Goal: Transaction & Acquisition: Purchase product/service

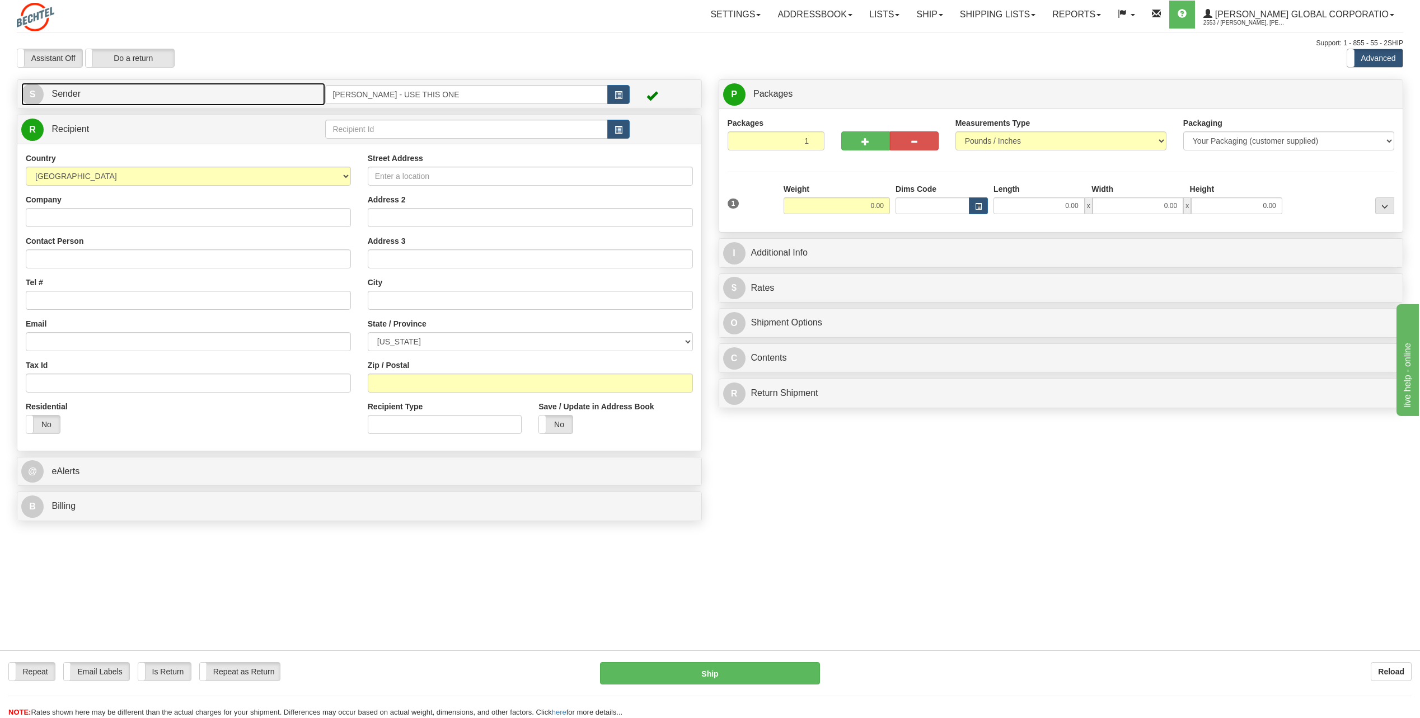
click at [27, 95] on span "S" at bounding box center [32, 94] width 22 height 22
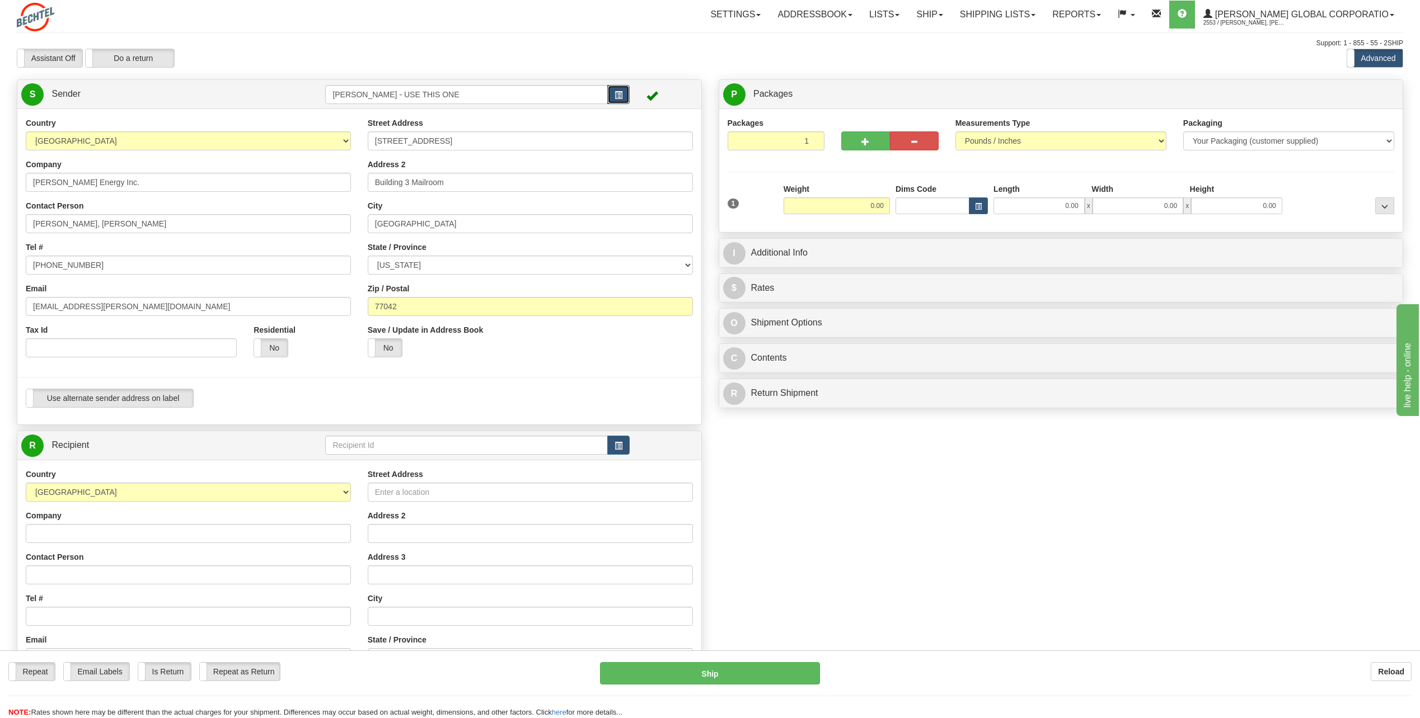
click at [620, 93] on span "button" at bounding box center [618, 95] width 8 height 7
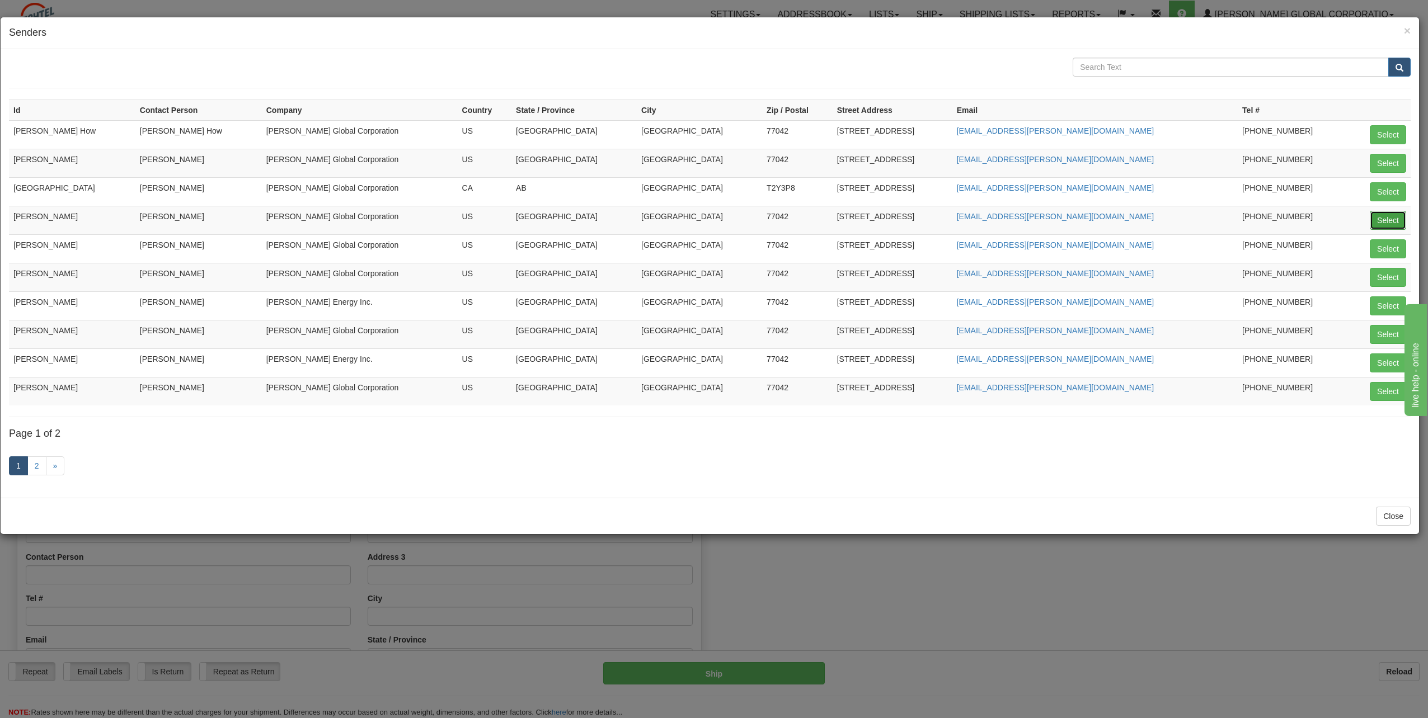
click at [1382, 217] on button "Select" at bounding box center [1388, 220] width 36 height 19
type input "[PERSON_NAME]"
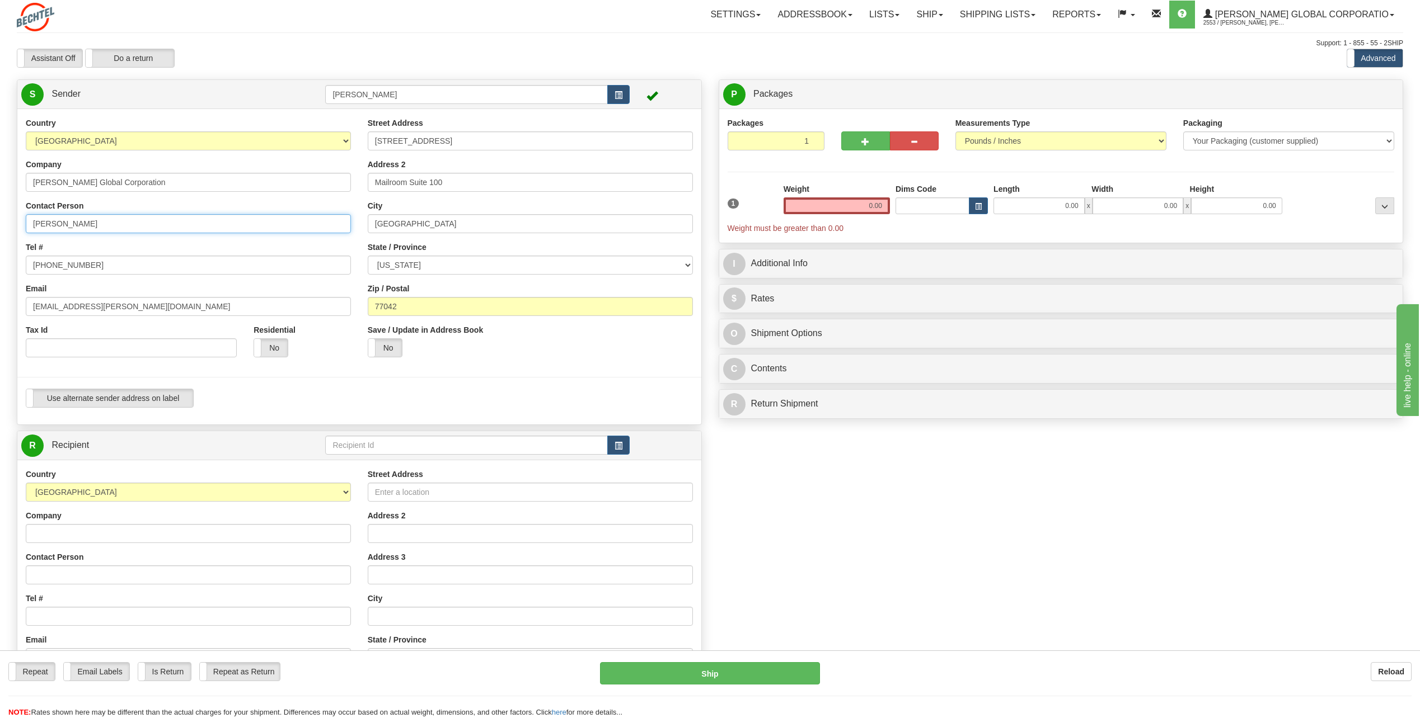
click at [133, 222] on input "[PERSON_NAME]" at bounding box center [188, 223] width 325 height 19
type input "C"
type input "[PERSON_NAME]"
click at [304, 240] on div "Country [GEOGRAPHIC_DATA] [GEOGRAPHIC_DATA] [GEOGRAPHIC_DATA] [GEOGRAPHIC_DATA]…" at bounding box center [188, 242] width 342 height 248
click at [103, 269] on input "[PHONE_NUMBER]" at bounding box center [188, 265] width 325 height 19
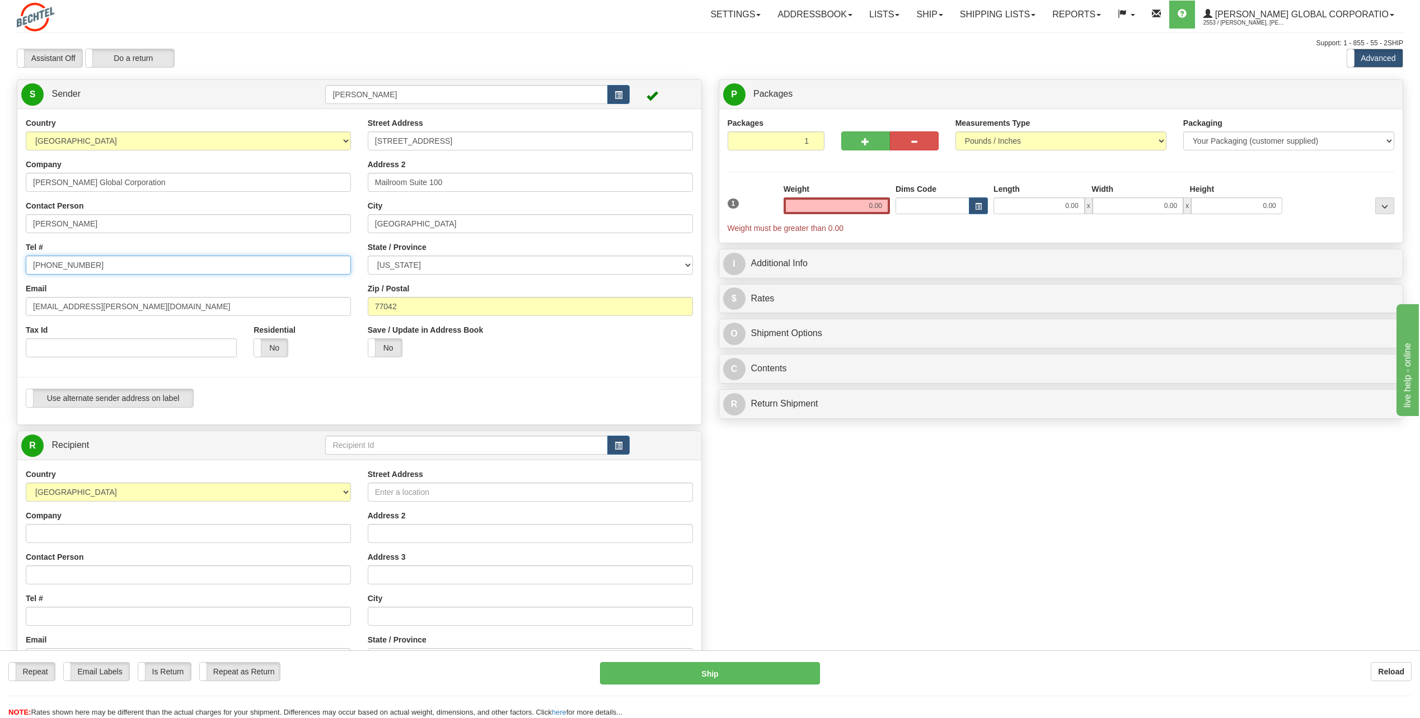
type input "[PHONE_NUMBER]"
drag, startPoint x: 67, startPoint y: 309, endPoint x: -2, endPoint y: 311, distance: 69.4
click at [0, 311] on html "Training Course Close Toggle navigation Settings Shipping Preferences New Sende…" at bounding box center [710, 359] width 1420 height 718
type input "[EMAIL_ADDRESS][PERSON_NAME][DOMAIN_NAME]"
drag, startPoint x: 862, startPoint y: 203, endPoint x: 934, endPoint y: 196, distance: 72.5
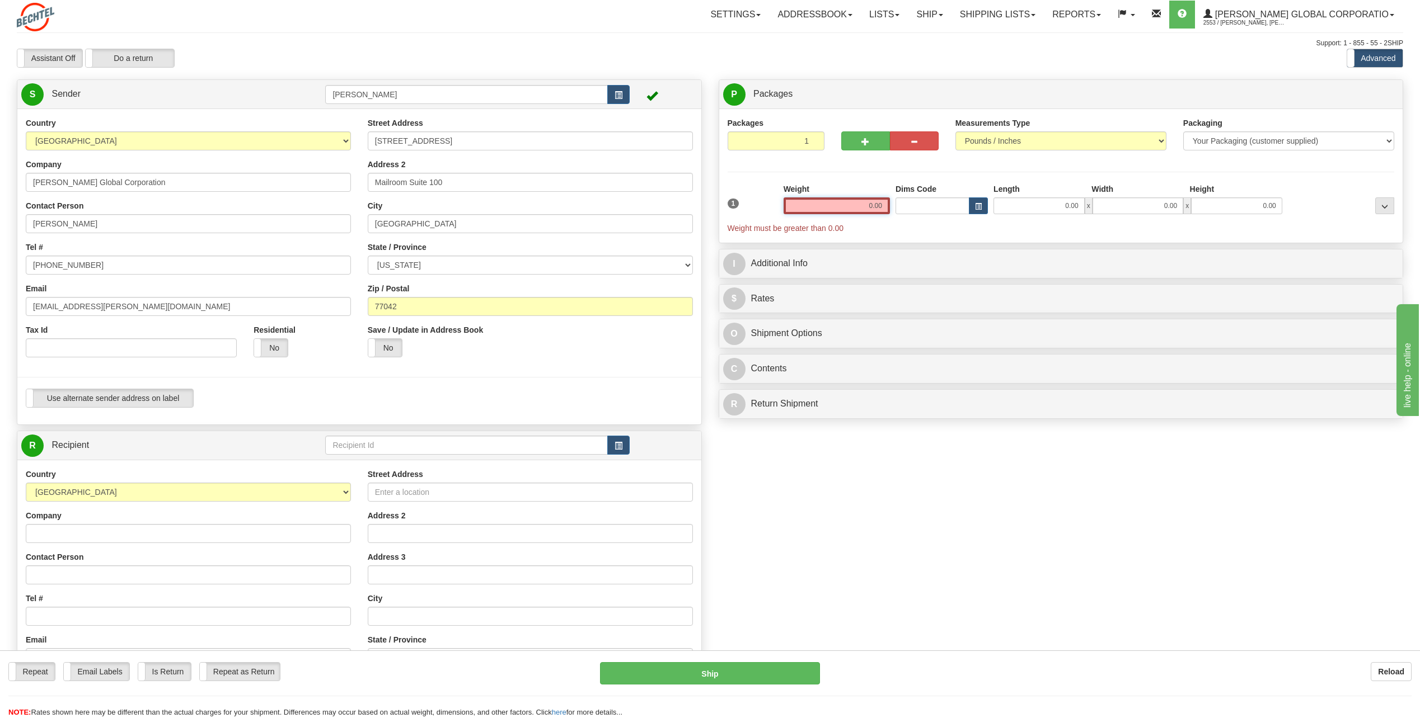
click at [934, 196] on div "1 Weight 0.00 Dims Code 0.00" at bounding box center [1061, 209] width 673 height 50
type input "6.00"
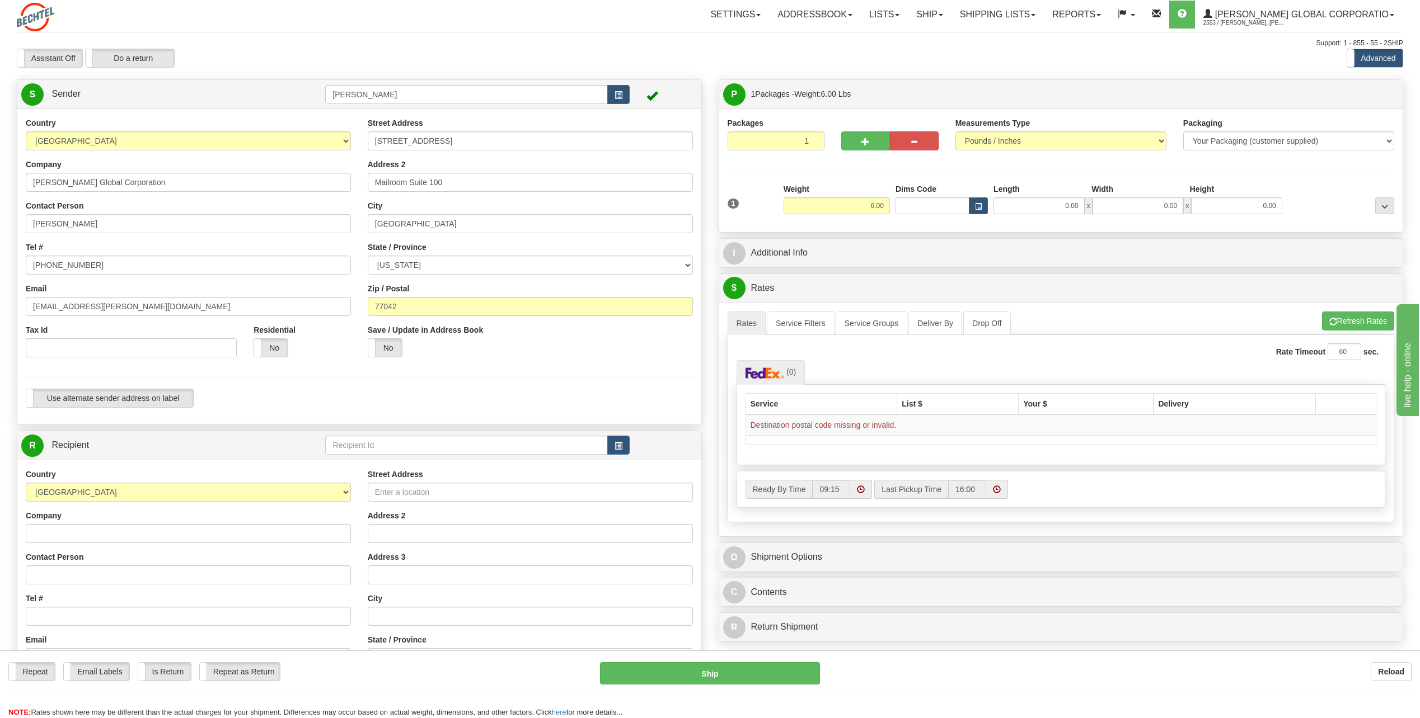
drag, startPoint x: 717, startPoint y: 253, endPoint x: 737, endPoint y: 251, distance: 20.8
click at [717, 253] on div "P Packages 1 Packages - Weight: 6.00 Lbs Shipment Level Shipm. Package Level Pa…" at bounding box center [1061, 363] width 702 height 569
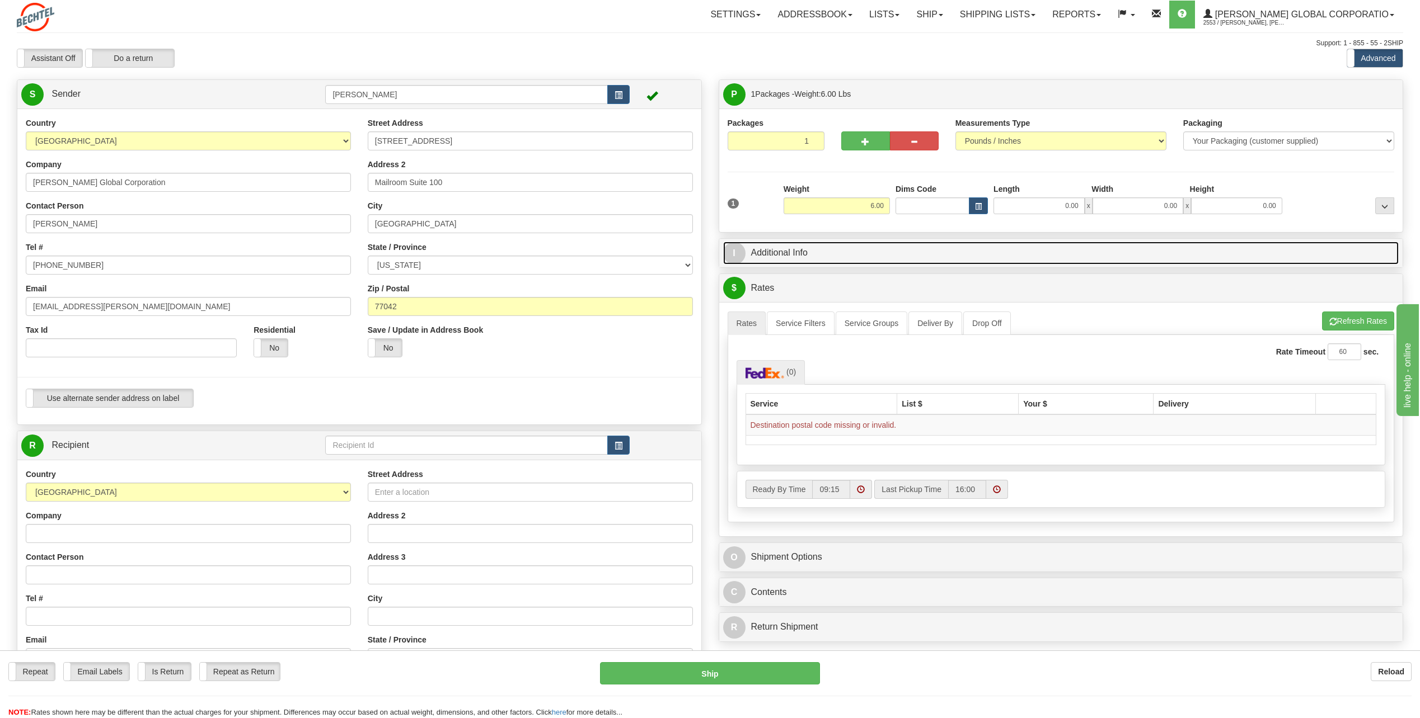
click at [732, 253] on span "I" at bounding box center [734, 253] width 22 height 22
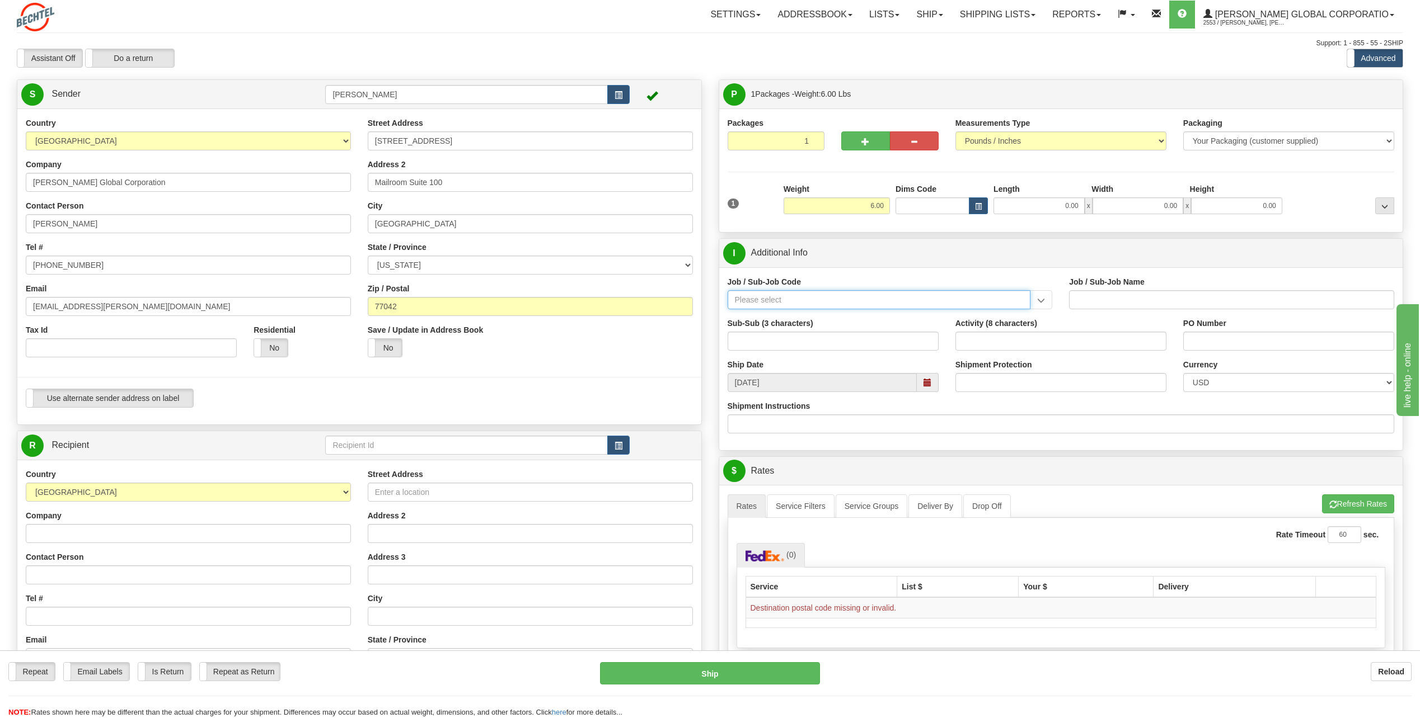
click at [792, 302] on input "Job / Sub-Job Code" at bounding box center [878, 299] width 303 height 19
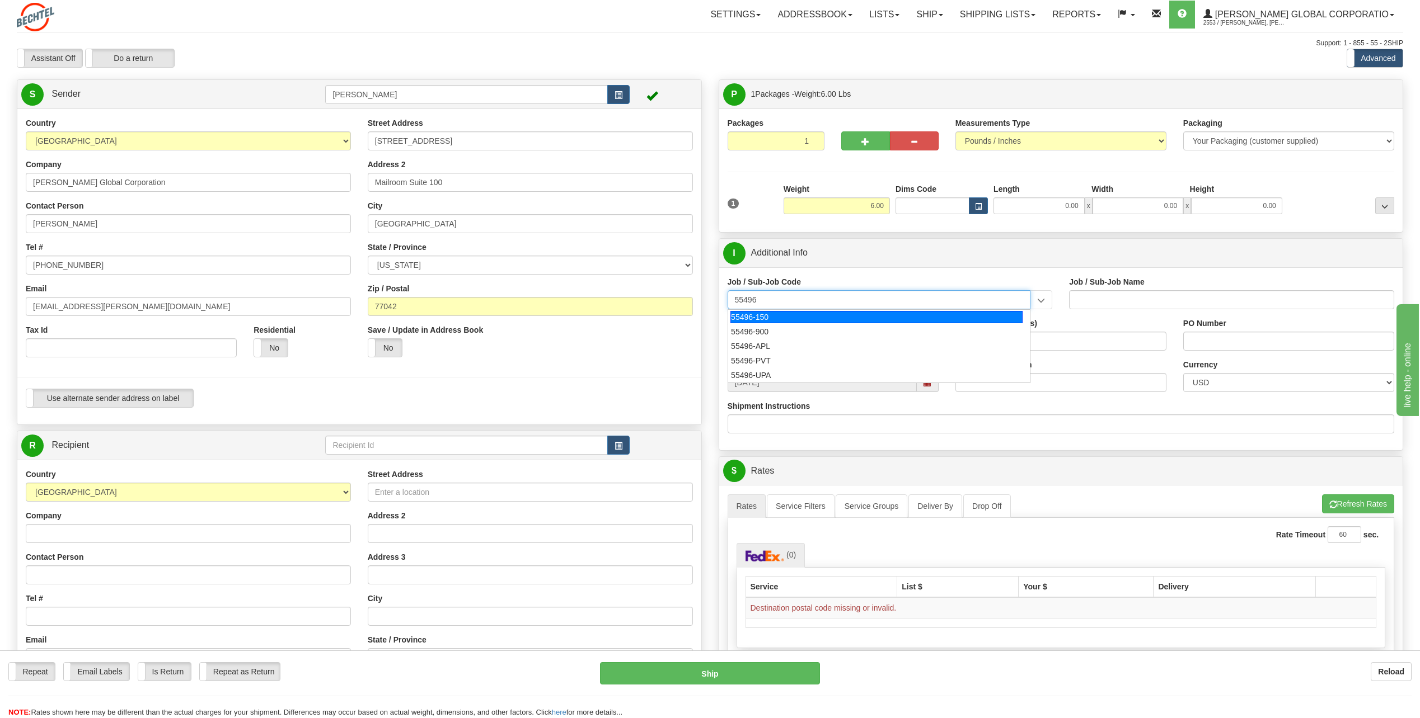
click at [775, 316] on div "55496-150" at bounding box center [876, 317] width 292 height 12
type input "55496-150"
type input "GM - COPPER - GBU"
type input "55496-150"
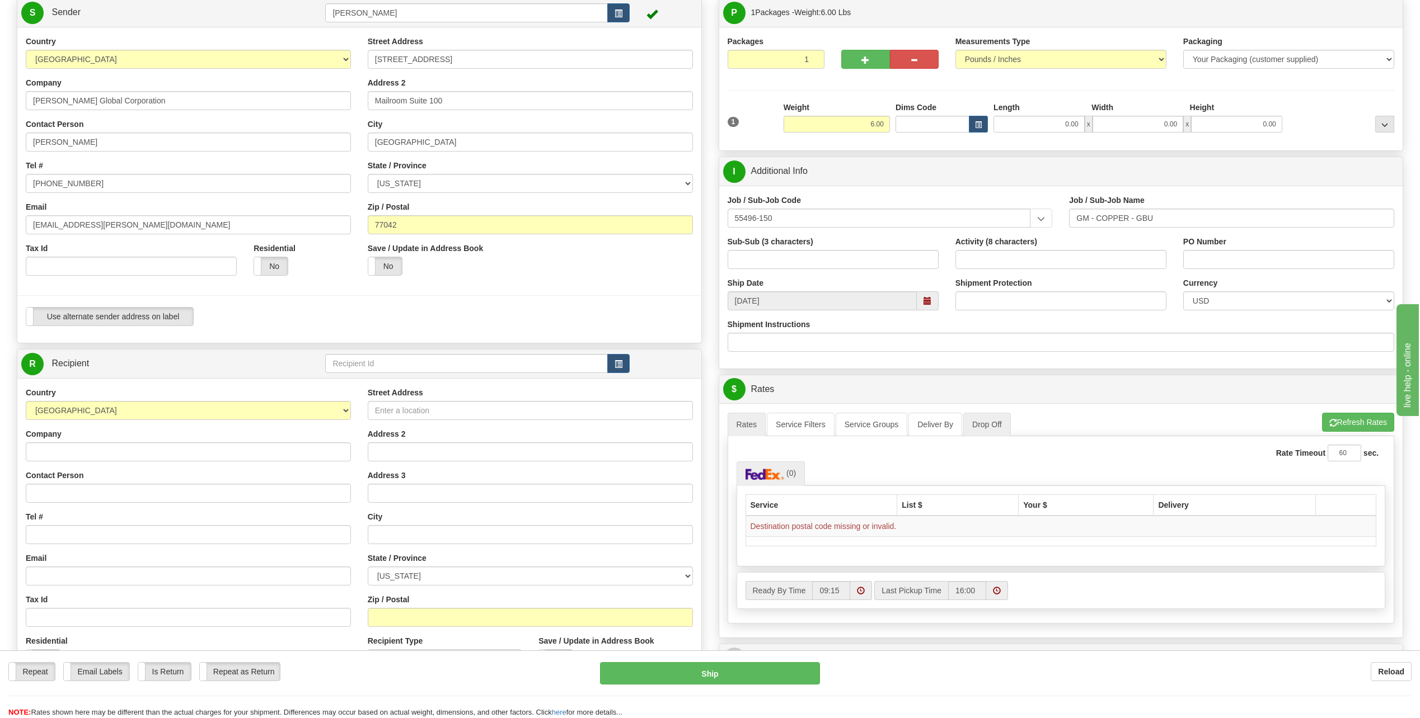
scroll to position [112, 0]
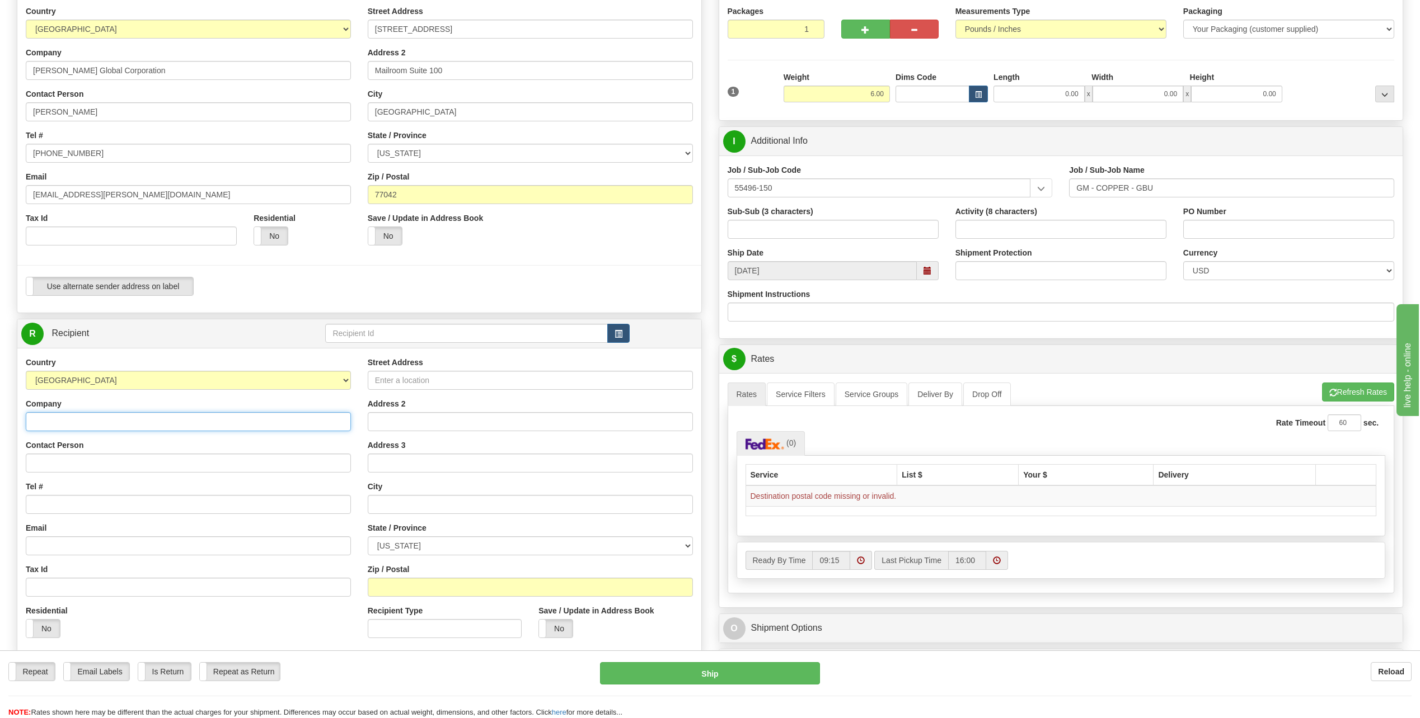
drag, startPoint x: 83, startPoint y: 419, endPoint x: 90, endPoint y: 419, distance: 6.7
click at [88, 419] on input "Company" at bounding box center [188, 421] width 325 height 19
drag, startPoint x: 331, startPoint y: 430, endPoint x: 308, endPoint y: 427, distance: 23.7
click at [331, 433] on div "Country [GEOGRAPHIC_DATA] [GEOGRAPHIC_DATA] [GEOGRAPHIC_DATA] [GEOGRAPHIC_DATA]…" at bounding box center [188, 502] width 342 height 290
type input "[PERSON_NAME]"
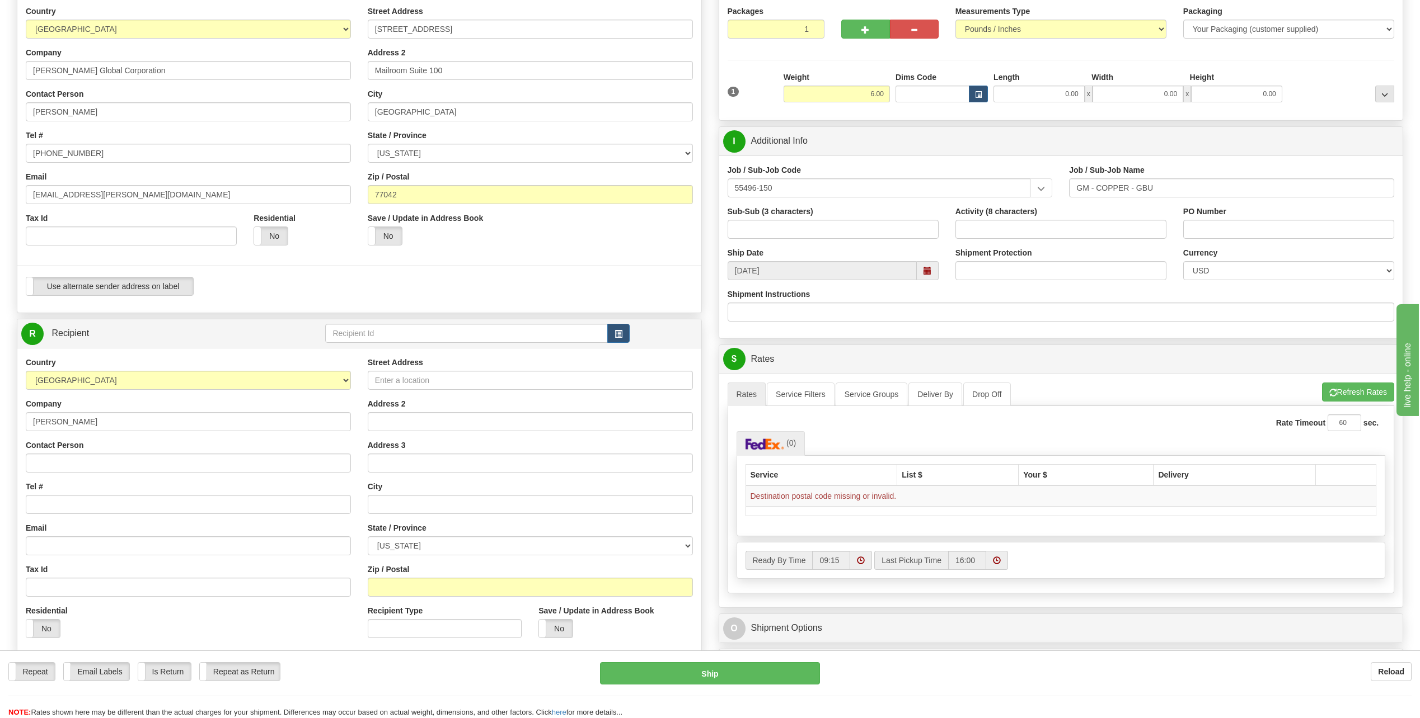
click at [339, 436] on div "Country [GEOGRAPHIC_DATA] [GEOGRAPHIC_DATA] [GEOGRAPHIC_DATA] [GEOGRAPHIC_DATA]…" at bounding box center [188, 502] width 342 height 290
click at [87, 465] on input "Contact Person" at bounding box center [188, 463] width 325 height 19
type input "[PERSON_NAME]"
click at [51, 504] on input "Tel #" at bounding box center [188, 504] width 325 height 19
type input "[PHONE_NUMBER]"
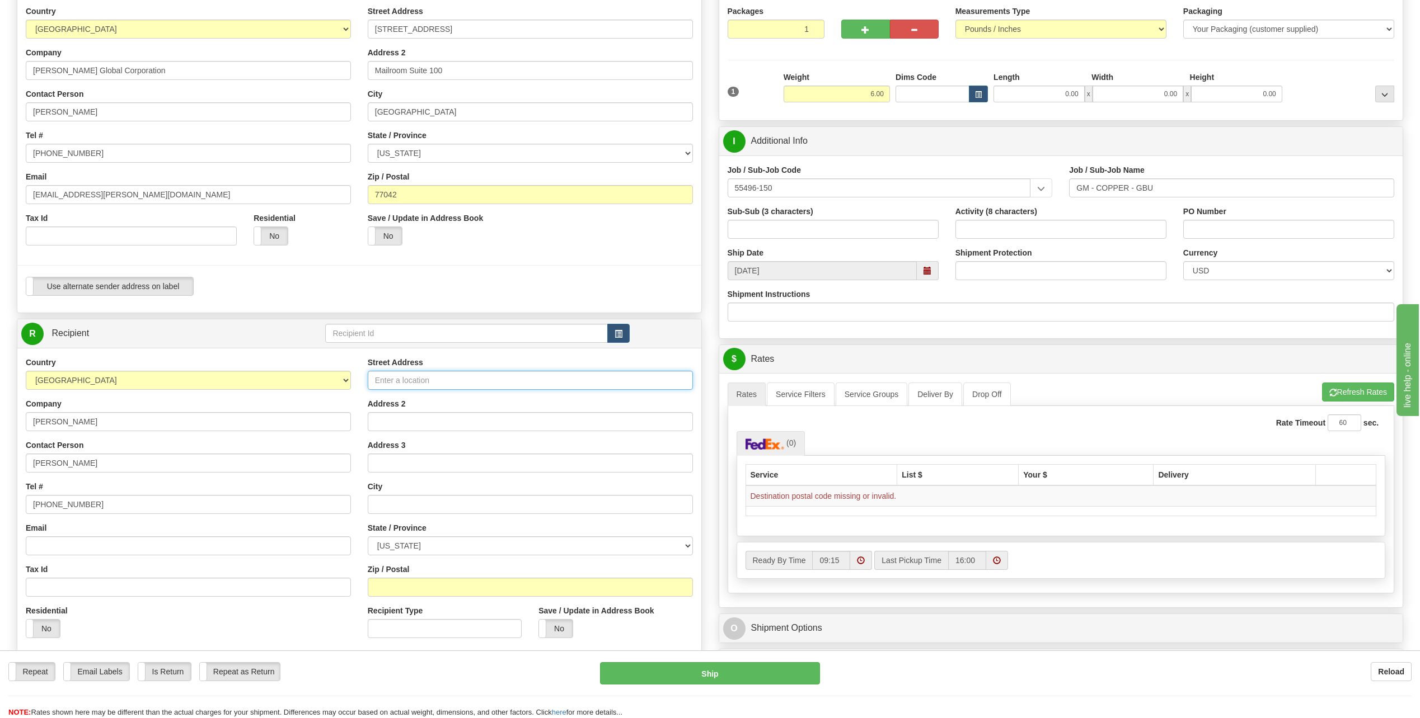
click at [406, 374] on input "Street Address" at bounding box center [530, 380] width 325 height 19
type input "[STREET_ADDRESS]"
click at [407, 499] on input "text" at bounding box center [530, 504] width 325 height 19
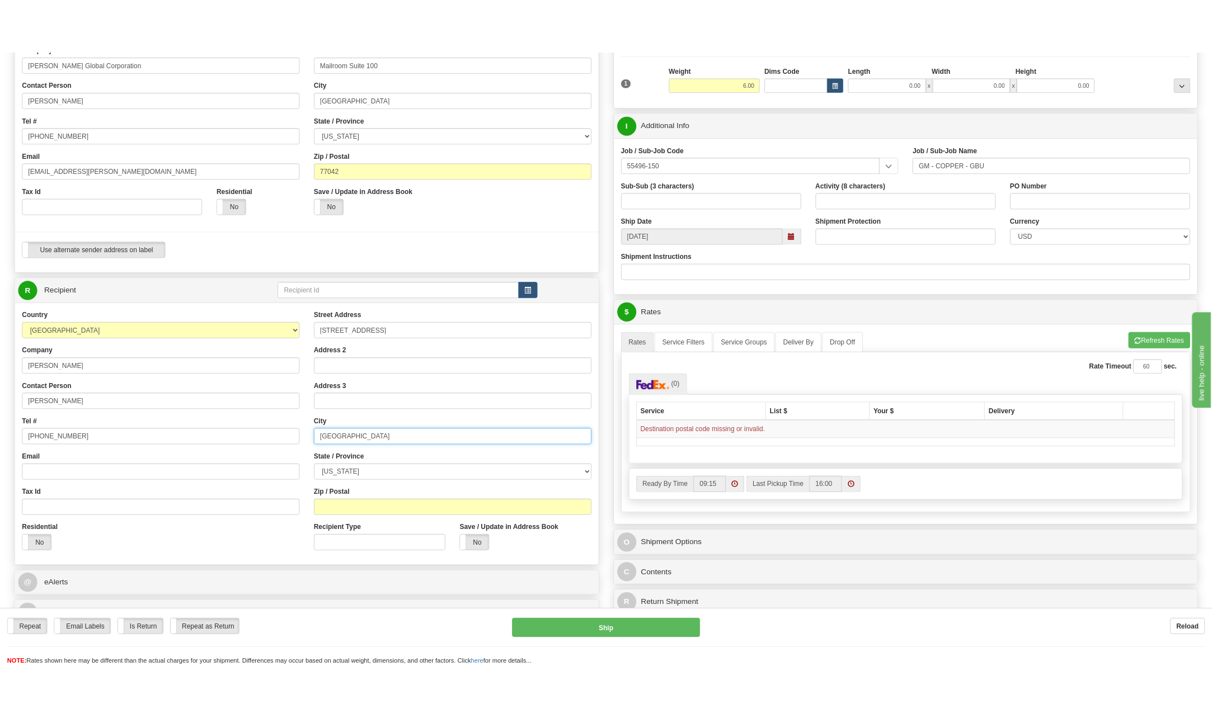
scroll to position [224, 0]
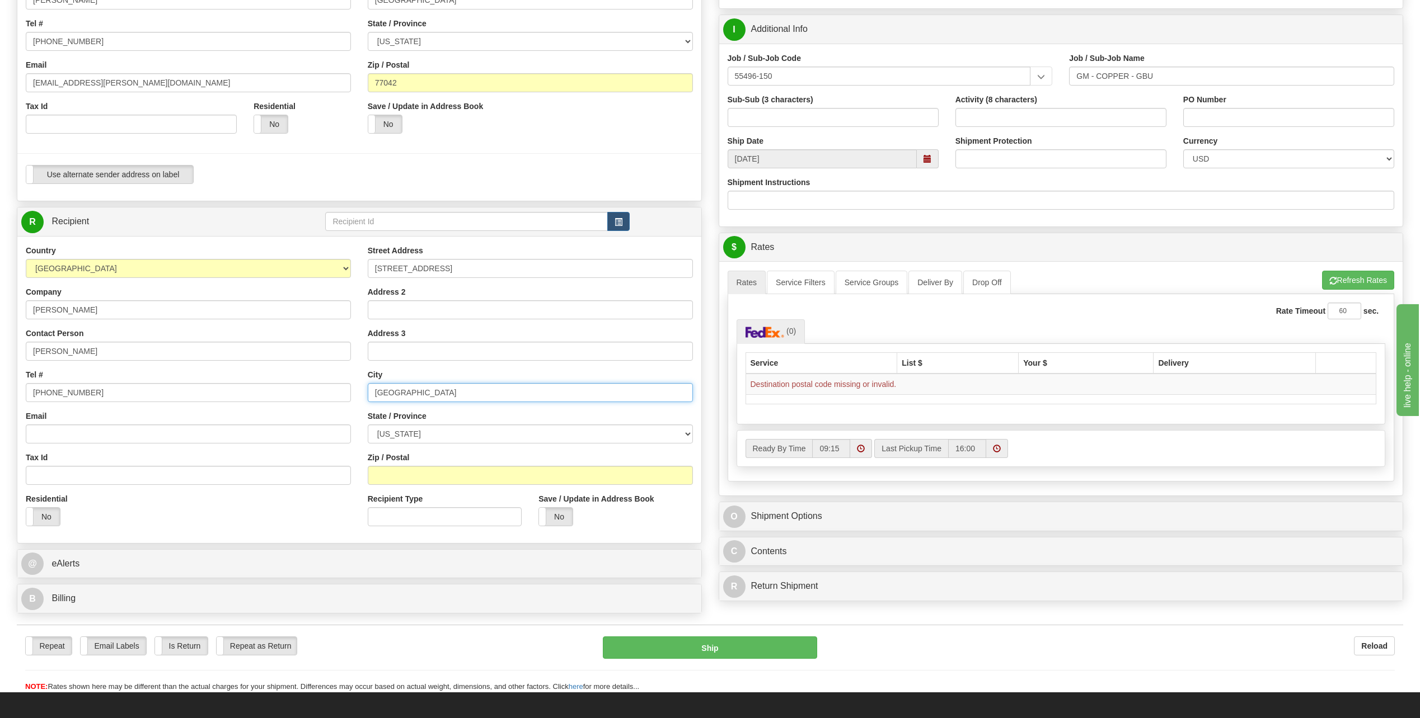
type input "[GEOGRAPHIC_DATA]"
click at [686, 431] on select "[US_STATE] [US_STATE] [US_STATE] [US_STATE] Armed Forces America Armed Forces E…" at bounding box center [530, 434] width 325 height 19
select select "NC"
click at [368, 425] on select "[US_STATE] [US_STATE] [US_STATE] [US_STATE] Armed Forces America Armed Forces E…" at bounding box center [530, 434] width 325 height 19
click at [408, 468] on input "Zip / Postal" at bounding box center [530, 475] width 325 height 19
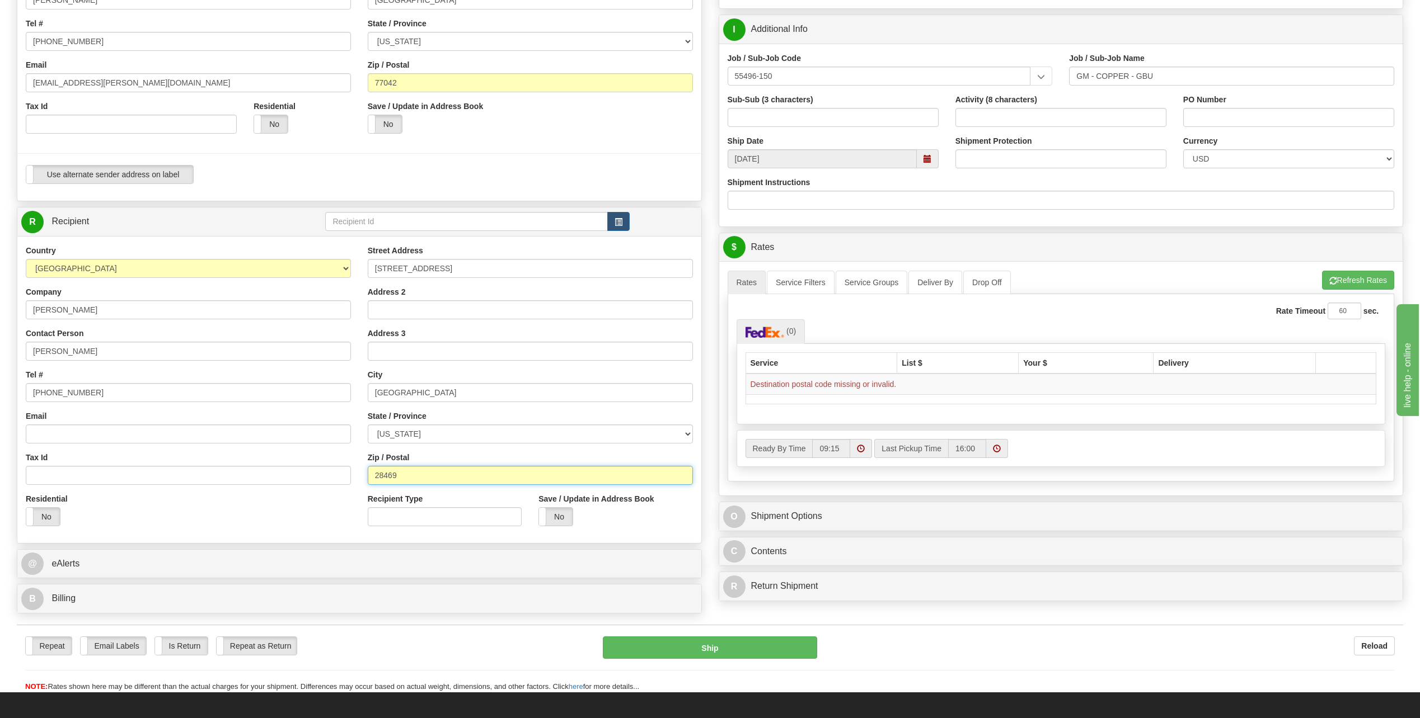
type input "28469"
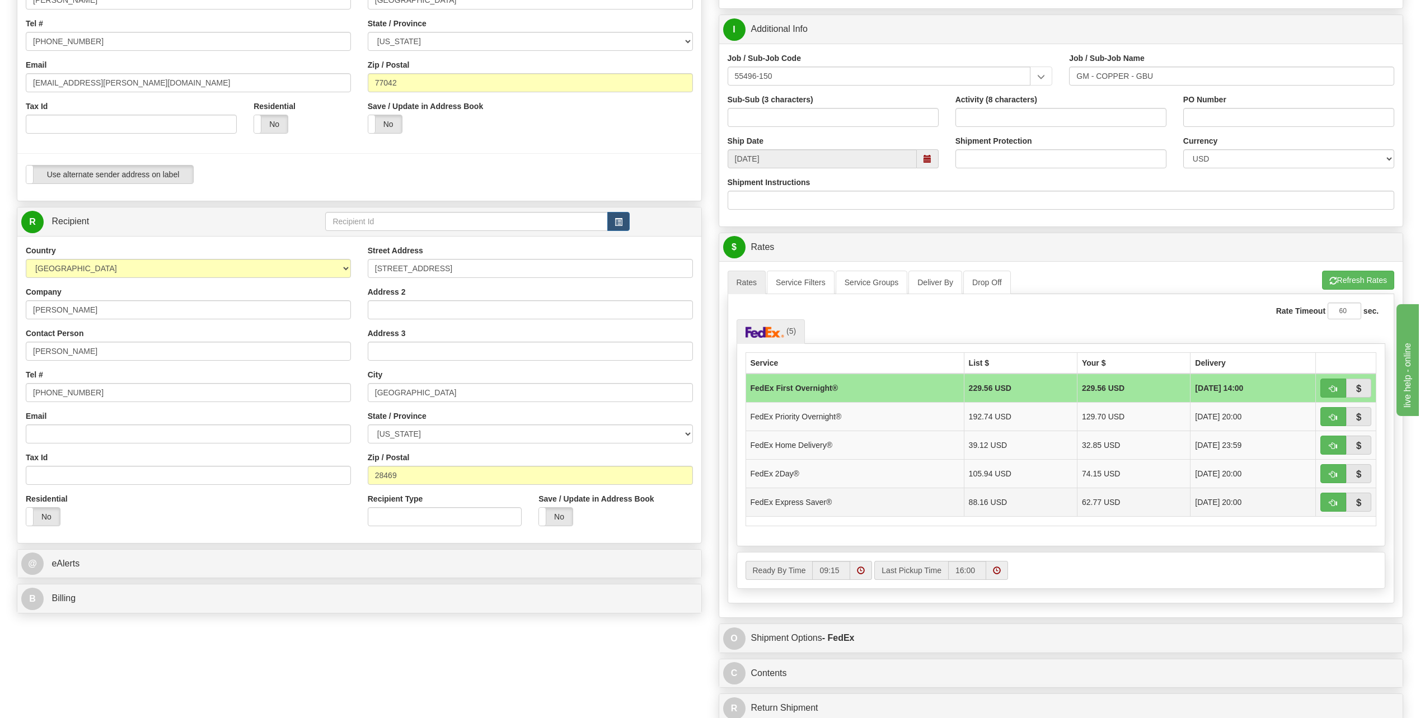
click at [811, 500] on td "FedEx Express Saver®" at bounding box center [854, 502] width 218 height 29
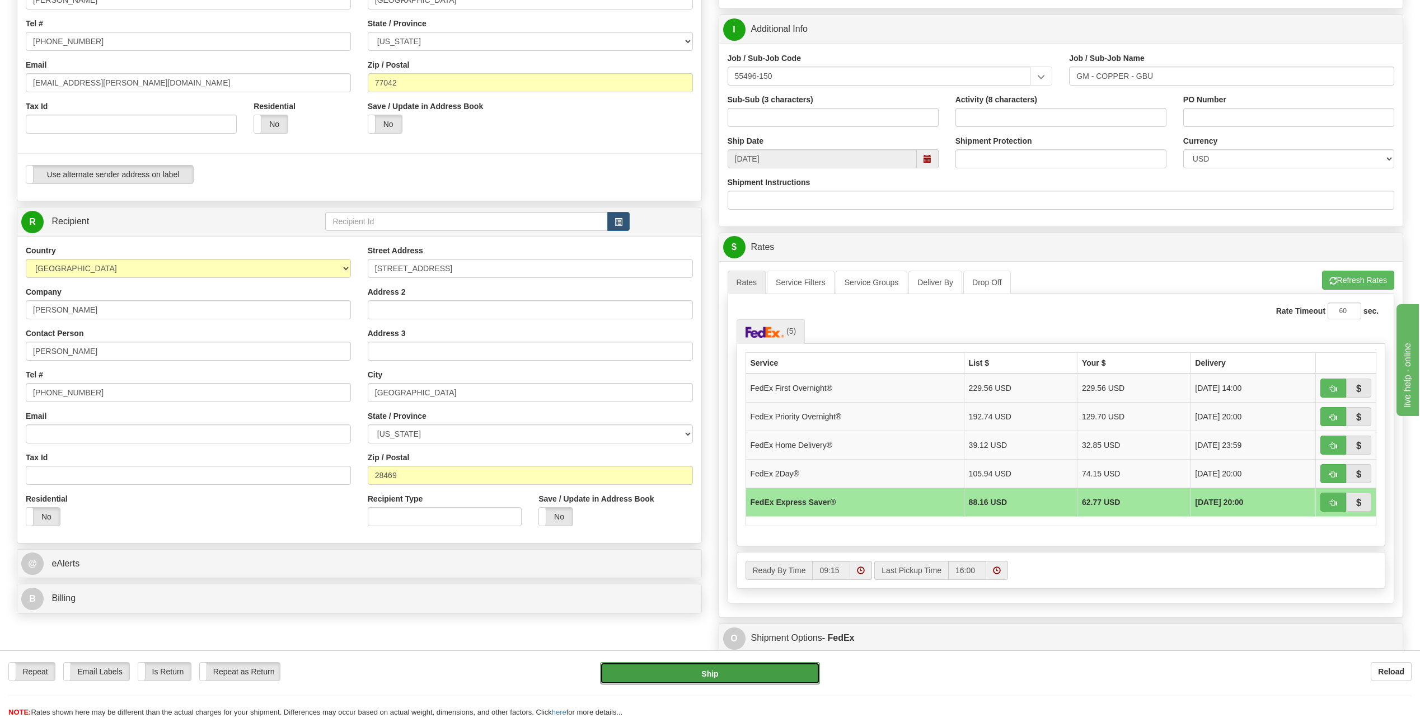
click at [768, 668] on button "Ship" at bounding box center [710, 674] width 220 height 22
type input "20"
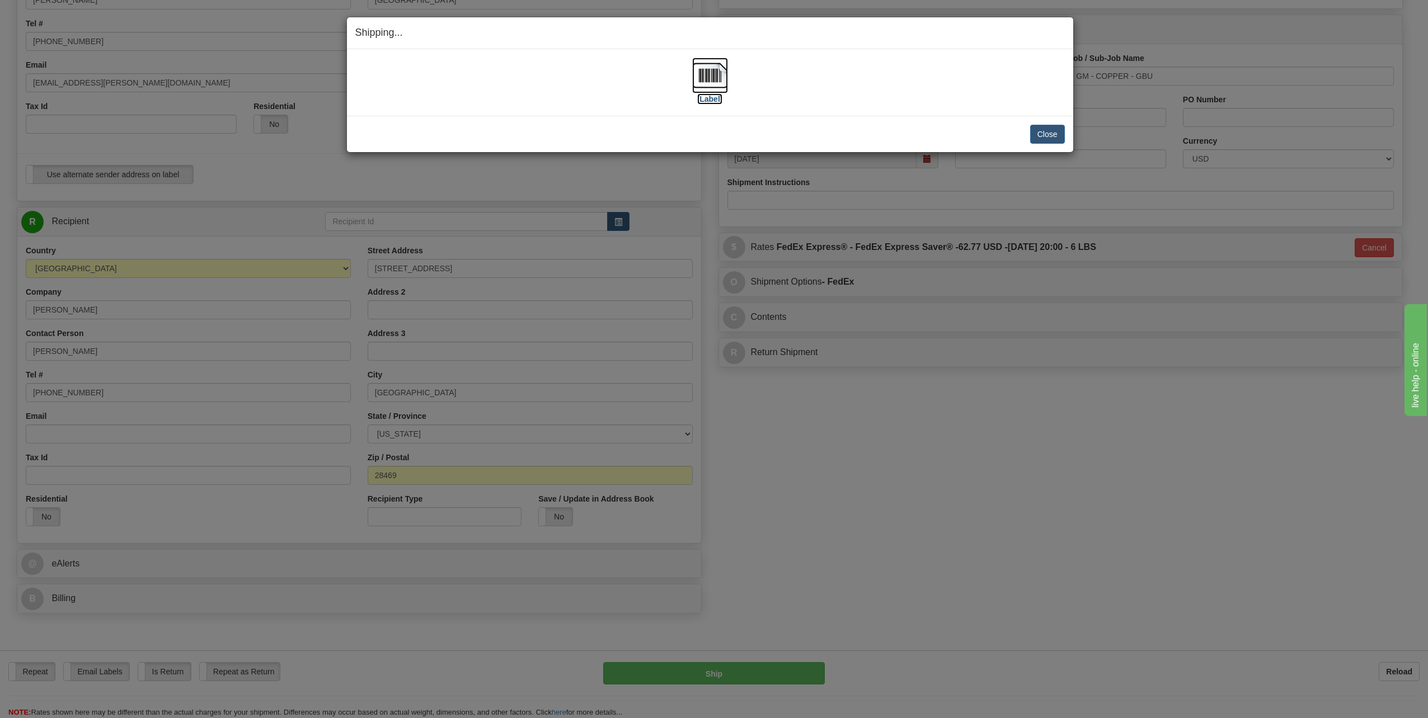
click at [704, 70] on img at bounding box center [710, 76] width 36 height 36
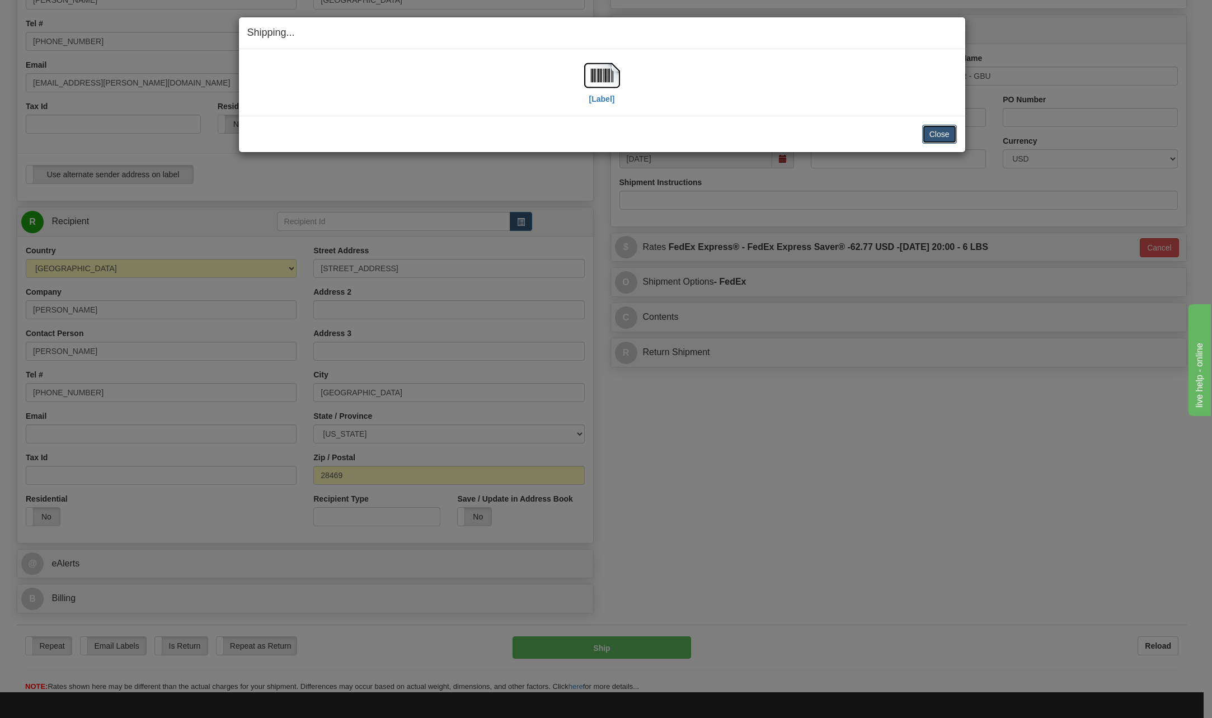
click at [942, 139] on button "Close" at bounding box center [939, 134] width 35 height 19
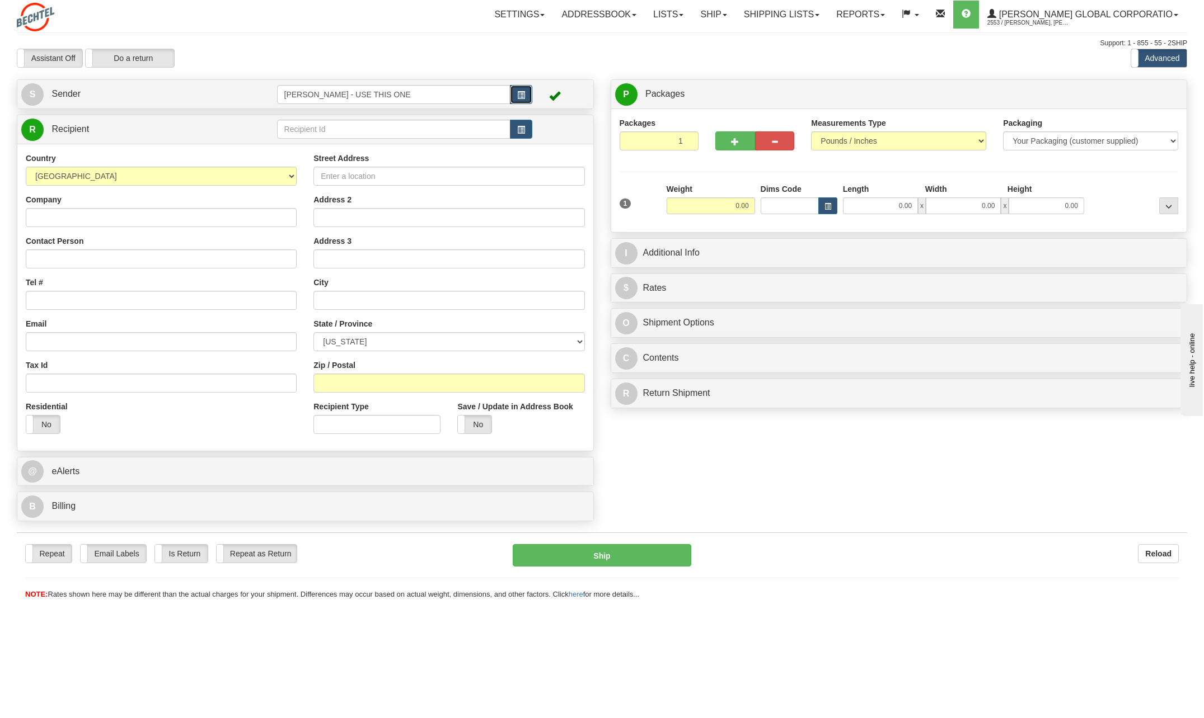
click at [522, 93] on span "button" at bounding box center [521, 95] width 8 height 7
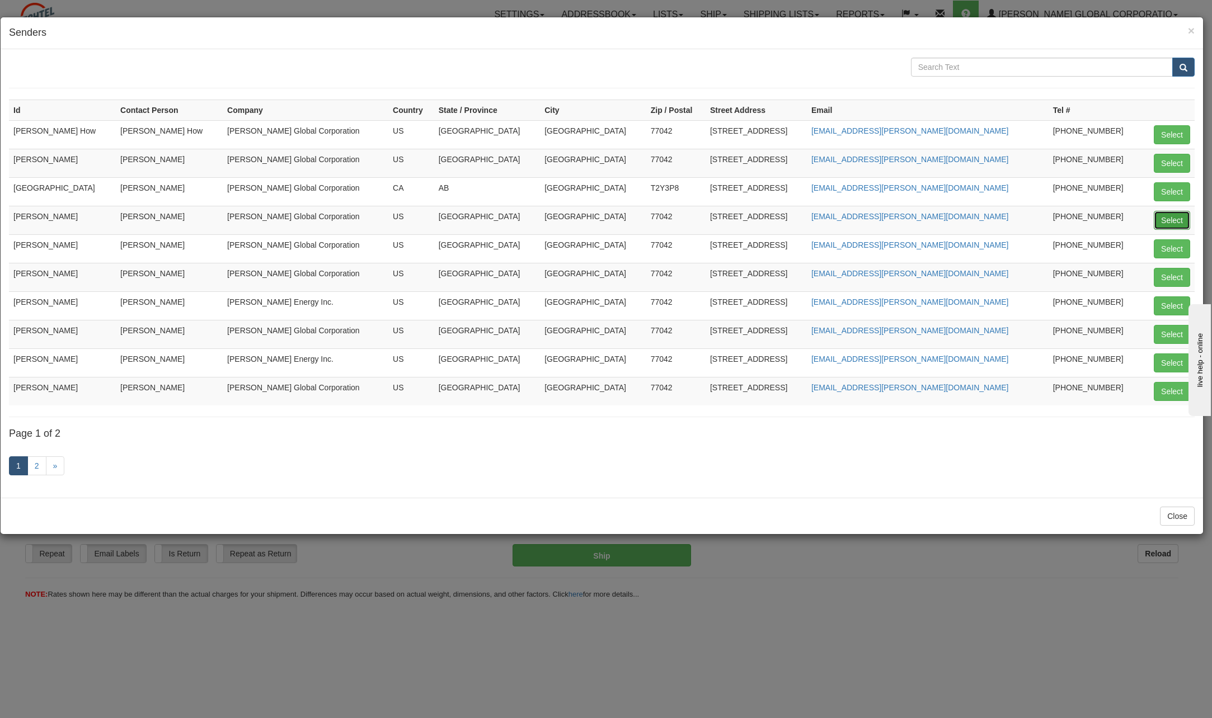
click at [1186, 224] on button "Select" at bounding box center [1172, 220] width 36 height 19
type input "[PERSON_NAME]"
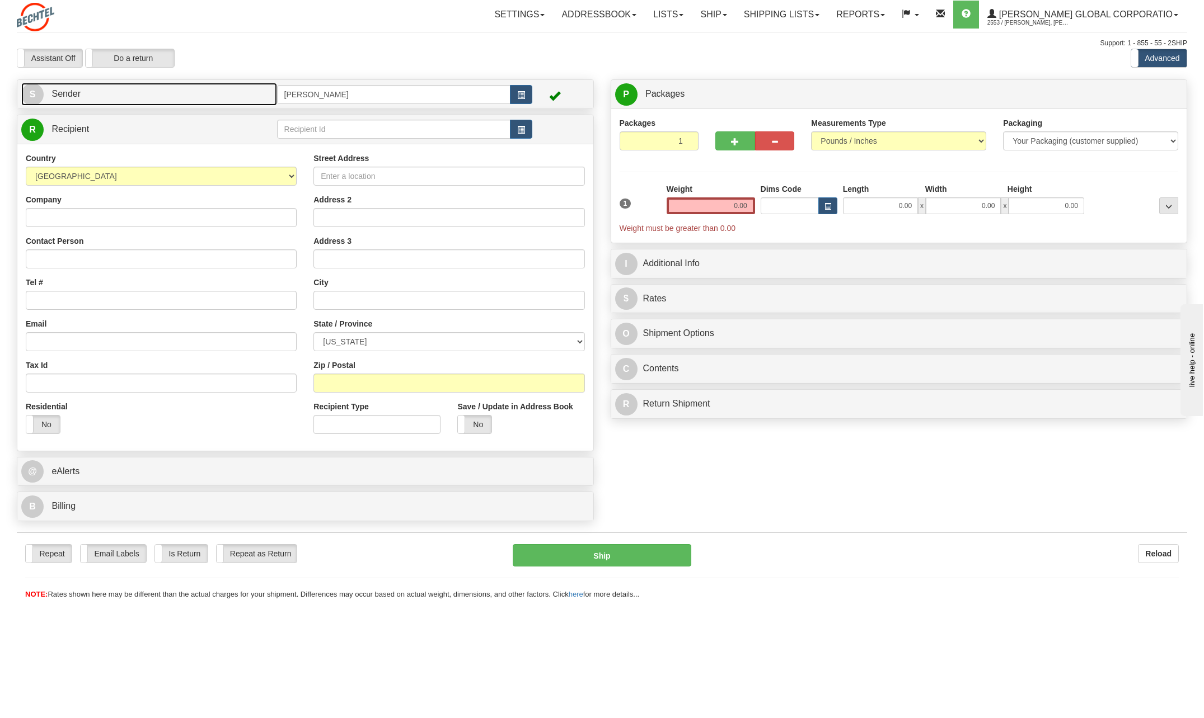
click at [31, 96] on span "S" at bounding box center [32, 94] width 22 height 22
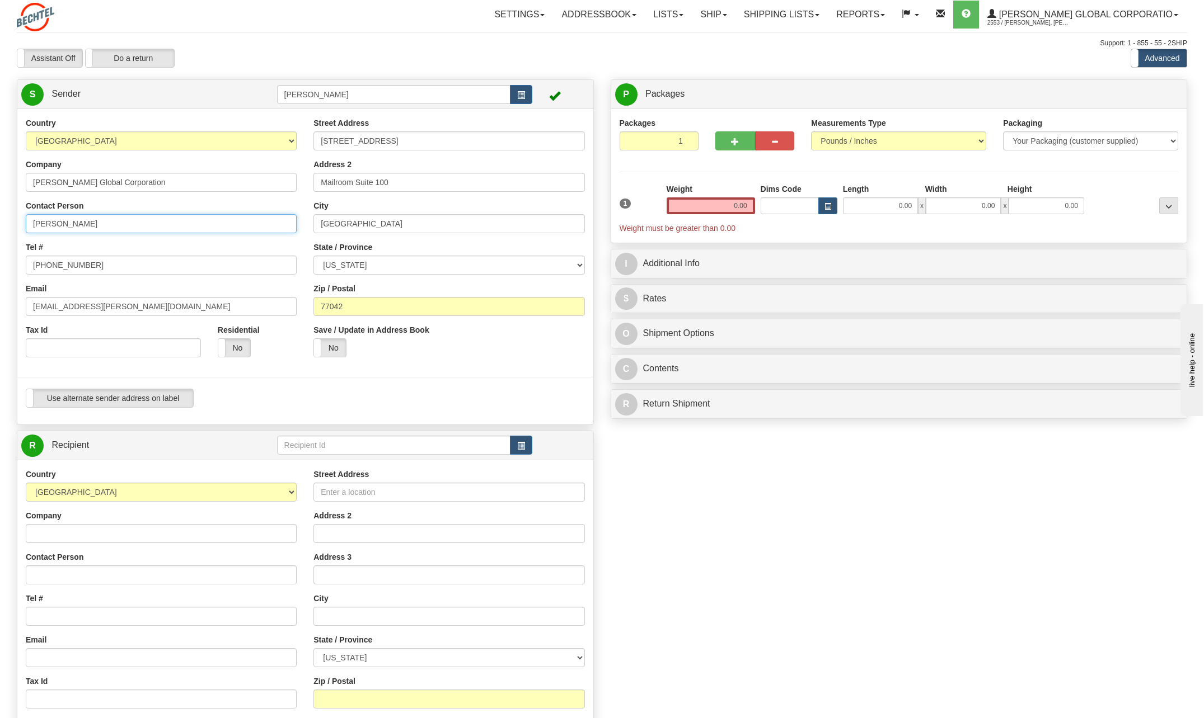
click at [126, 226] on input "[PERSON_NAME]" at bounding box center [161, 223] width 271 height 19
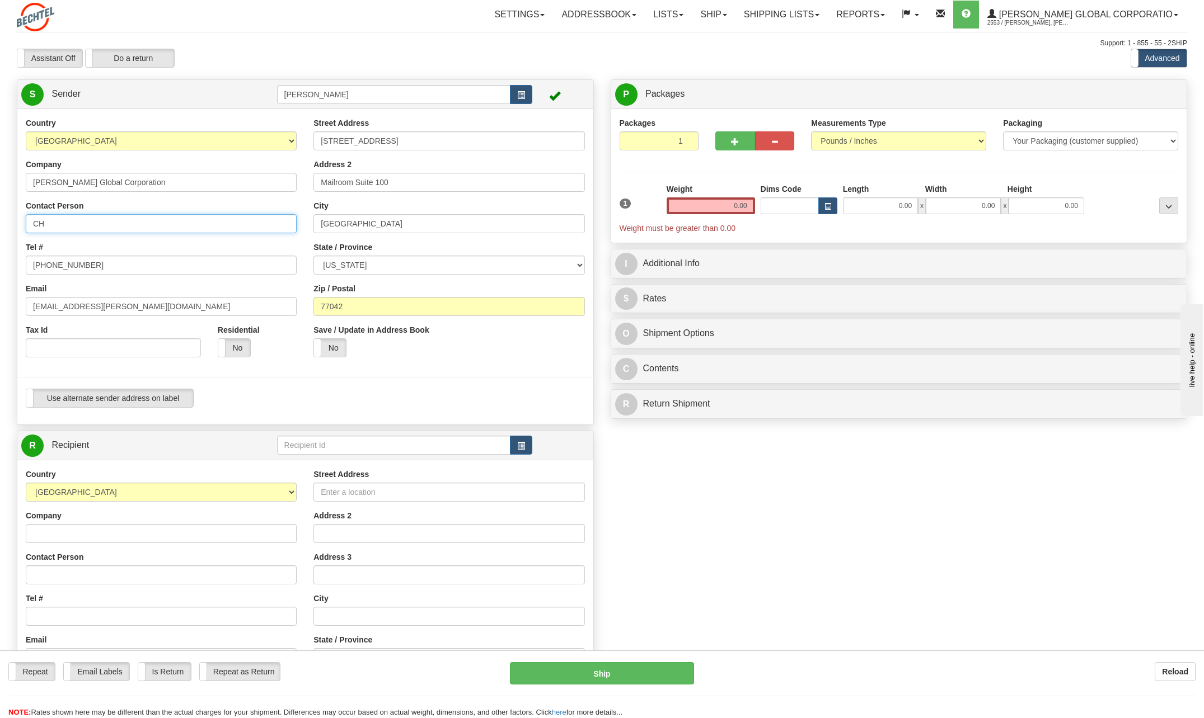
type input "C"
type input "H"
type input "Khaled Allam"
click at [102, 269] on input "[PHONE_NUMBER]" at bounding box center [161, 265] width 271 height 19
type input "7"
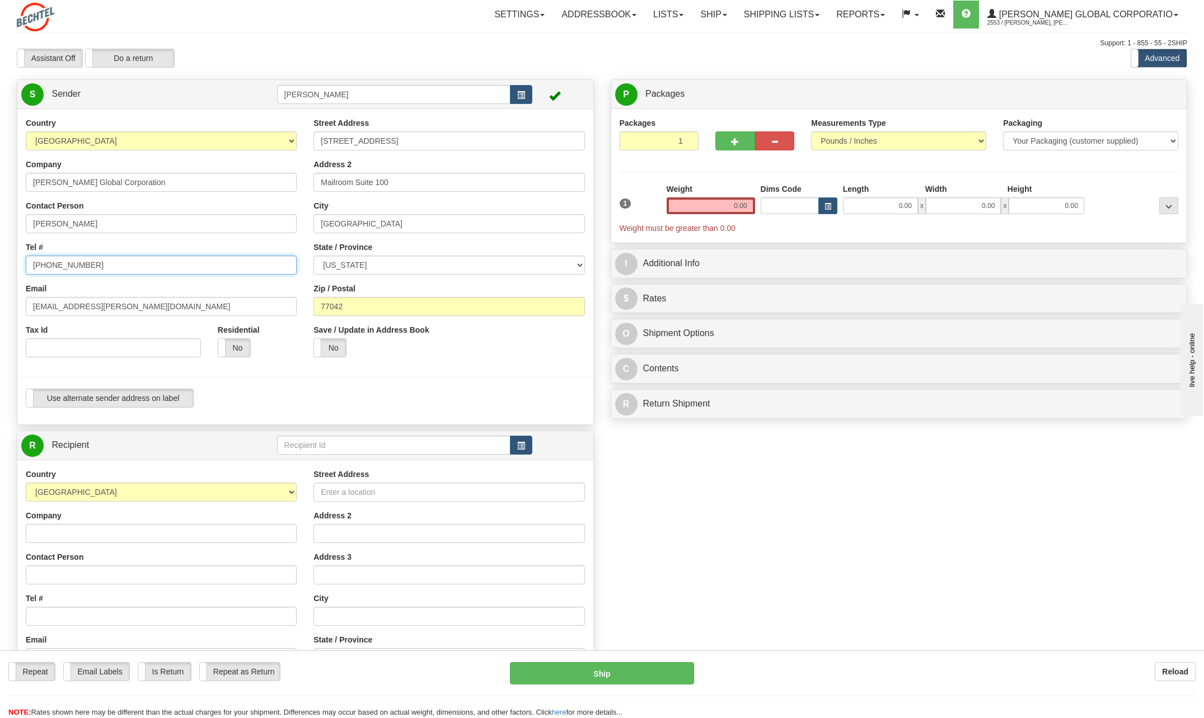
type input "702 480-7232"
drag, startPoint x: 68, startPoint y: 307, endPoint x: -2, endPoint y: 306, distance: 70.5
click at [0, 306] on html "Training Course Close Toggle navigation Settings Shipping Preferences New Sende…" at bounding box center [602, 359] width 1204 height 718
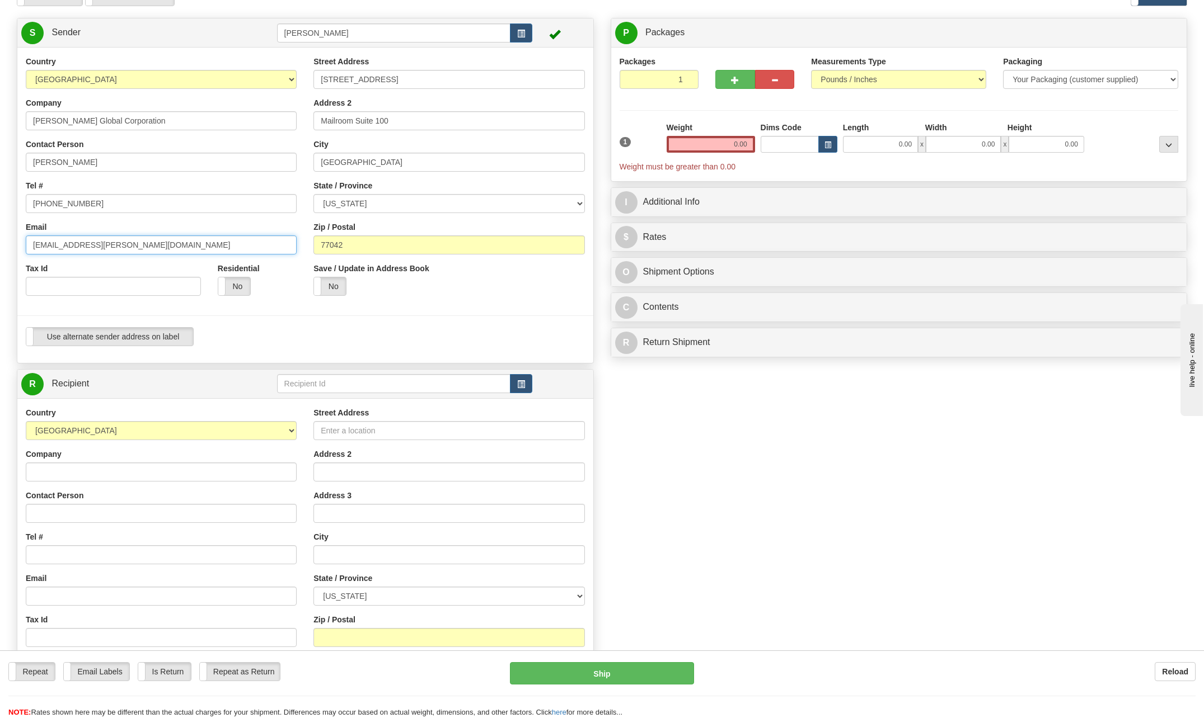
scroll to position [112, 0]
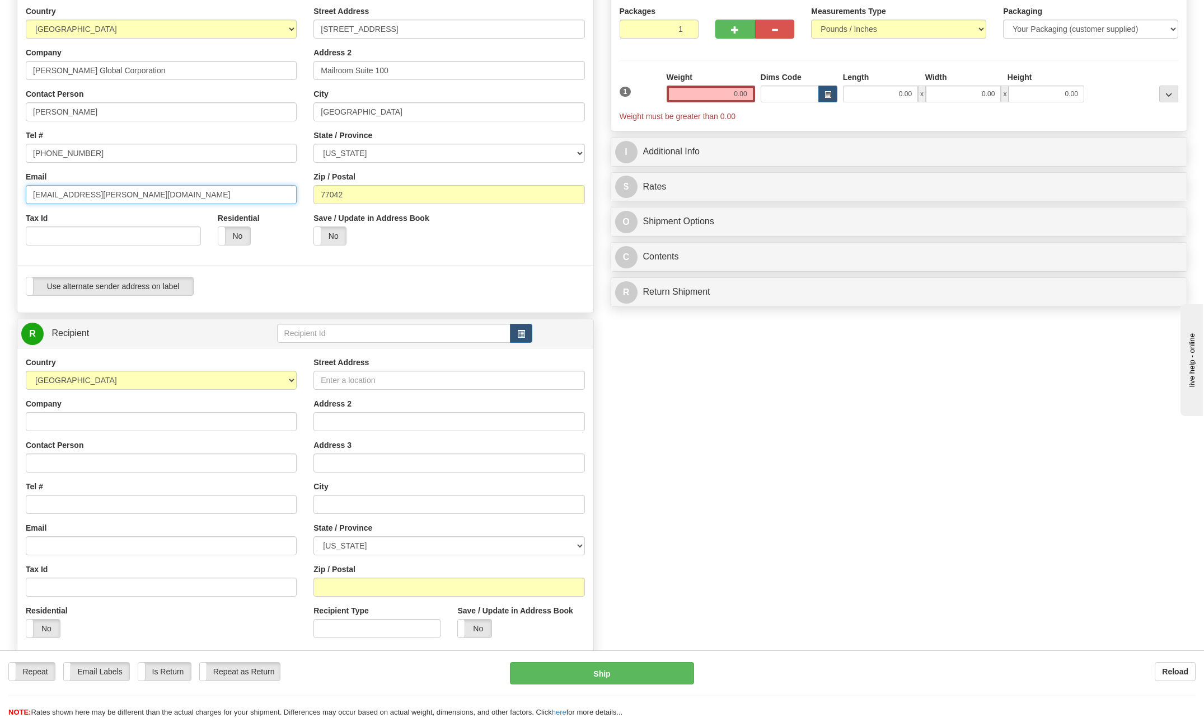
type input "[EMAIL_ADDRESS][PERSON_NAME][DOMAIN_NAME]"
click at [414, 30] on input "[STREET_ADDRESS]" at bounding box center [448, 29] width 271 height 19
type input "2"
type input "630 Staghorn Pass Avenue"
click at [426, 68] on input "Mailroom Suite 100" at bounding box center [448, 70] width 271 height 19
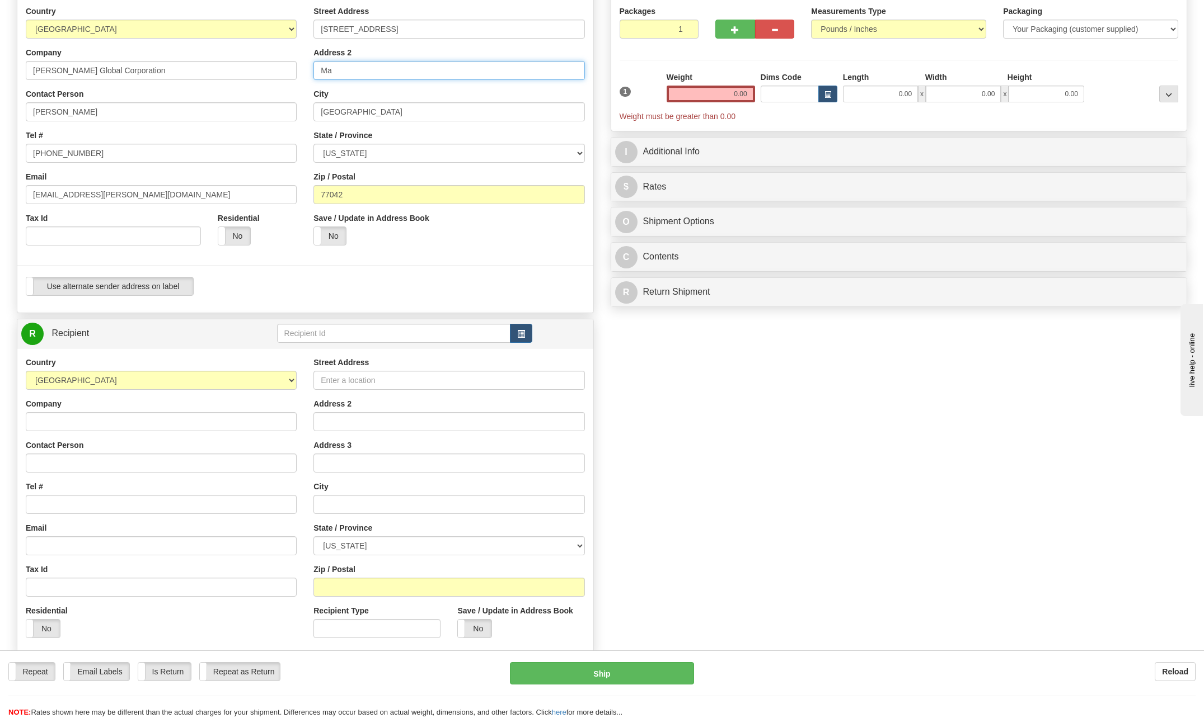
type input "M"
click at [379, 111] on input "[GEOGRAPHIC_DATA]" at bounding box center [448, 111] width 271 height 19
type input "H"
type input "Las Vegas"
click at [578, 148] on select "[US_STATE] [US_STATE] [US_STATE] [US_STATE] Armed Forces America Armed Forces E…" at bounding box center [448, 153] width 271 height 19
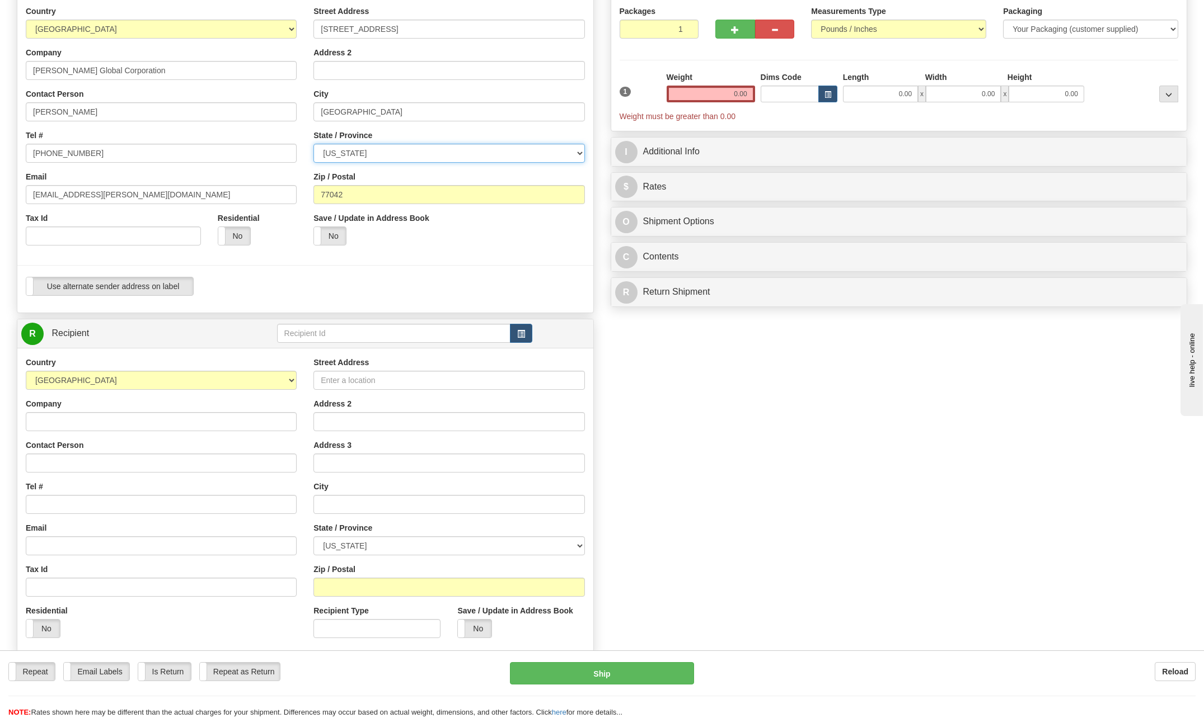
select select "NV"
click at [313, 144] on select "[US_STATE] [US_STATE] [US_STATE] [US_STATE] Armed Forces America Armed Forces E…" at bounding box center [448, 153] width 271 height 19
click at [355, 199] on input "77042" at bounding box center [448, 194] width 271 height 19
type input "7"
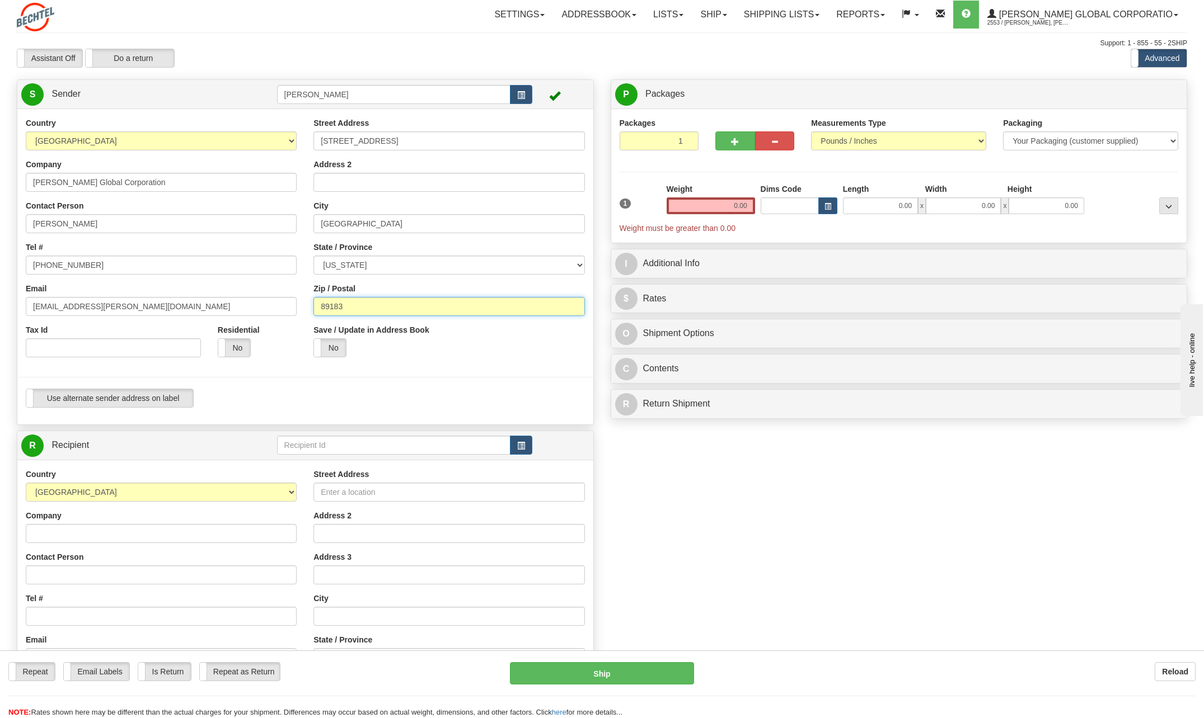
type input "89183"
drag, startPoint x: 723, startPoint y: 202, endPoint x: 840, endPoint y: 204, distance: 116.4
click at [840, 204] on div "1 Weight 0.00 Dims Code 0.00" at bounding box center [899, 209] width 565 height 50
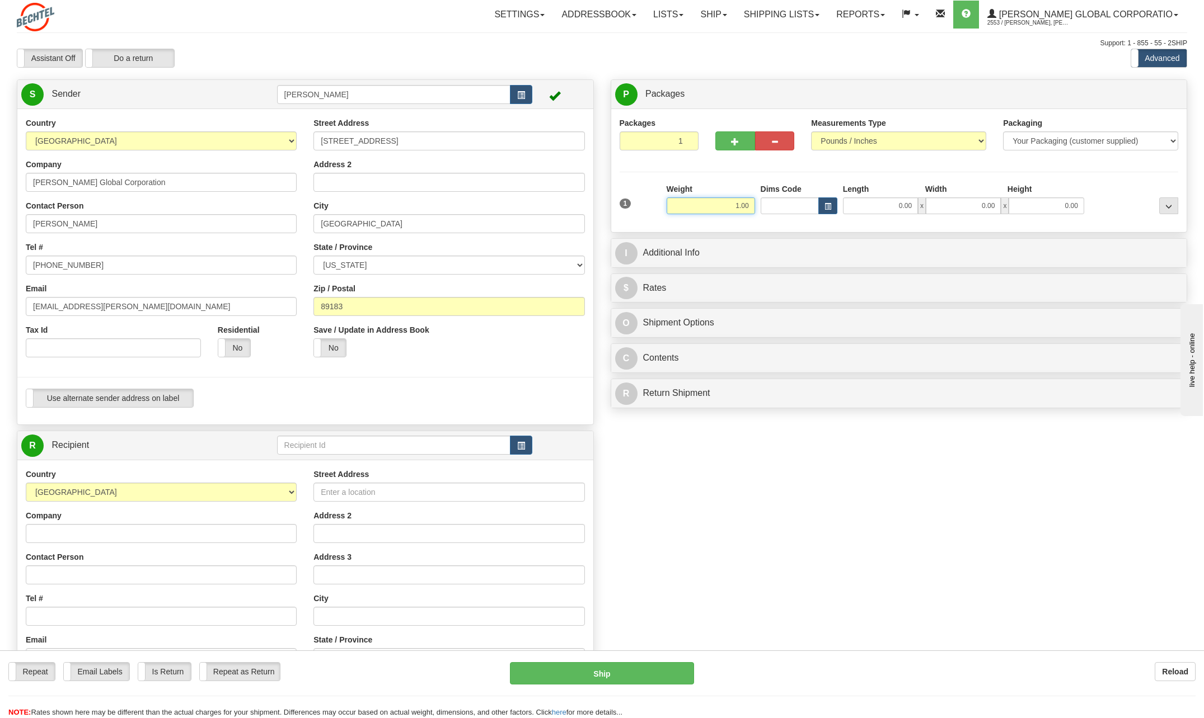
type input "1.00"
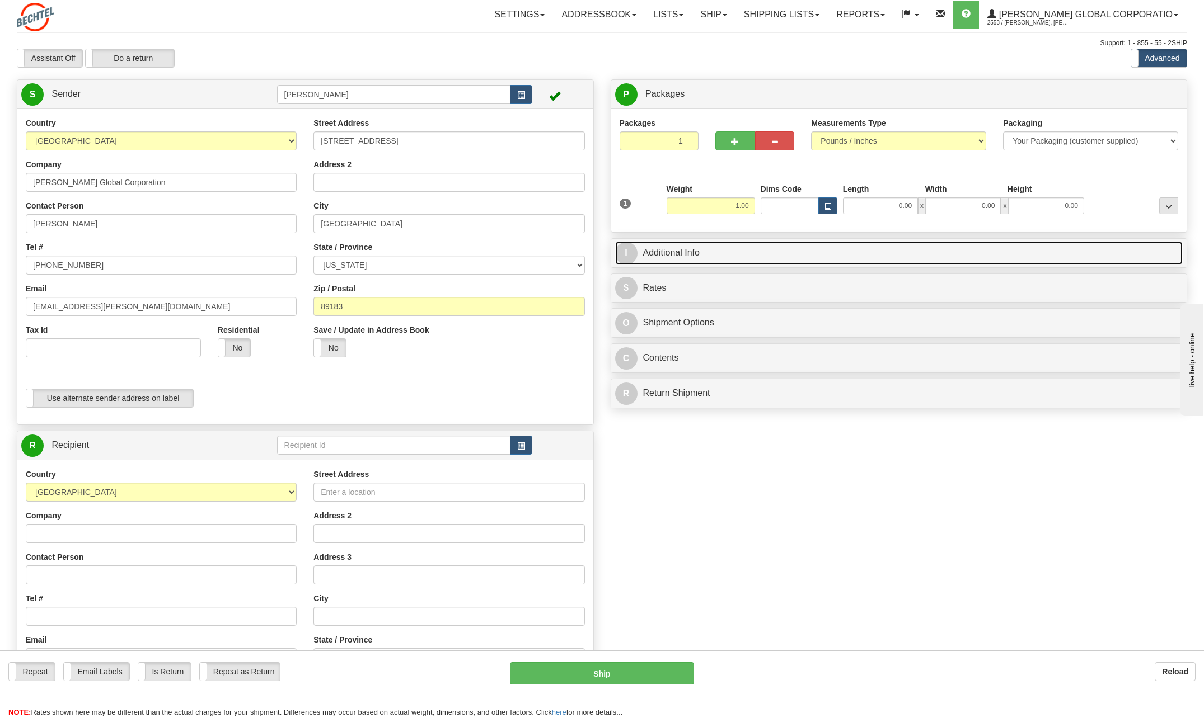
click at [628, 259] on span "I" at bounding box center [626, 253] width 22 height 22
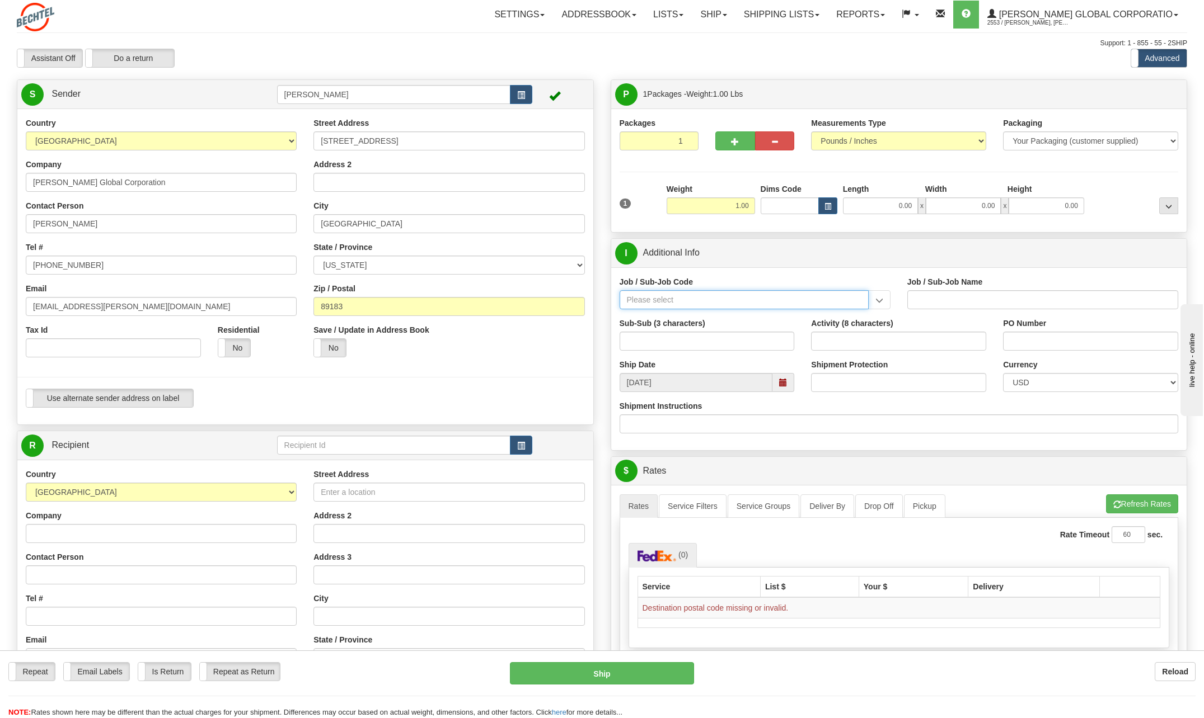
click at [651, 304] on input "Job / Sub-Job Code" at bounding box center [743, 299] width 249 height 19
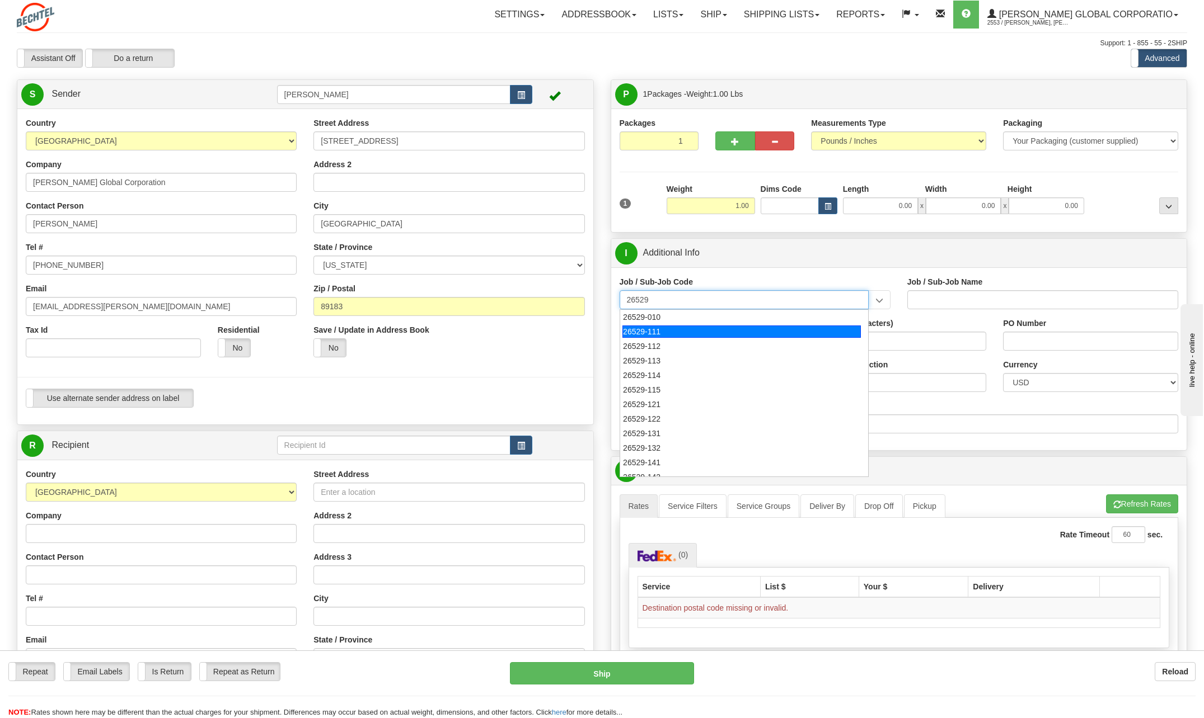
click at [656, 331] on div "26529-111" at bounding box center [741, 332] width 238 height 12
type input "26529-111"
type input "THACKER PASS PROJECT - HOME OFFICES USA NATIONALS"
type input "26529-111"
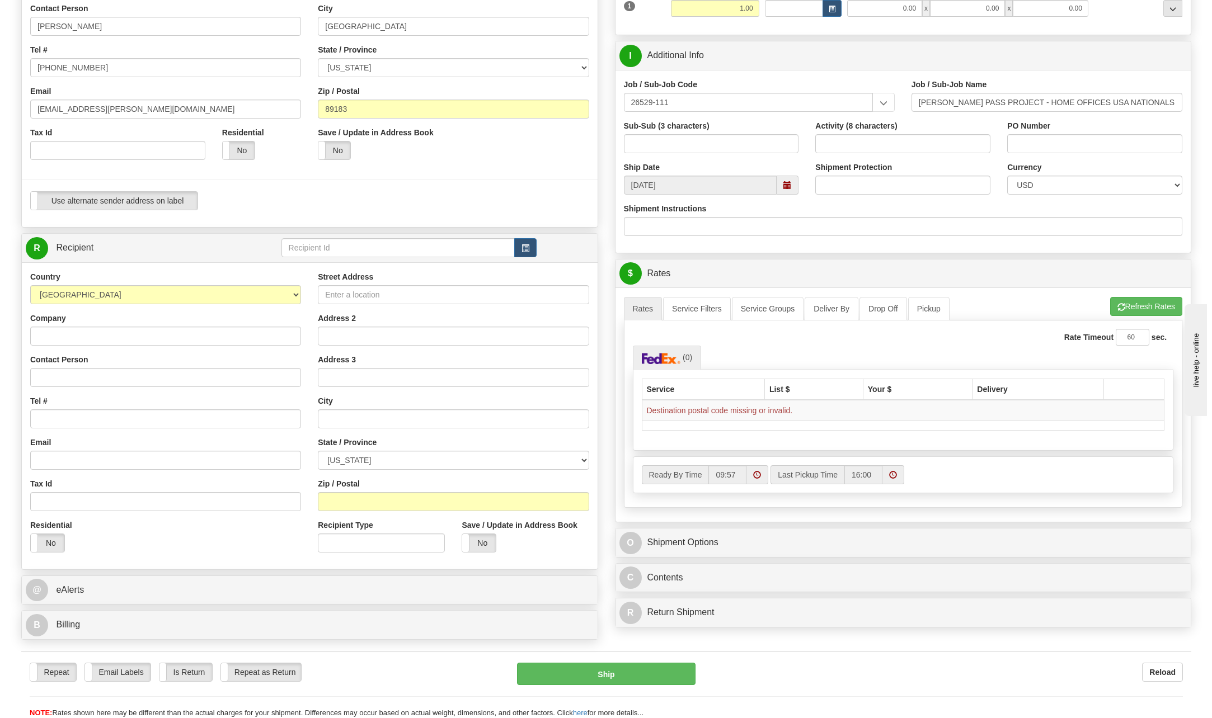
scroll to position [224, 0]
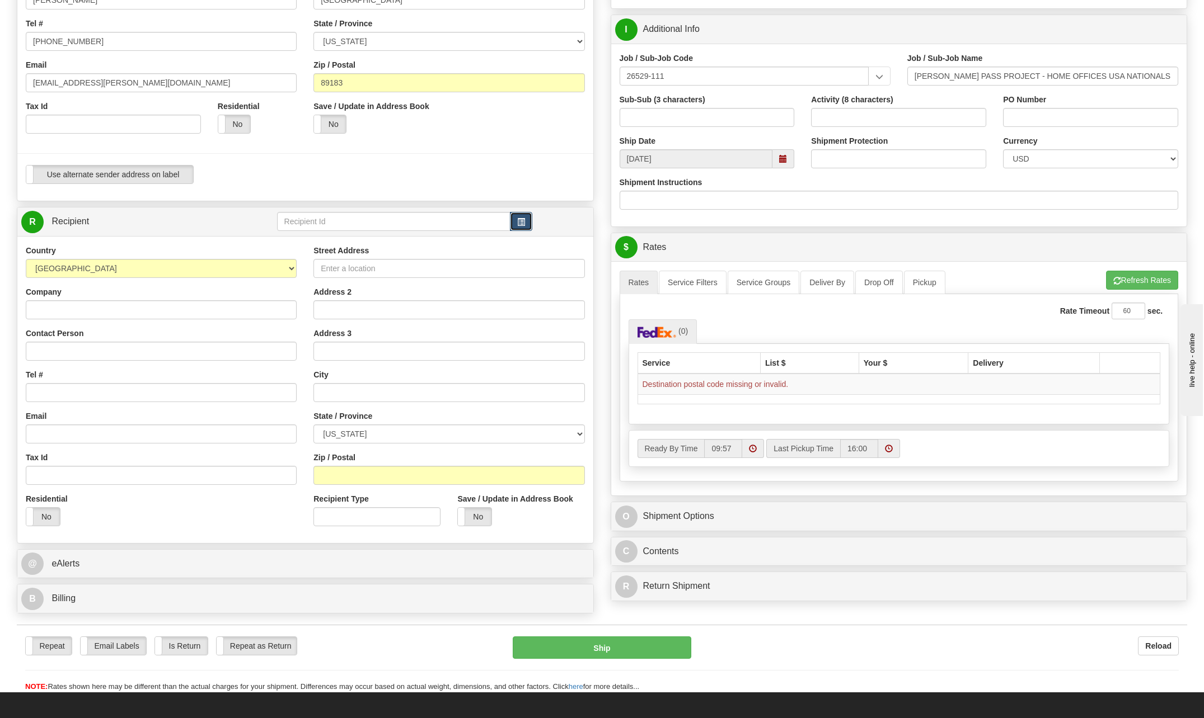
click at [529, 220] on button "button" at bounding box center [521, 221] width 22 height 19
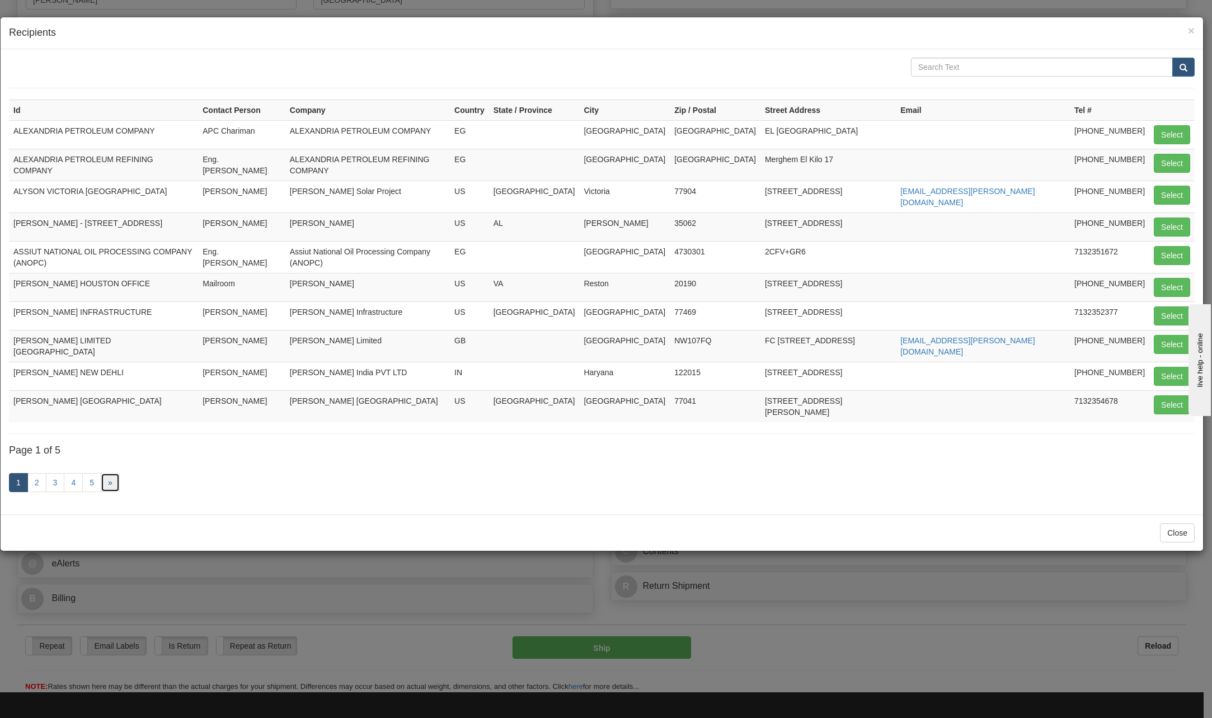
click at [104, 473] on link "»" at bounding box center [110, 482] width 19 height 19
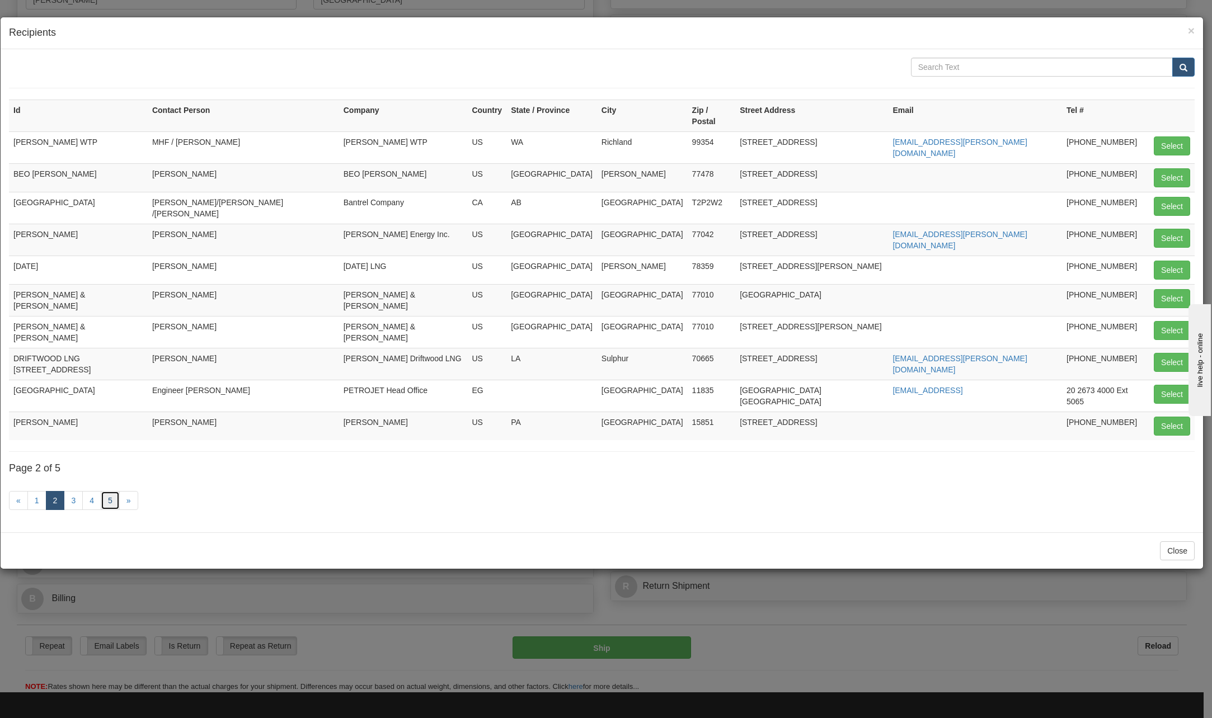
click at [107, 491] on link "5" at bounding box center [110, 500] width 19 height 19
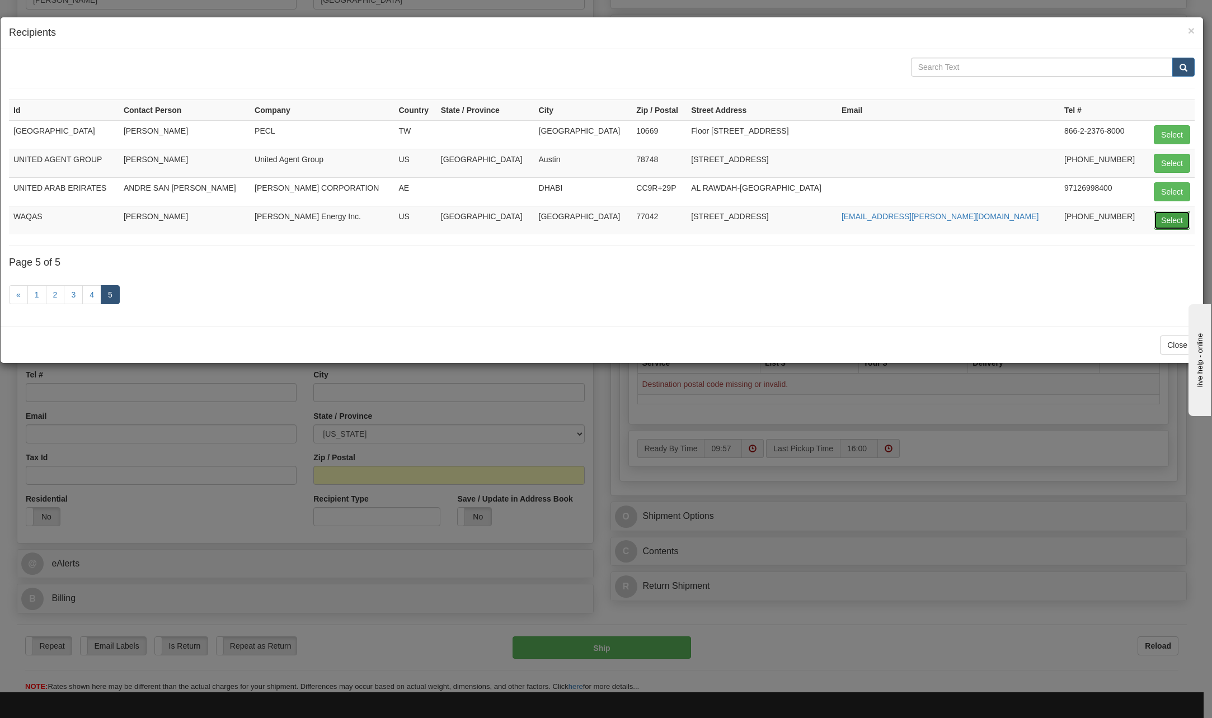
click at [1170, 218] on button "Select" at bounding box center [1172, 220] width 36 height 19
type input "WAQAS"
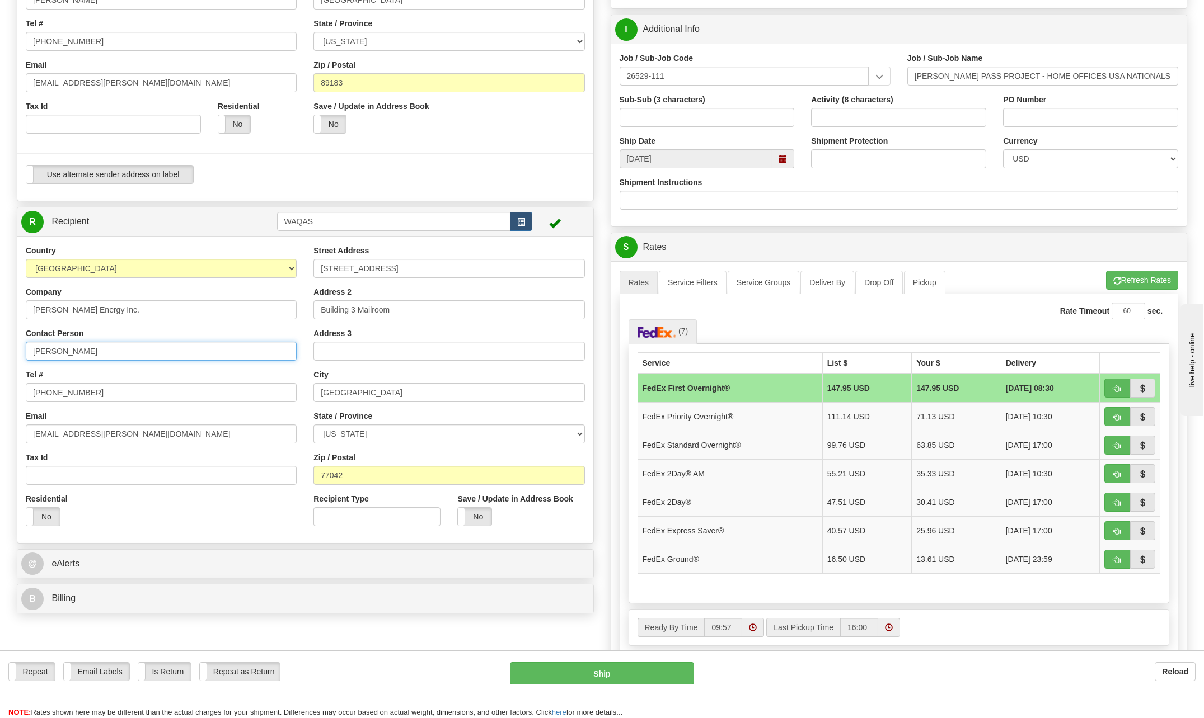
click at [122, 349] on input "Waqas Khurshid" at bounding box center [161, 351] width 271 height 19
type input "W"
type input "Zachery Cole"
click at [260, 372] on div "Tel # 713-235-3232" at bounding box center [161, 385] width 271 height 33
click at [100, 394] on input "713-235-3232" at bounding box center [161, 392] width 271 height 19
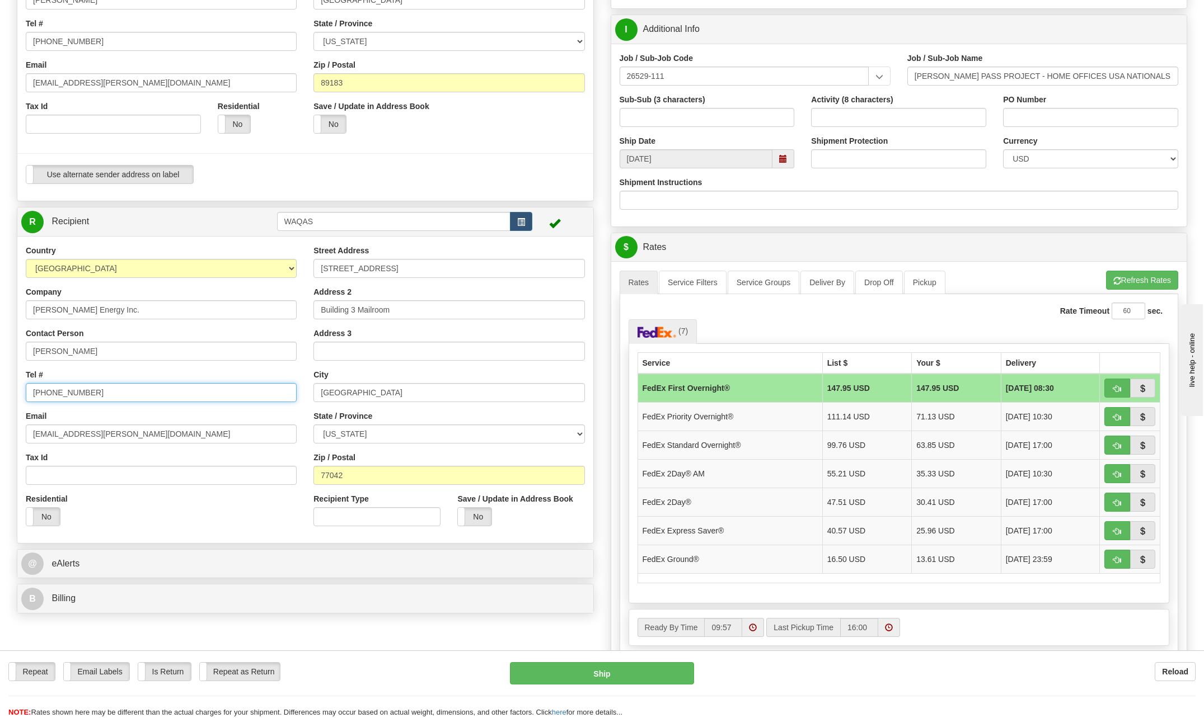
type input "713-235-6999"
drag, startPoint x: 65, startPoint y: 435, endPoint x: -2, endPoint y: 446, distance: 68.1
click at [0, 446] on html "Training Course Close Toggle navigation Settings Shipping Preferences New Sende…" at bounding box center [602, 135] width 1204 height 718
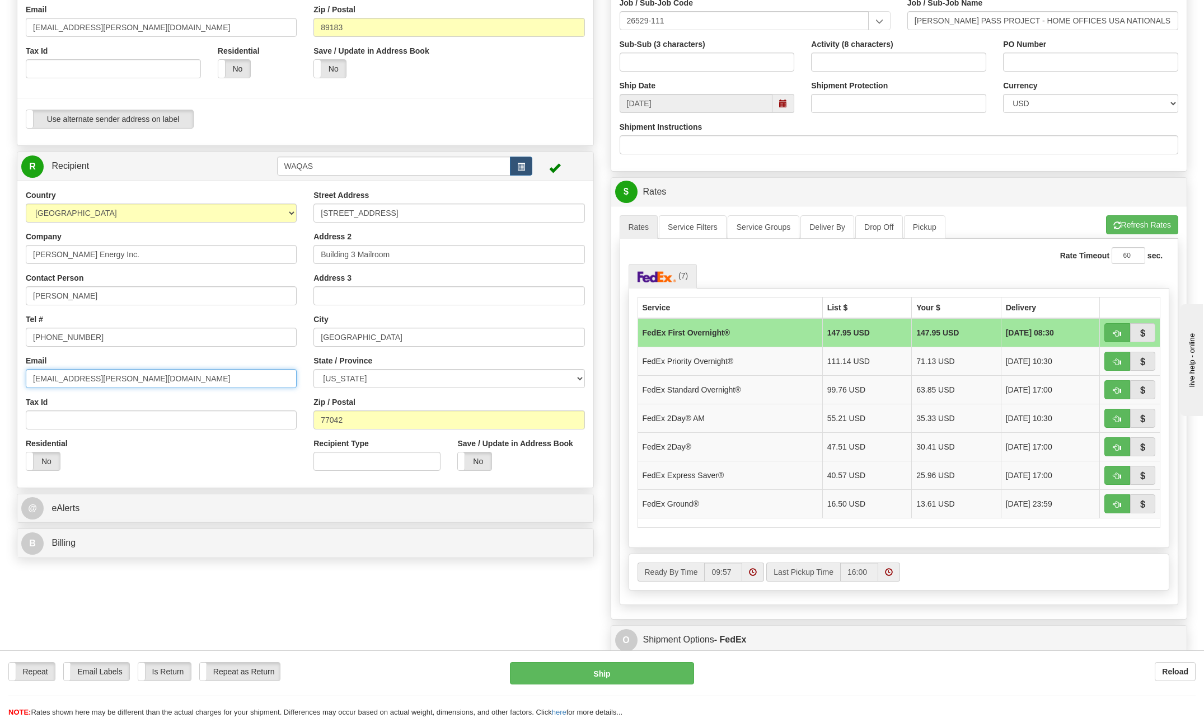
scroll to position [280, 0]
type input "zcole@bechtel.com"
click at [721, 476] on td "FedEx Express Saver®" at bounding box center [729, 475] width 185 height 29
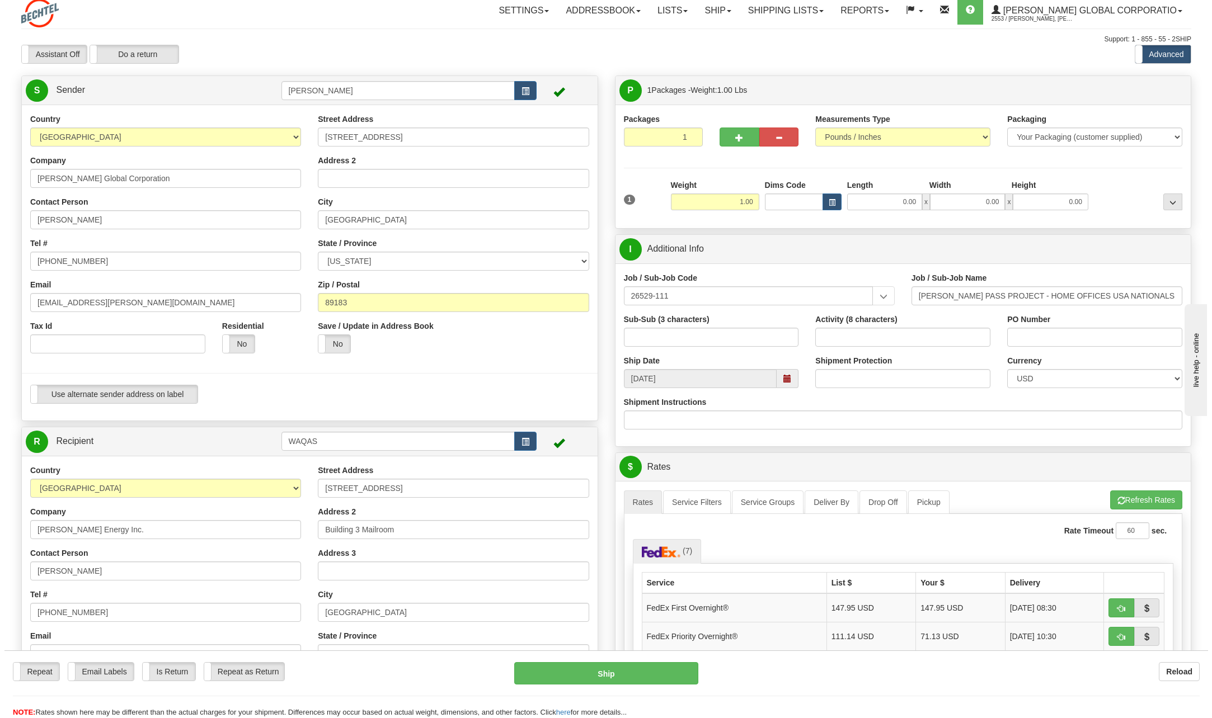
scroll to position [0, 0]
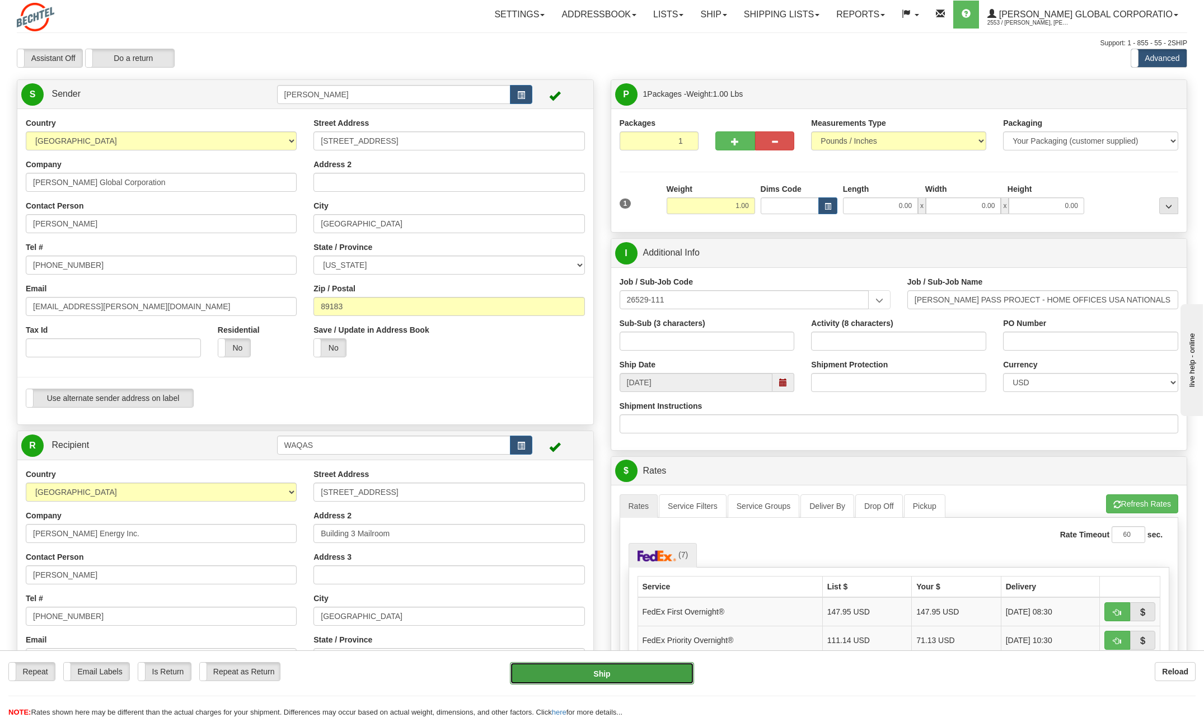
click at [610, 674] on button "Ship" at bounding box center [602, 674] width 184 height 22
type input "20"
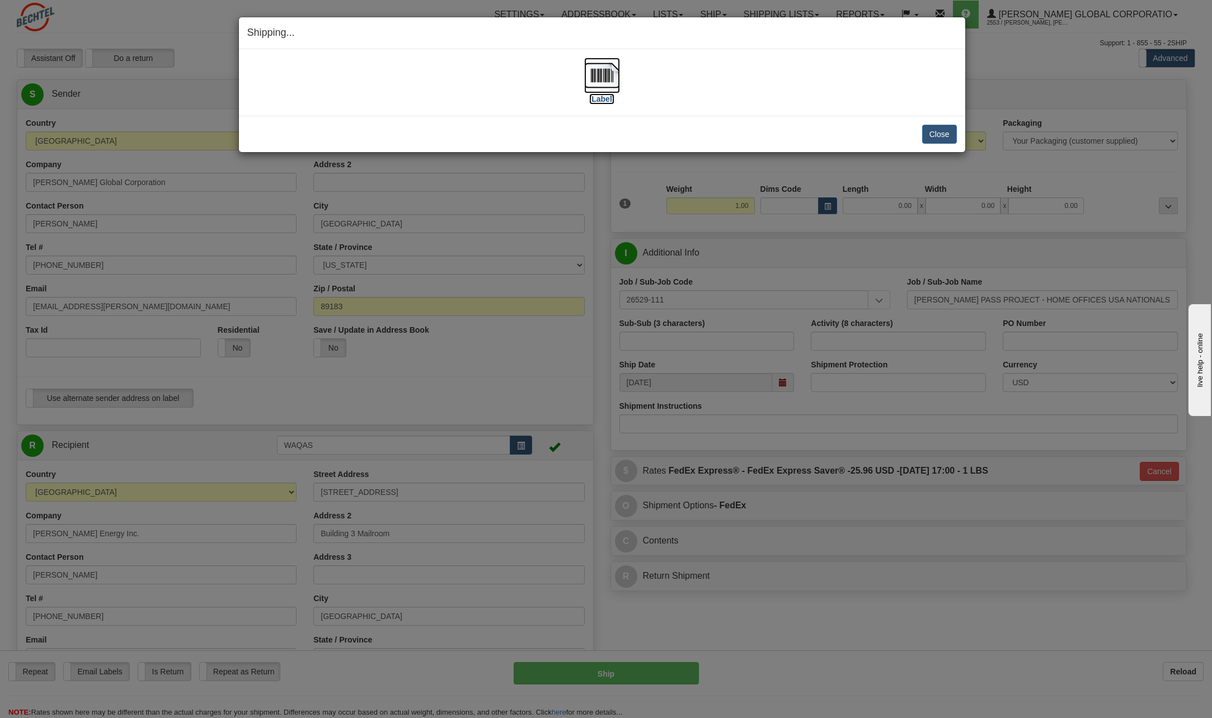
click at [590, 78] on img at bounding box center [602, 76] width 36 height 36
click at [942, 135] on button "Close" at bounding box center [939, 134] width 35 height 19
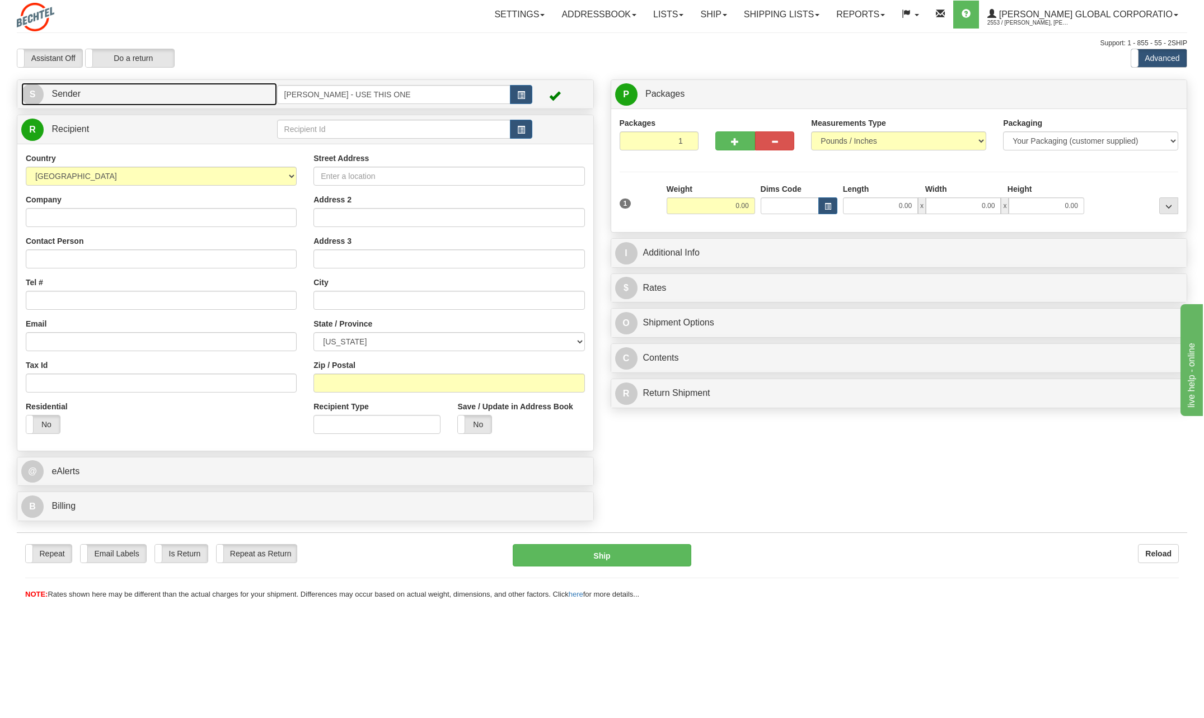
click at [25, 95] on span "S" at bounding box center [32, 94] width 22 height 22
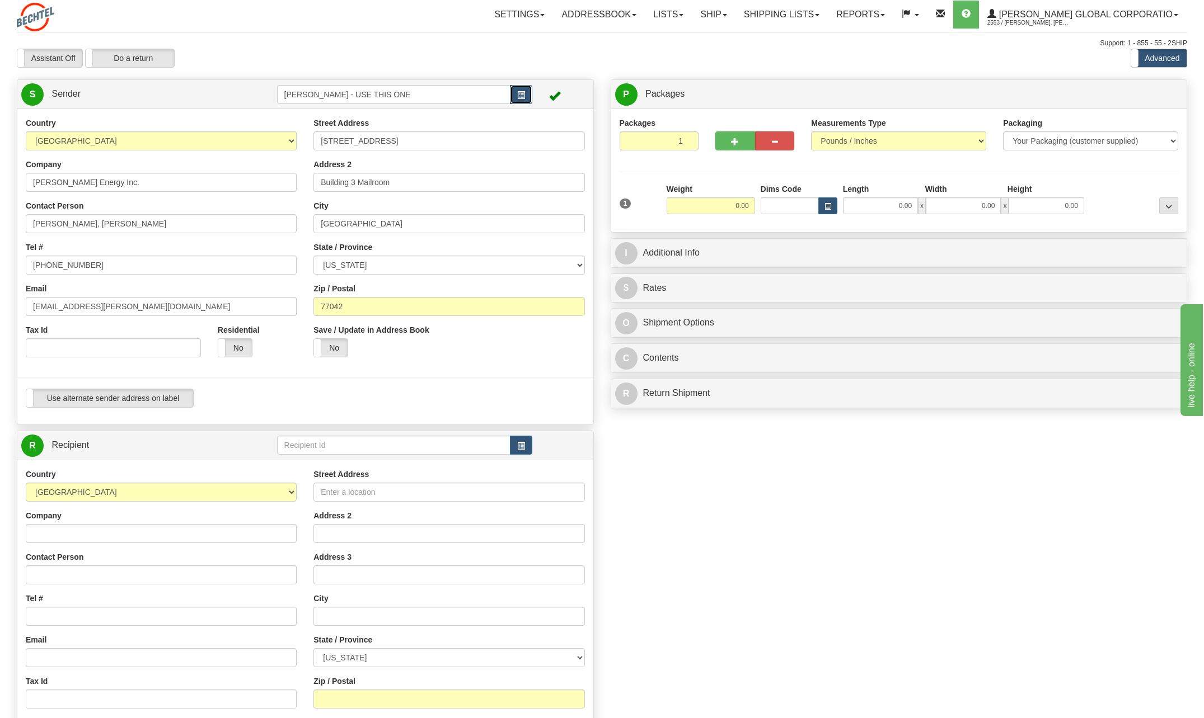
click at [517, 95] on span "button" at bounding box center [521, 95] width 8 height 7
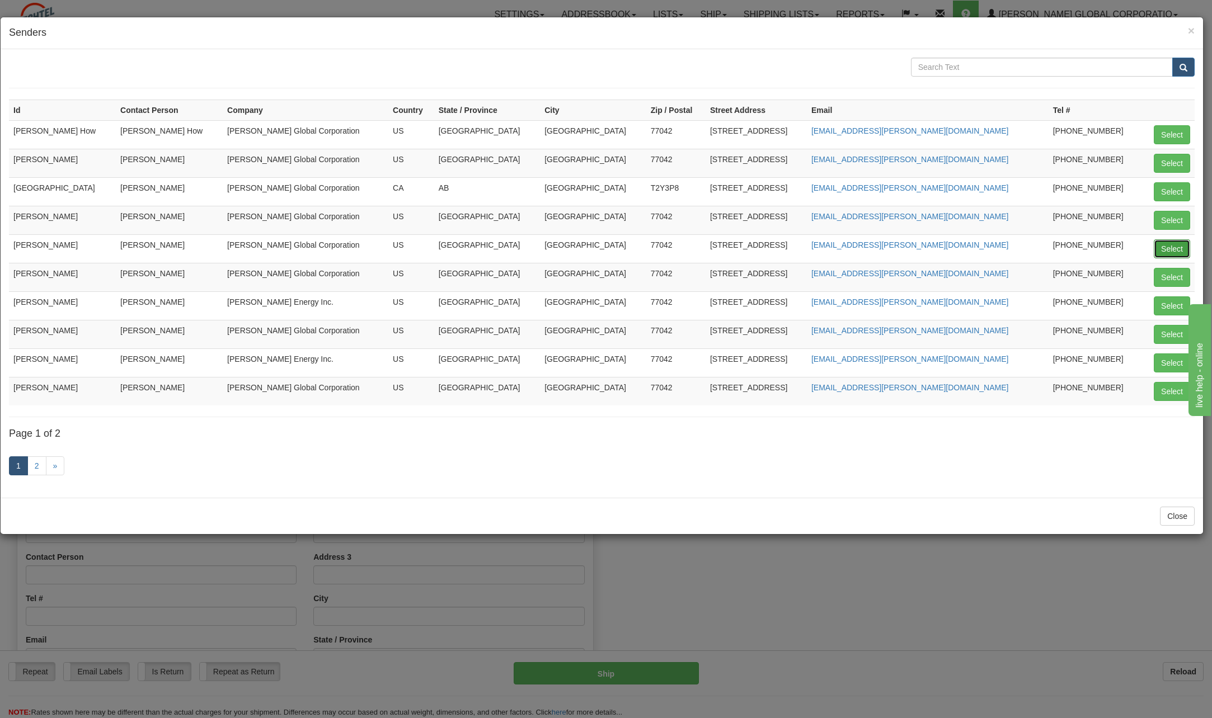
click at [1174, 246] on button "Select" at bounding box center [1172, 248] width 36 height 19
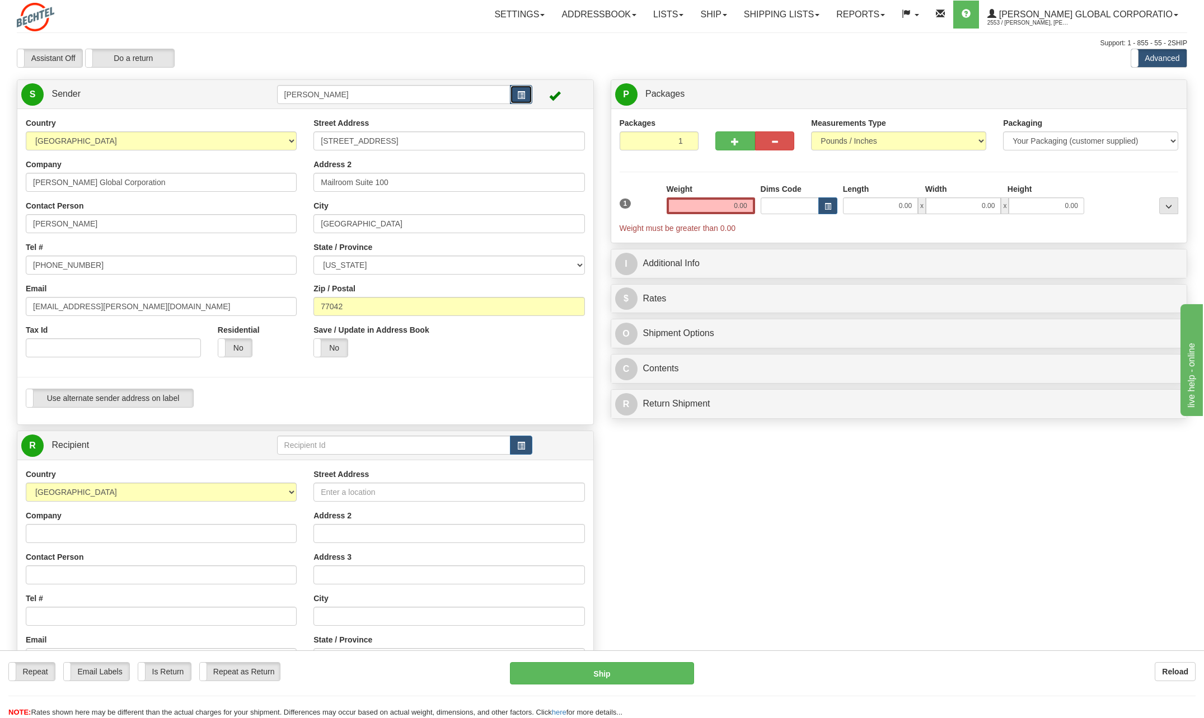
click at [522, 95] on span "button" at bounding box center [521, 95] width 8 height 7
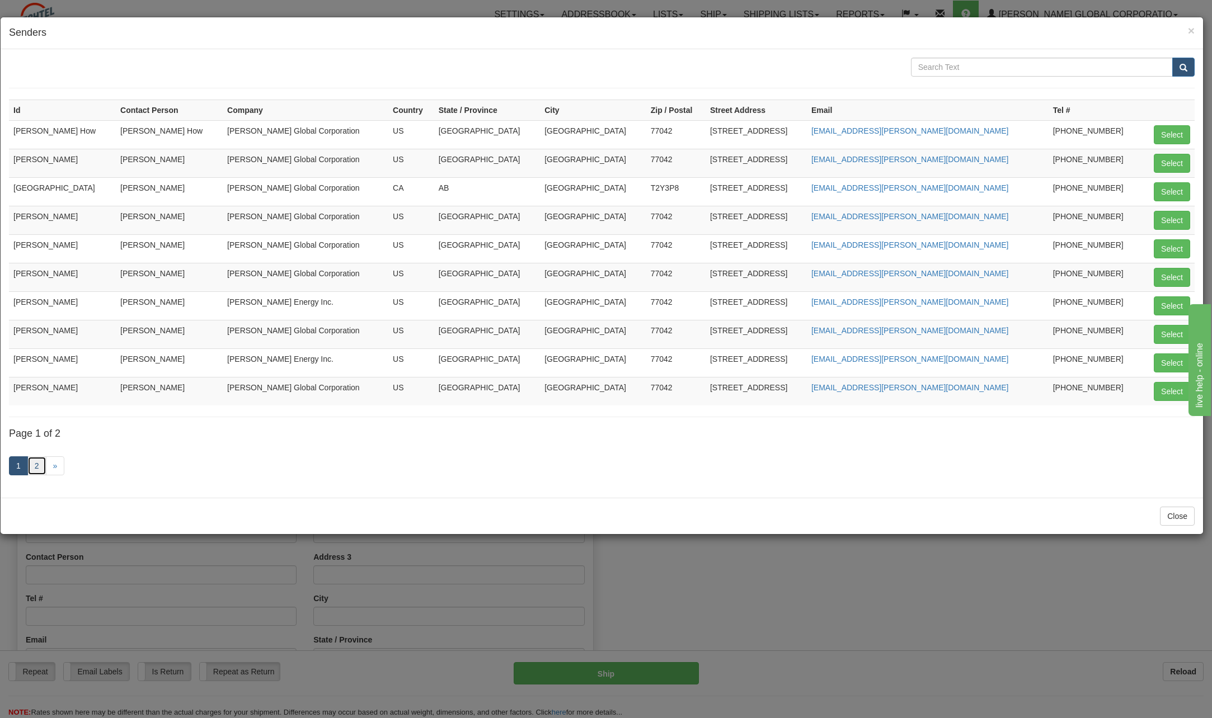
click at [40, 464] on link "2" at bounding box center [36, 466] width 19 height 19
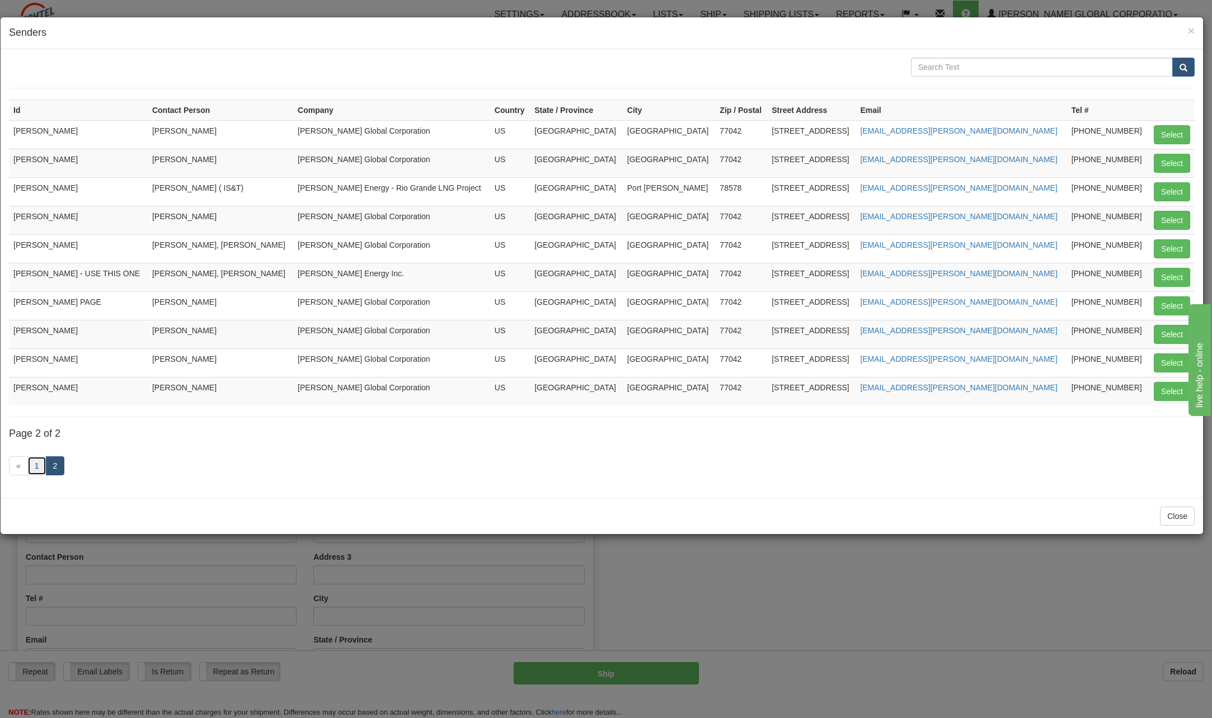
click at [40, 468] on link "1" at bounding box center [36, 466] width 19 height 19
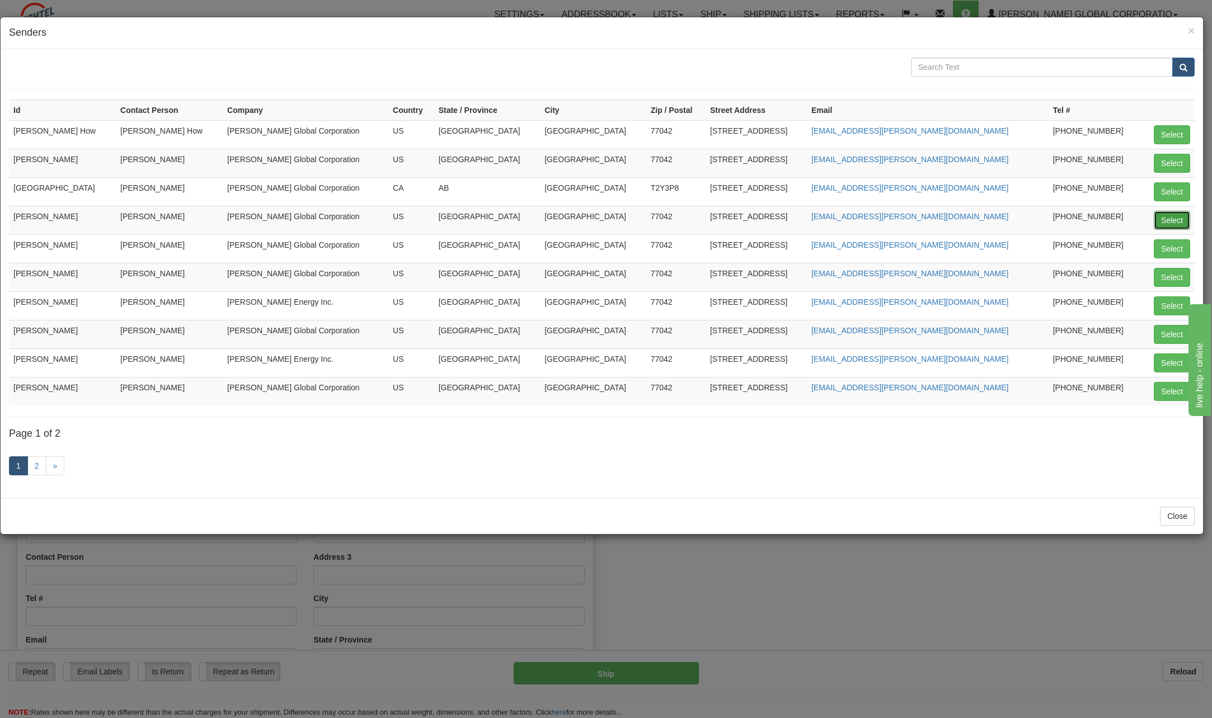
click at [1174, 214] on button "Select" at bounding box center [1172, 220] width 36 height 19
type input "[PERSON_NAME]"
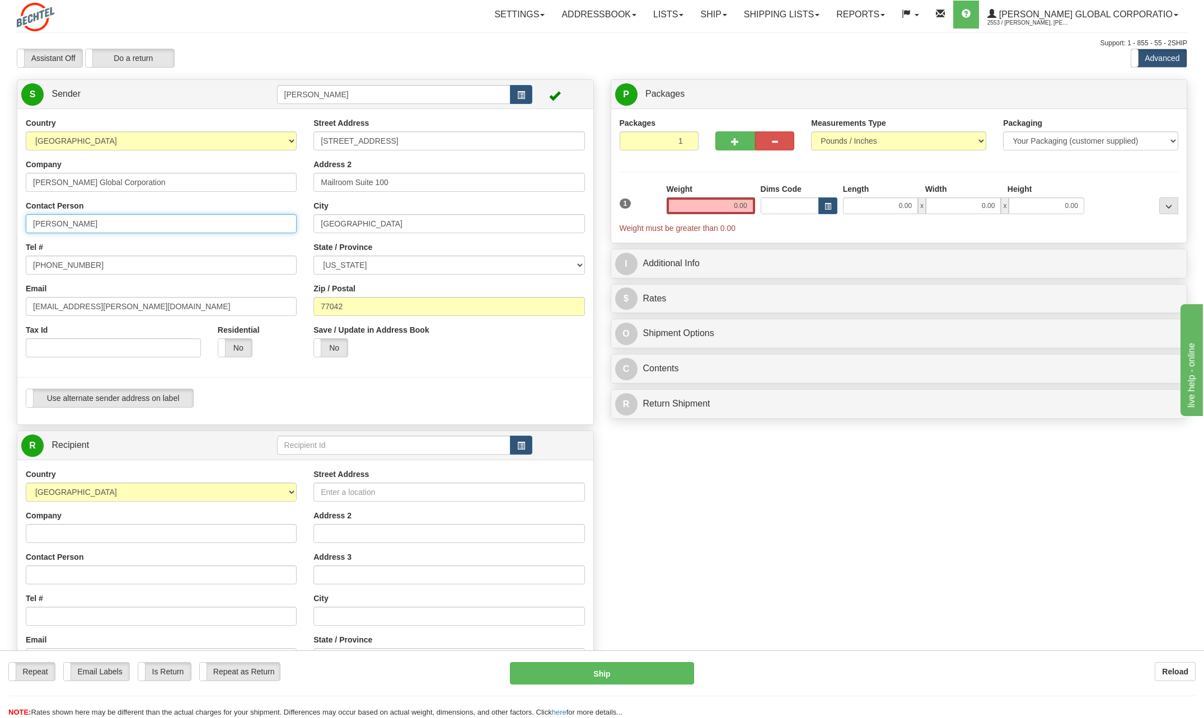
click at [133, 225] on input "[PERSON_NAME]" at bounding box center [161, 223] width 271 height 19
type input "C"
type input "A"
type input "Zachery Cole"
drag, startPoint x: 239, startPoint y: 234, endPoint x: 215, endPoint y: 220, distance: 27.8
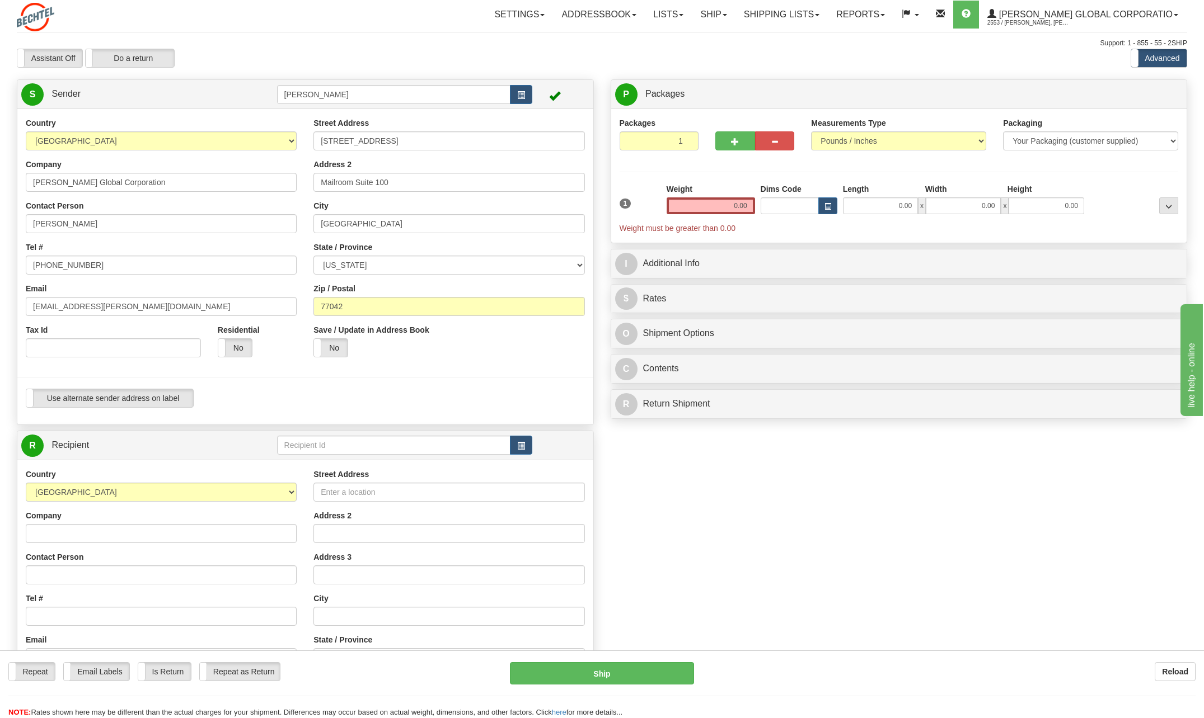
click at [238, 236] on div "Country [GEOGRAPHIC_DATA] [GEOGRAPHIC_DATA] [GEOGRAPHIC_DATA] [GEOGRAPHIC_DATA]…" at bounding box center [161, 242] width 288 height 248
click at [98, 262] on input "[PHONE_NUMBER]" at bounding box center [161, 265] width 271 height 19
type input "713 235-6999"
drag, startPoint x: 68, startPoint y: 304, endPoint x: -2, endPoint y: 286, distance: 72.9
click at [0, 286] on html "Training Course Close Toggle navigation Settings Shipping Preferences New Sende…" at bounding box center [602, 359] width 1204 height 718
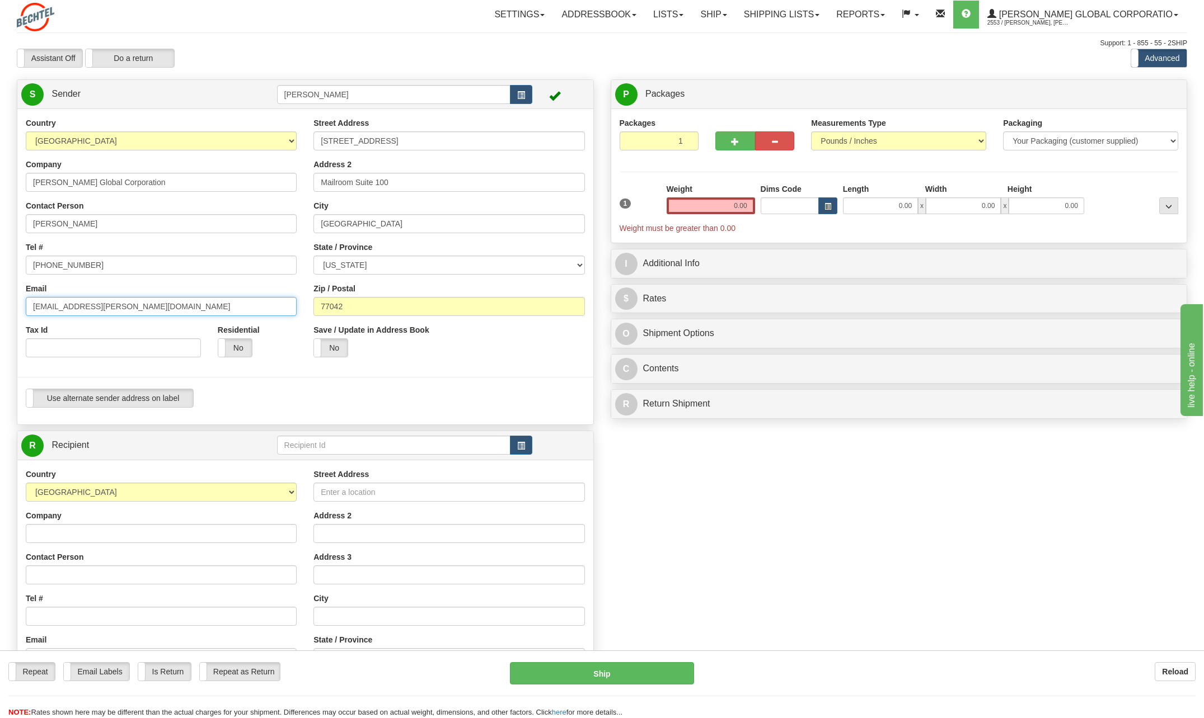
type input "zcole@bechtel.com"
click at [783, 542] on div "Create a label for the return Create Pickup Without Label S" at bounding box center [601, 461] width 1187 height 764
click at [718, 201] on input "0.00" at bounding box center [710, 206] width 88 height 17
drag, startPoint x: 718, startPoint y: 201, endPoint x: 853, endPoint y: 209, distance: 134.5
click at [853, 209] on div "1 Weight Dims Code Length x" at bounding box center [899, 209] width 565 height 50
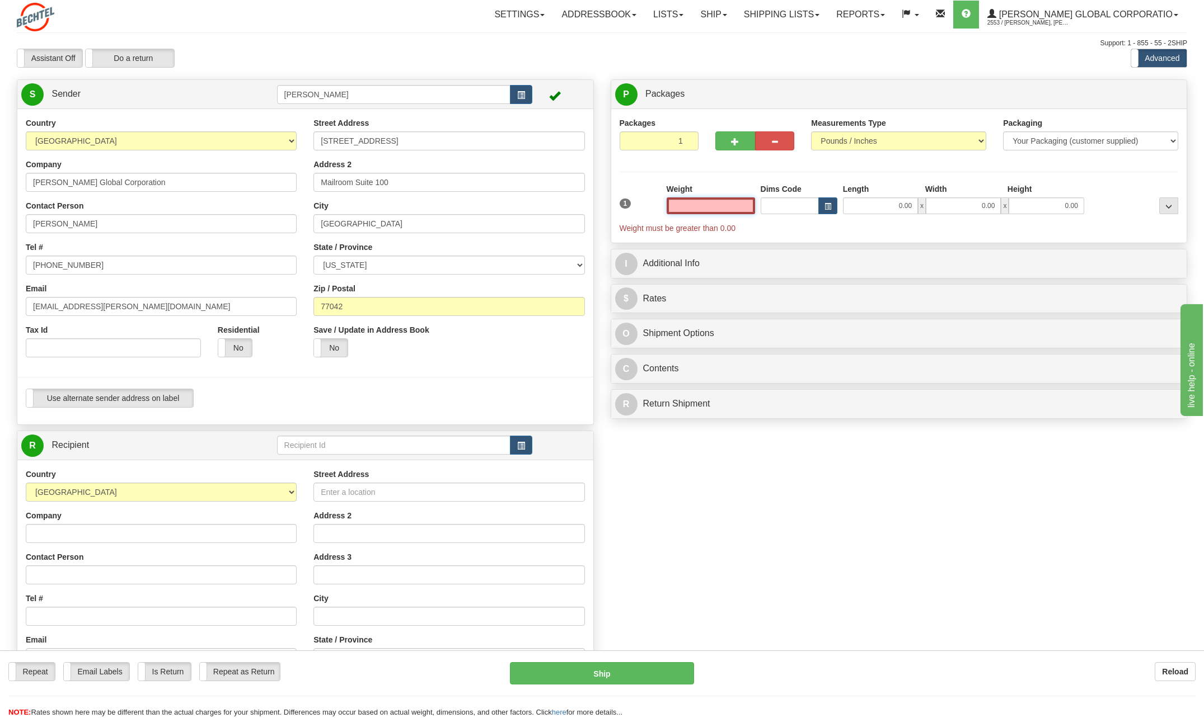
type input "6"
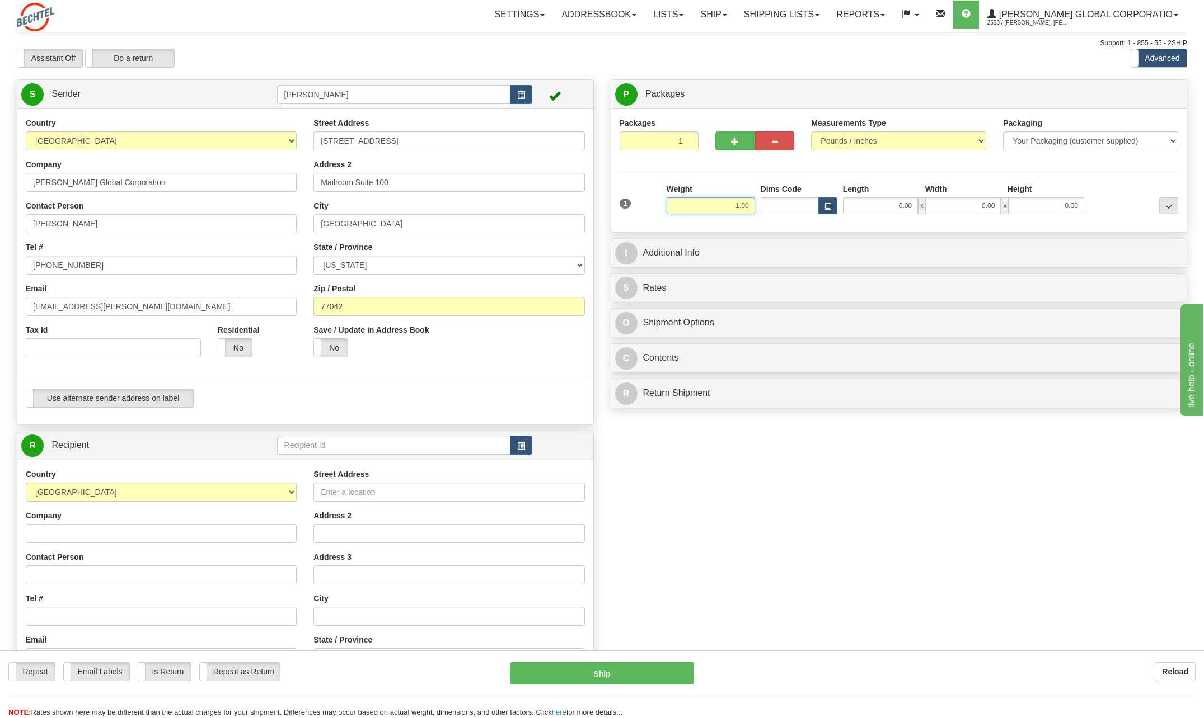
type input "1.00"
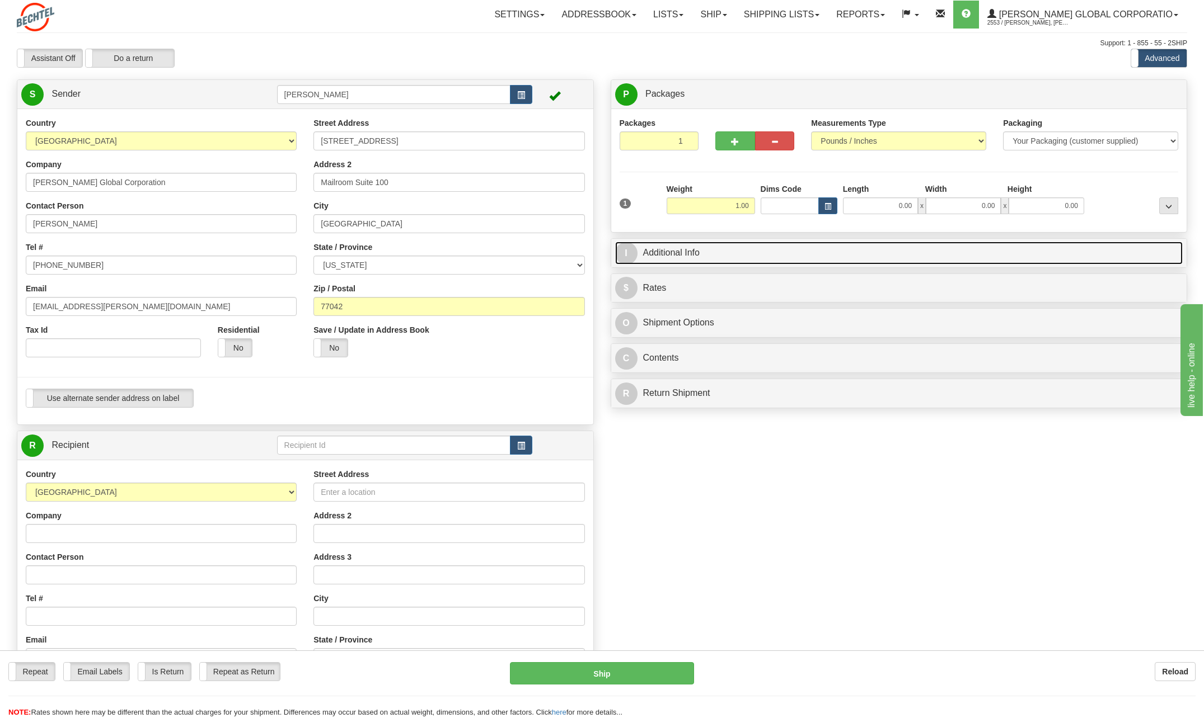
click at [626, 253] on span "I" at bounding box center [626, 253] width 22 height 22
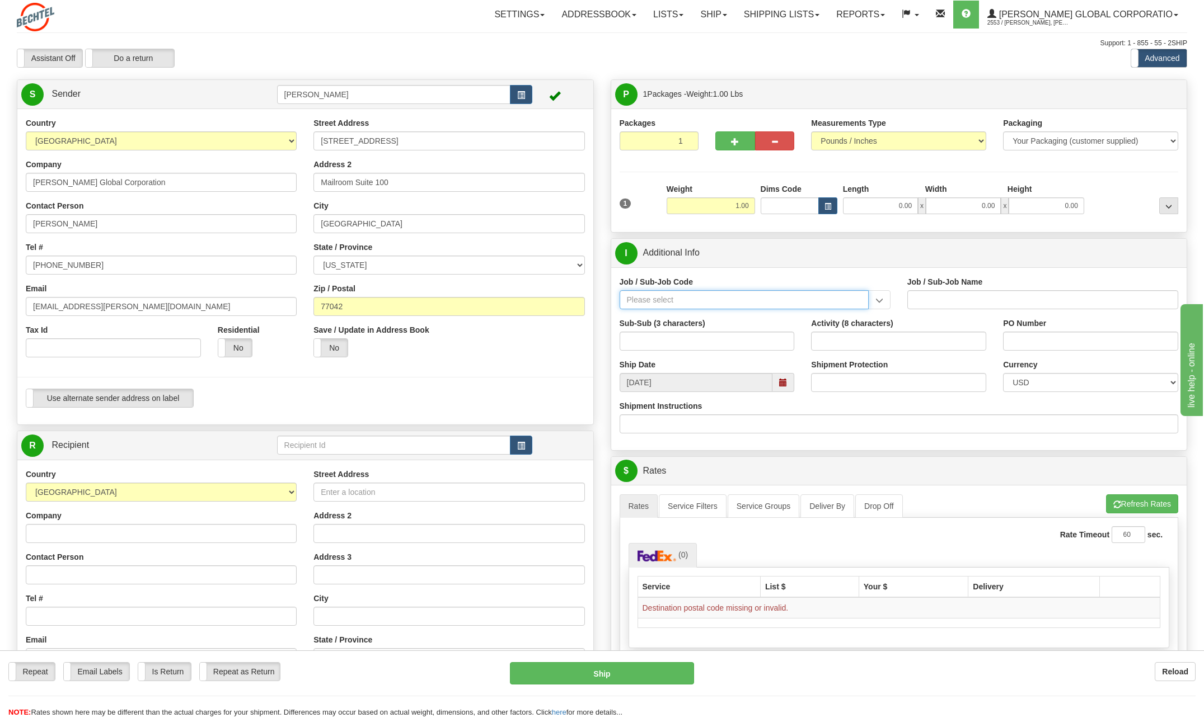
click at [662, 303] on input "Job / Sub-Job Code" at bounding box center [743, 299] width 249 height 19
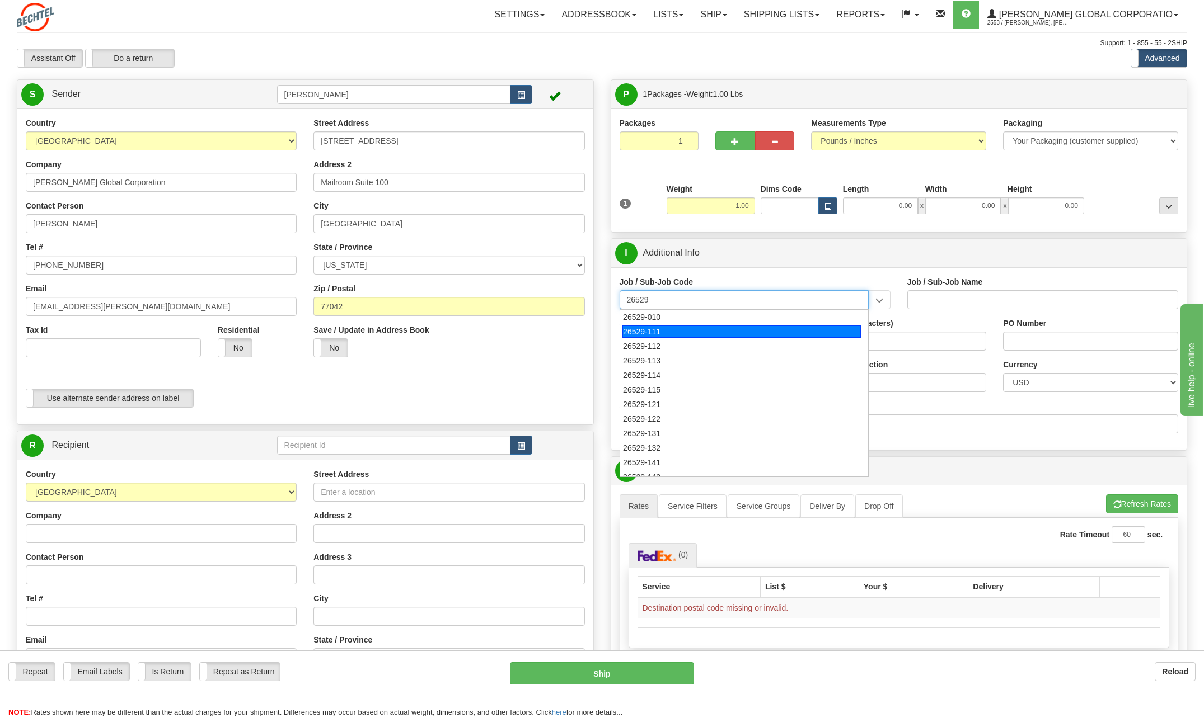
click at [655, 334] on div "26529-111" at bounding box center [741, 332] width 238 height 12
type input "26529-111"
type input "THACKER PASS PROJECT - HOME OFFICES USA NATIONALS"
type input "26529-111"
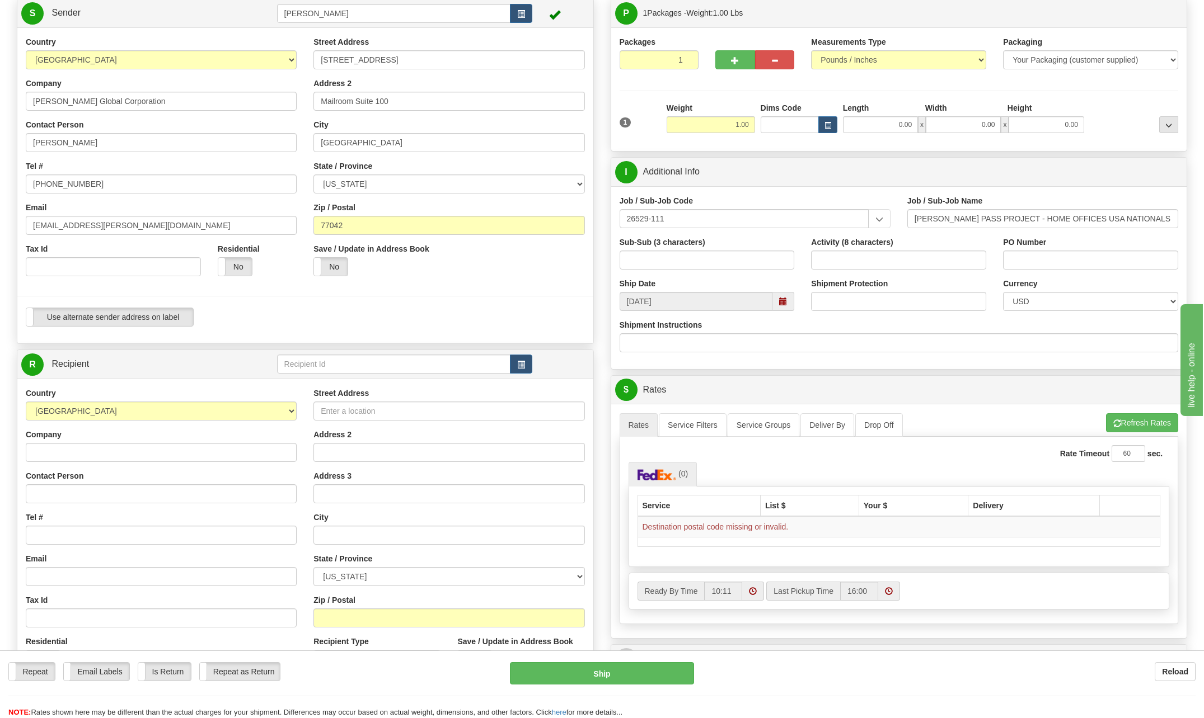
scroll to position [112, 0]
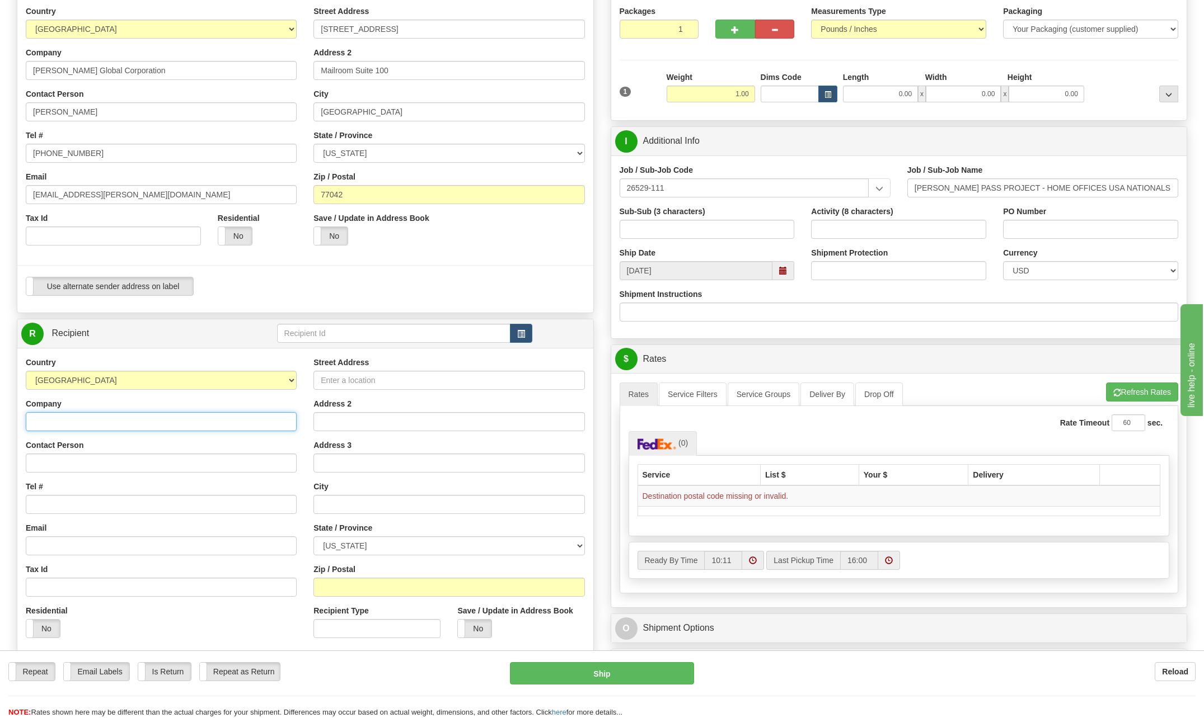
click at [87, 420] on input "Company" at bounding box center [161, 421] width 271 height 19
type input "Khaled Allam"
click at [59, 466] on input "Contact Person" at bounding box center [161, 463] width 271 height 19
click at [62, 461] on input "Contact Person" at bounding box center [161, 463] width 271 height 19
type input "Khaled Allam"
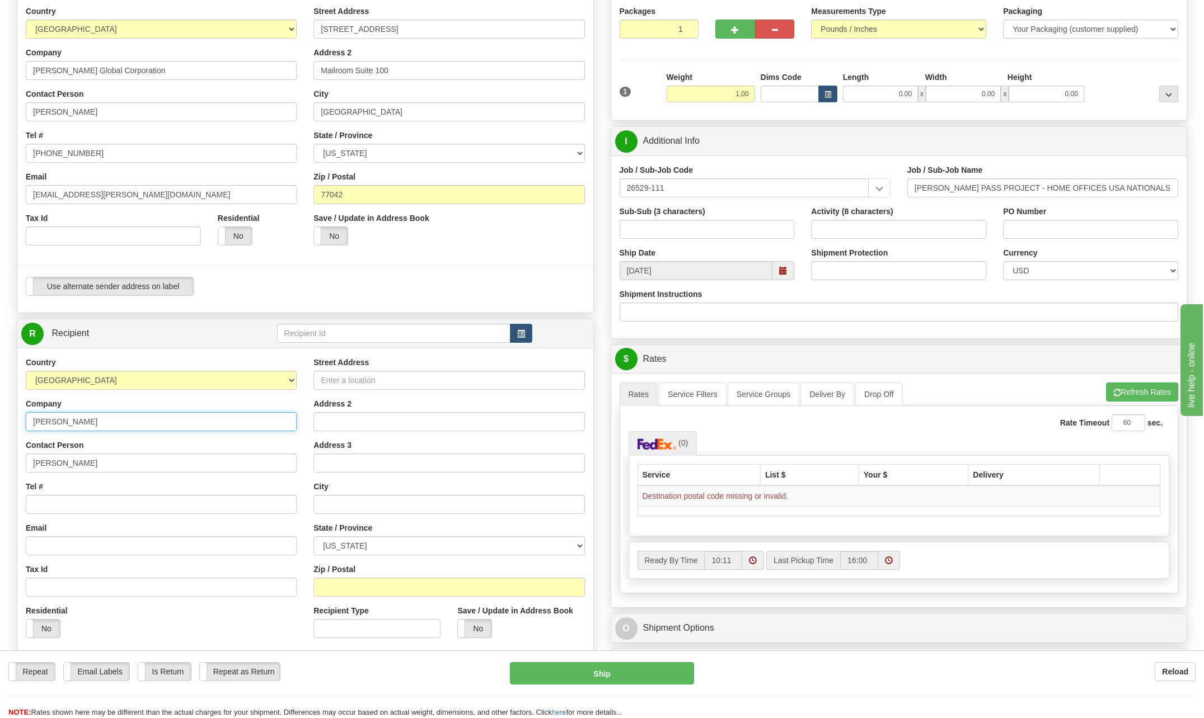
click at [89, 419] on input "Khaled Allam" at bounding box center [161, 421] width 271 height 19
type input "K"
click at [58, 502] on input "Tel #" at bounding box center [161, 504] width 271 height 19
type input "702 480-7232"
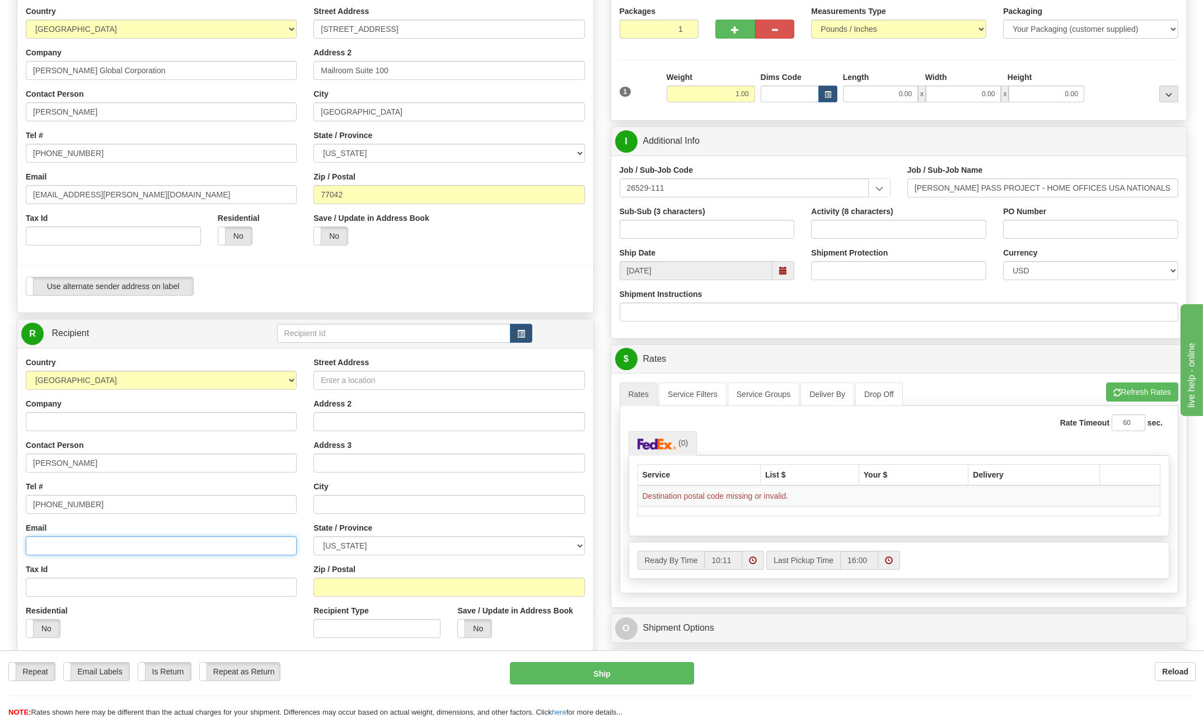
click at [58, 544] on input "Email" at bounding box center [161, 546] width 271 height 19
type input "[EMAIL_ADDRESS][PERSON_NAME][DOMAIN_NAME]"
click at [169, 495] on input "702 480-7232" at bounding box center [161, 504] width 271 height 19
click at [362, 381] on input "Street Address" at bounding box center [448, 380] width 271 height 19
type input "630 Staghorn Pass Avenue"
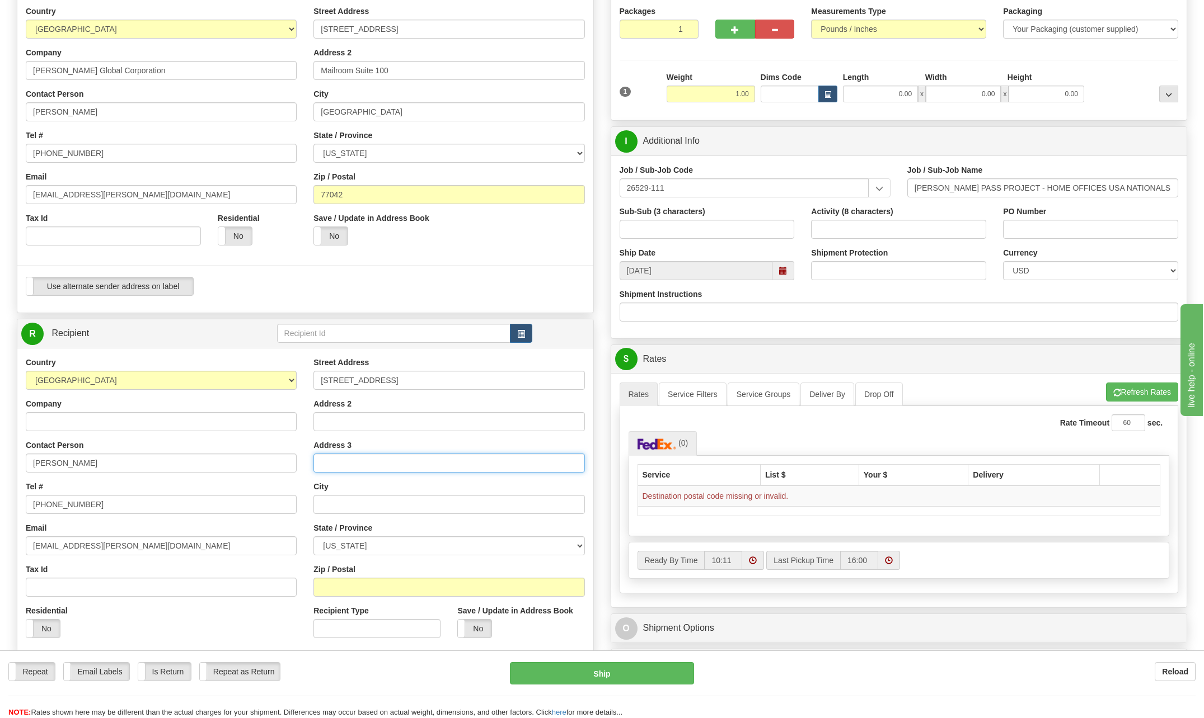
click at [485, 461] on input "Address 3" at bounding box center [448, 463] width 271 height 19
click at [515, 506] on input "text" at bounding box center [448, 504] width 271 height 19
click at [351, 505] on input "text" at bounding box center [448, 504] width 271 height 19
type input "Las Vegas"
click at [535, 478] on div "Street Address 630 Staghorn Pass Avenue Address 2 Address 3 City Las Vegas Stat…" at bounding box center [449, 502] width 288 height 290
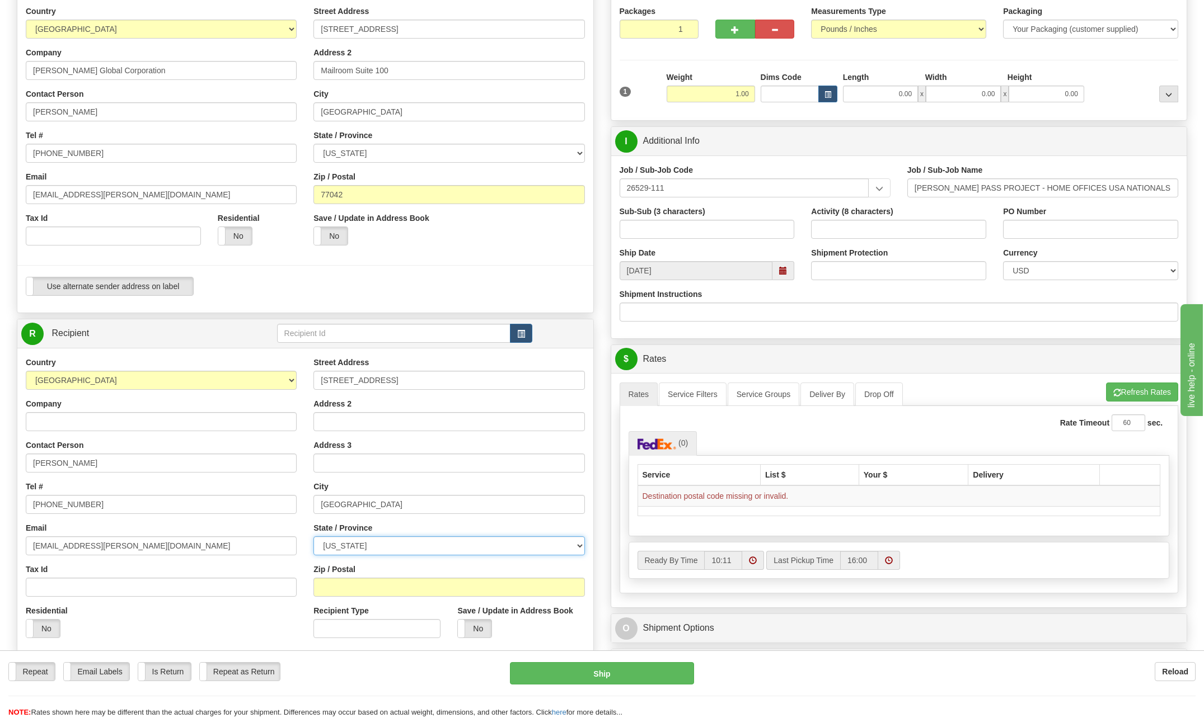
click at [579, 546] on select "[US_STATE] [US_STATE] [US_STATE] [US_STATE] Armed Forces America Armed Forces E…" at bounding box center [448, 546] width 271 height 19
select select "NV"
click at [313, 537] on select "[US_STATE] [US_STATE] [US_STATE] [US_STATE] Armed Forces America Armed Forces E…" at bounding box center [448, 546] width 271 height 19
click at [360, 591] on input "Zip / Postal" at bounding box center [448, 587] width 271 height 19
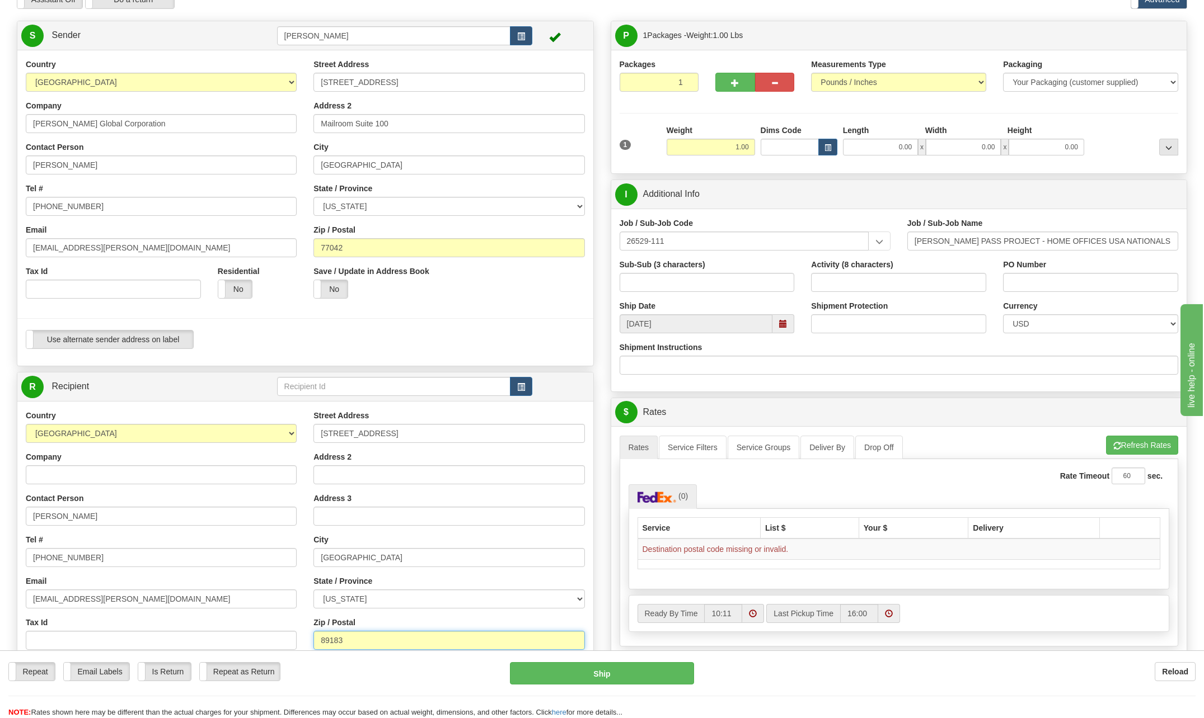
scroll to position [56, 0]
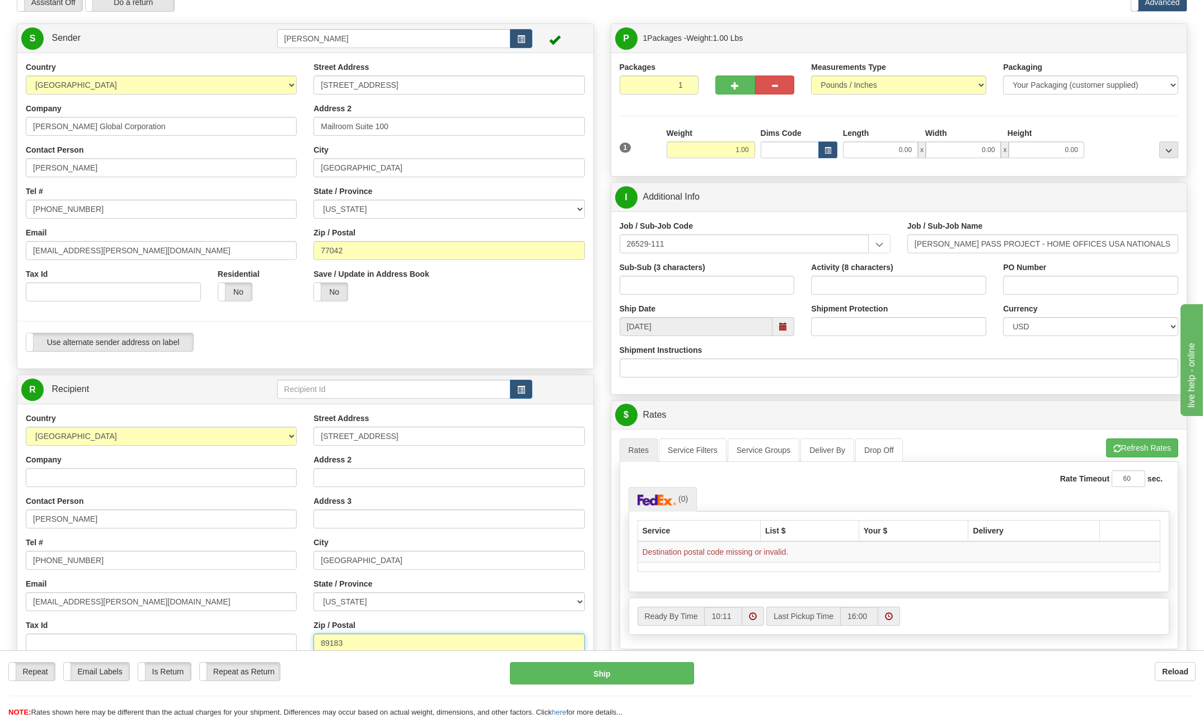
type input "89183"
click at [530, 551] on input "Las Vegas" at bounding box center [448, 560] width 271 height 19
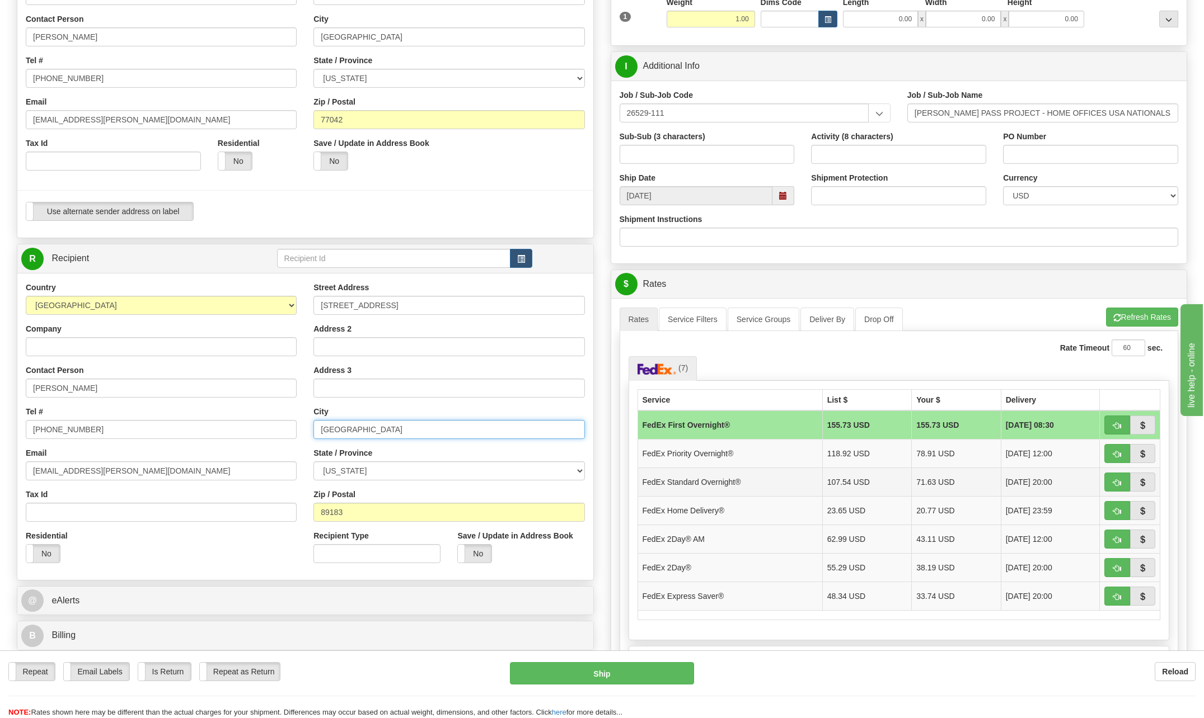
scroll to position [224, 0]
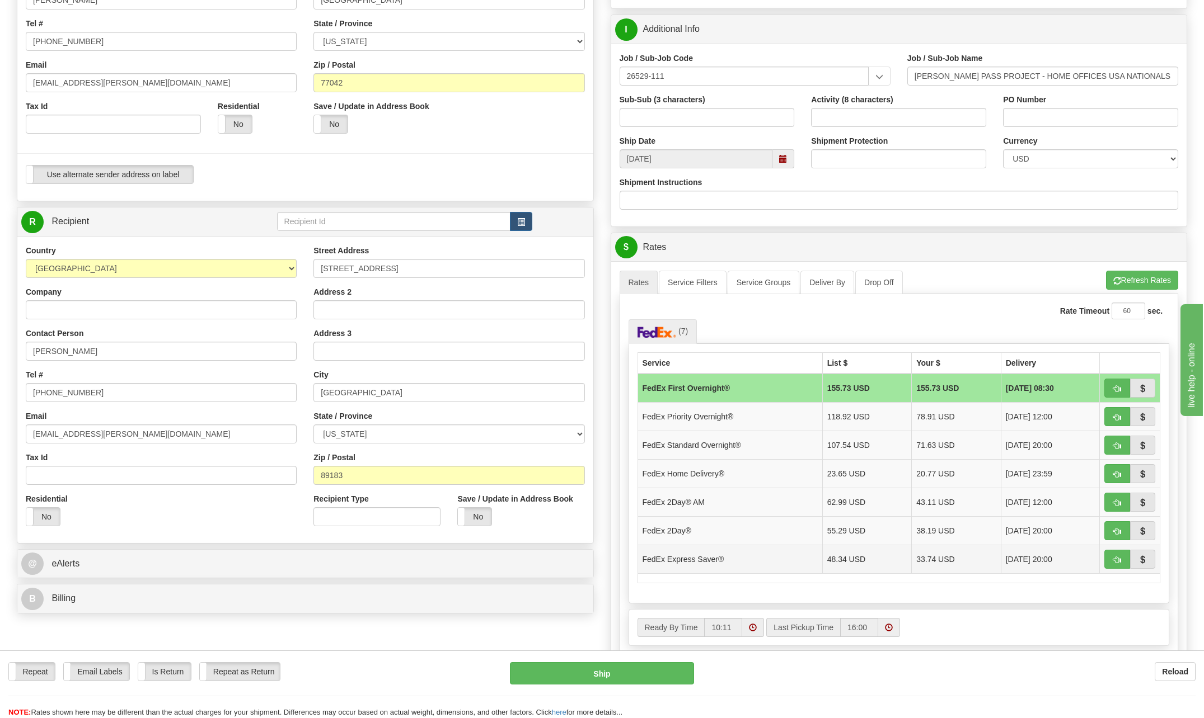
click at [706, 563] on td "FedEx Express Saver®" at bounding box center [729, 559] width 185 height 29
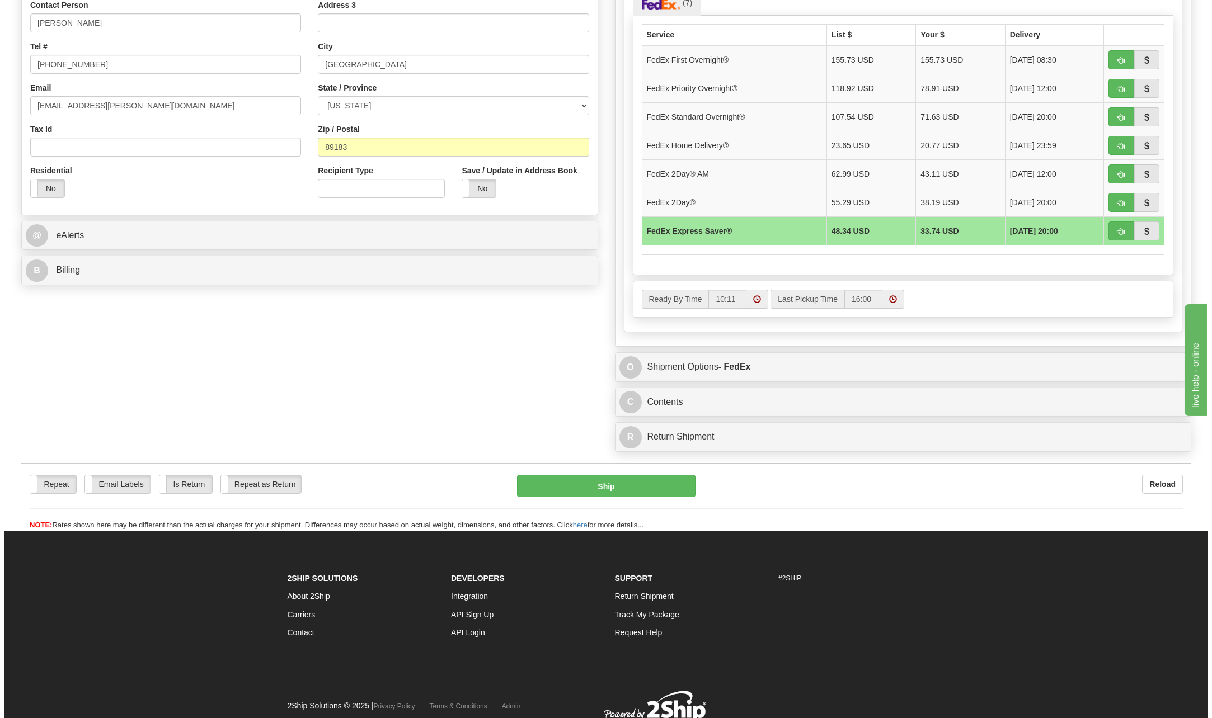
scroll to position [560, 0]
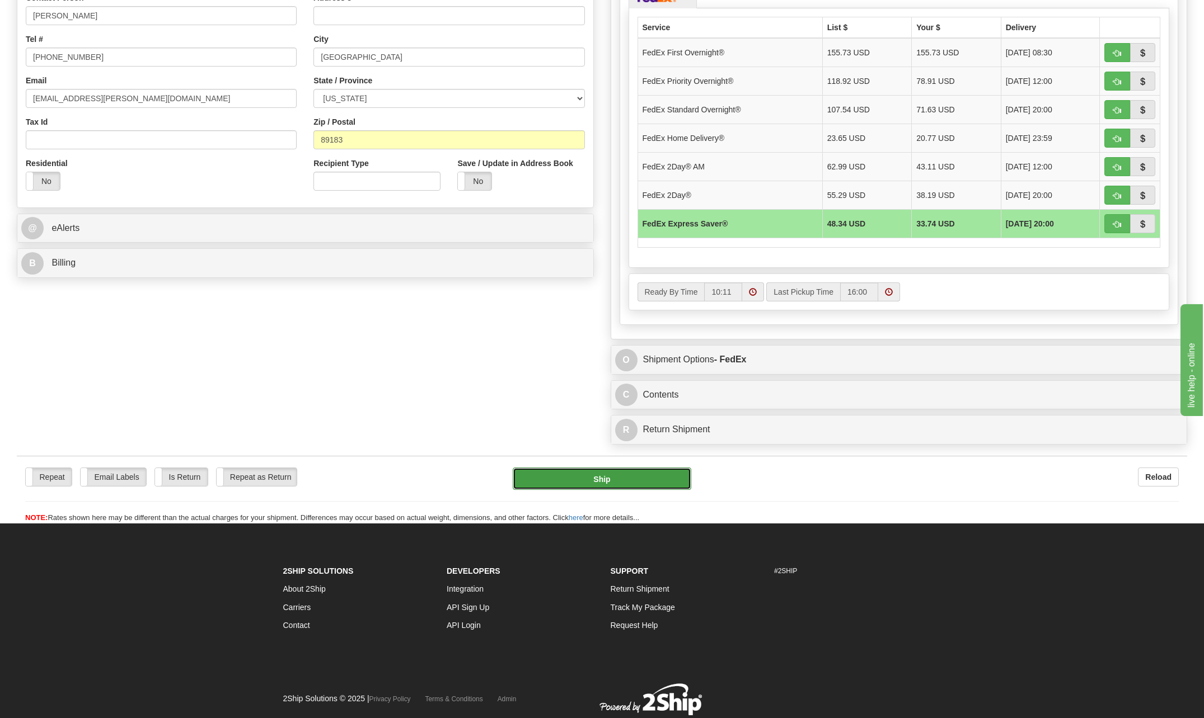
click at [643, 483] on button "Ship" at bounding box center [602, 479] width 178 height 22
type input "20"
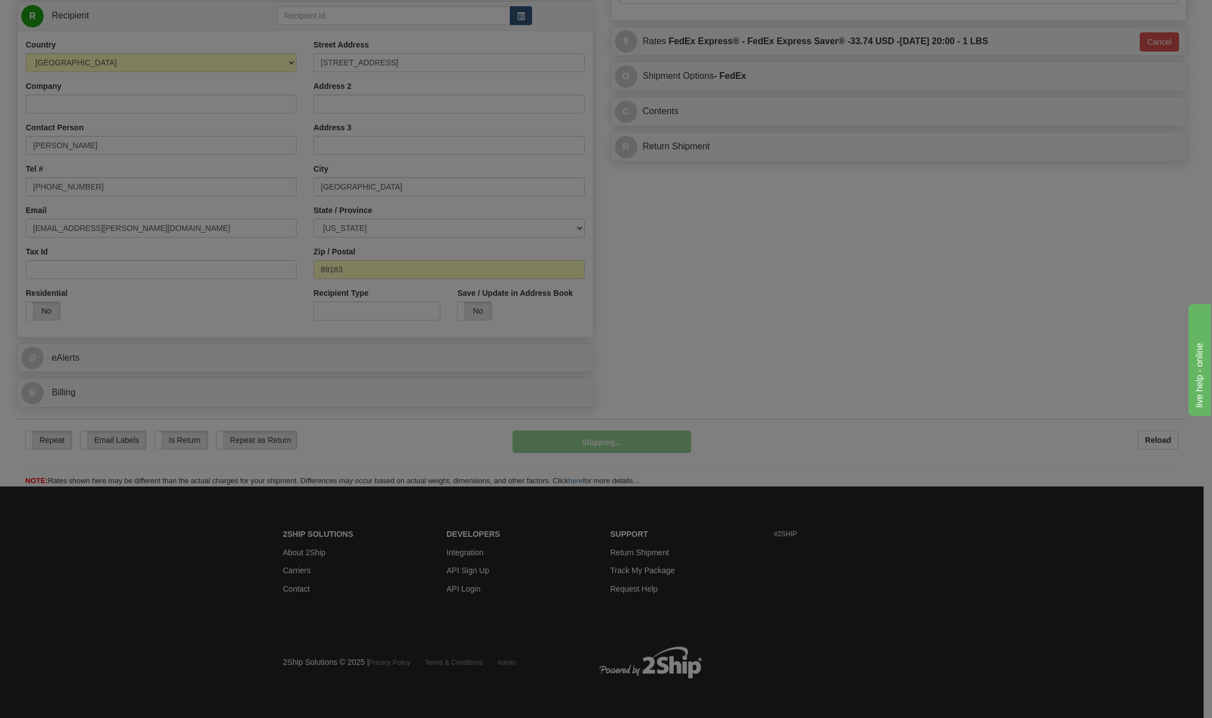
scroll to position [430, 0]
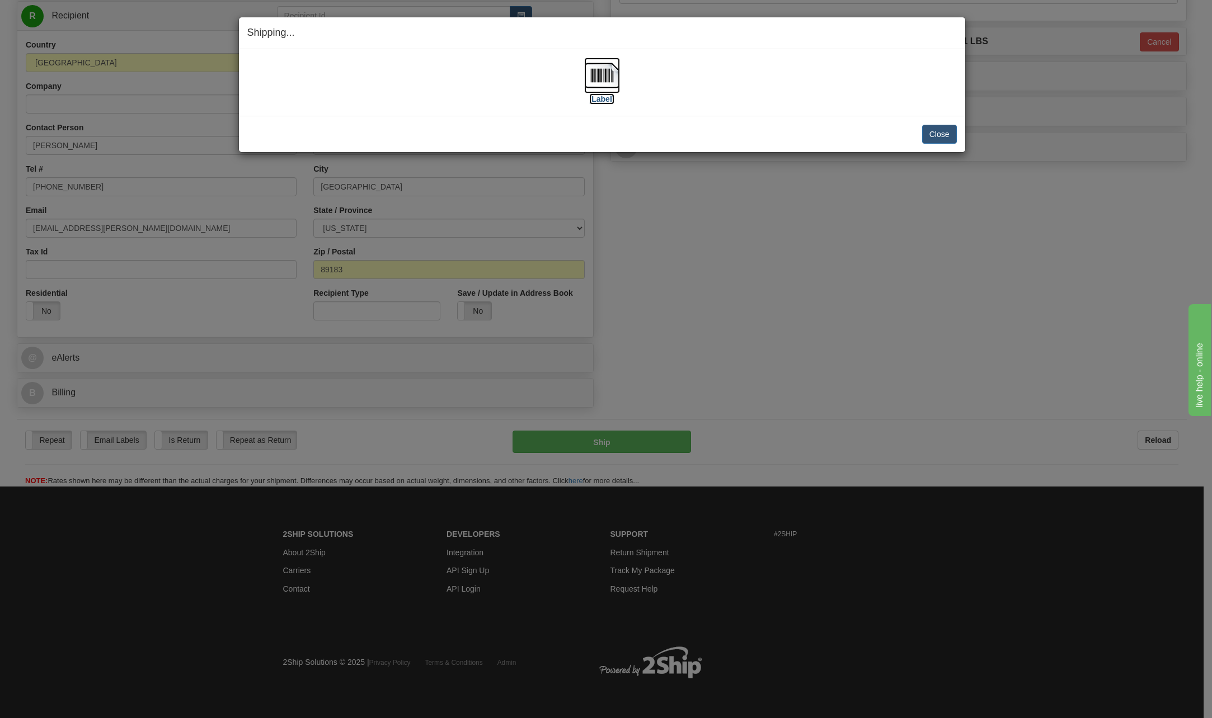
click at [608, 73] on img at bounding box center [602, 76] width 36 height 36
